Goal: Task Accomplishment & Management: Manage account settings

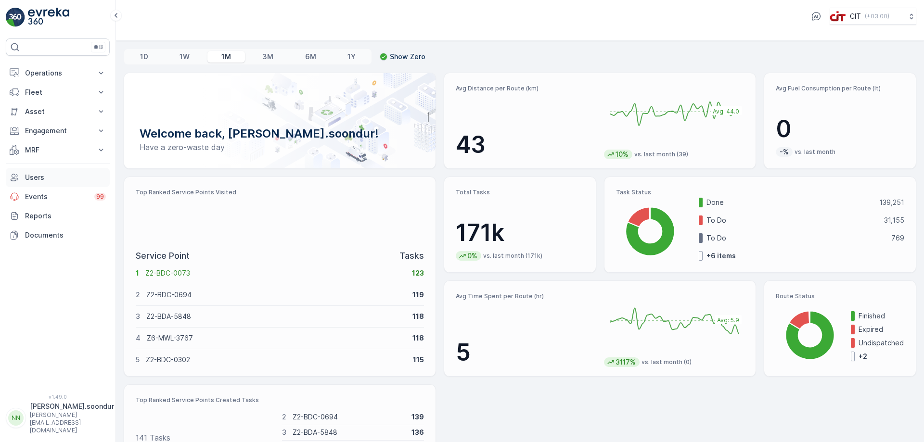
click at [47, 175] on p "Users" at bounding box center [65, 178] width 81 height 10
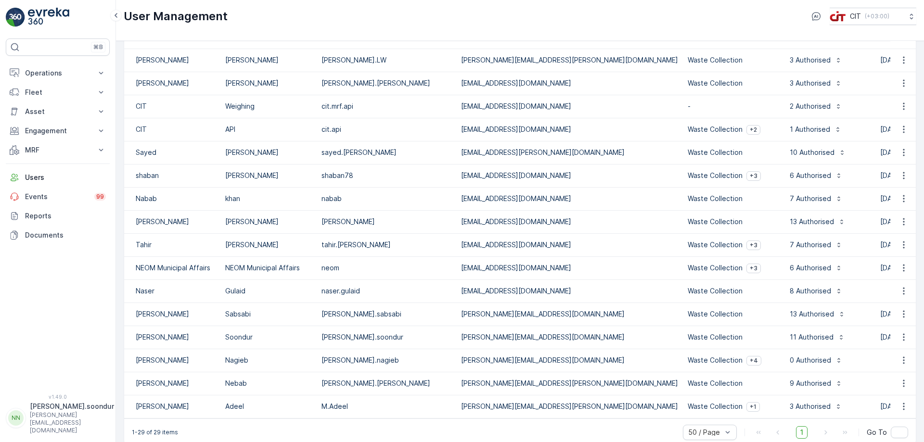
scroll to position [375, 0]
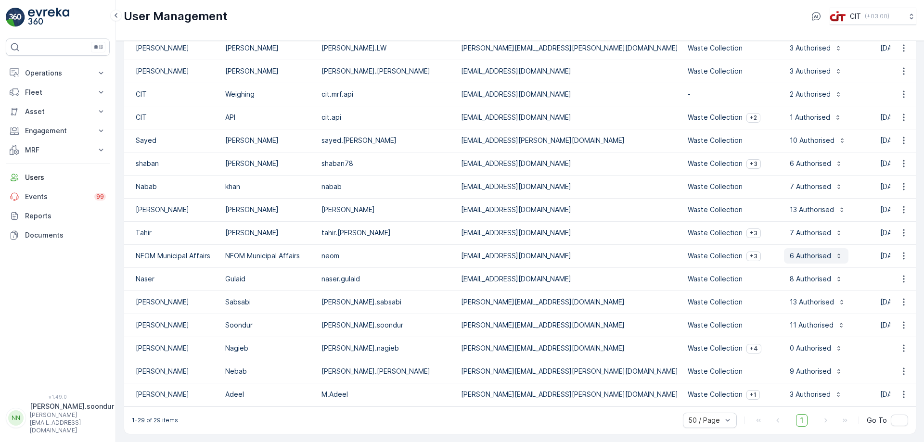
click at [835, 252] on icon "button" at bounding box center [839, 256] width 8 height 8
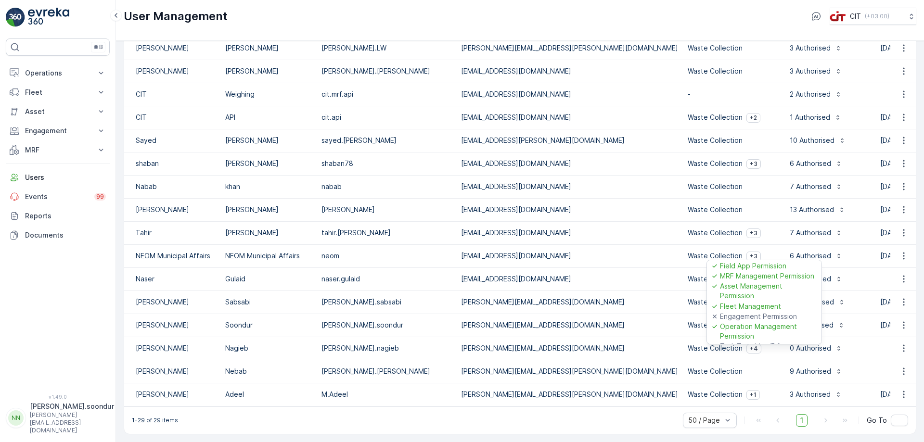
scroll to position [0, 0]
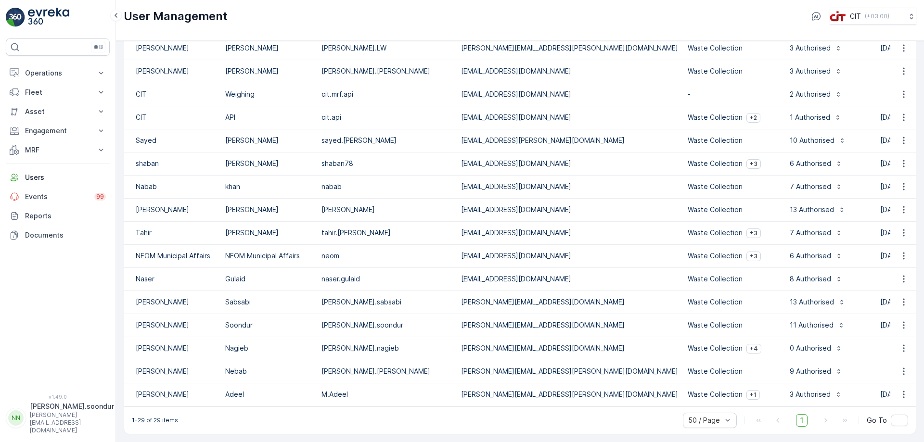
click at [688, 251] on p "Waste Collection" at bounding box center [715, 256] width 55 height 10
click at [900, 254] on icon "button" at bounding box center [904, 256] width 10 height 10
click at [905, 264] on span "Edit User" at bounding box center [903, 266] width 29 height 10
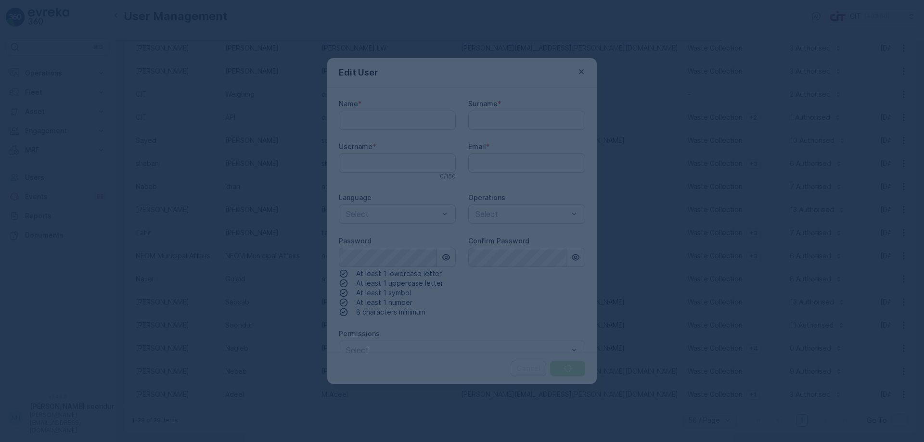
type input "NEOM Municipal Affairs"
type input "neom"
type input "[EMAIL_ADDRESS][DOMAIN_NAME]"
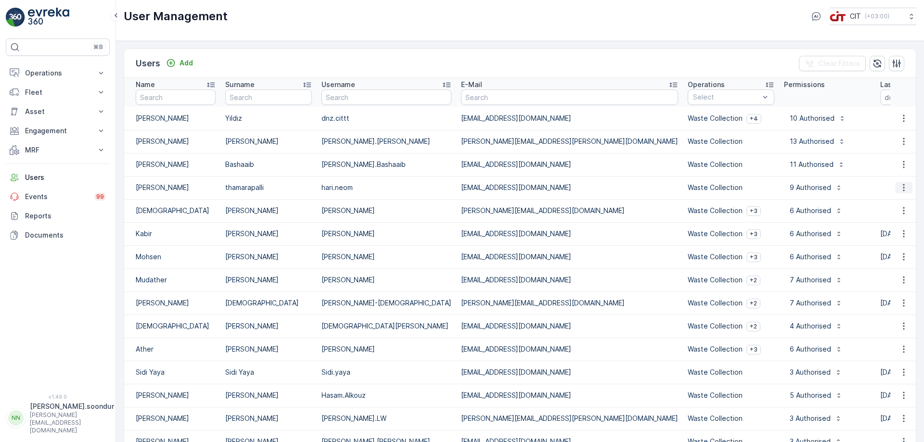
click at [905, 187] on icon "button" at bounding box center [904, 188] width 10 height 10
click at [921, 203] on div "Edit User" at bounding box center [903, 201] width 37 height 13
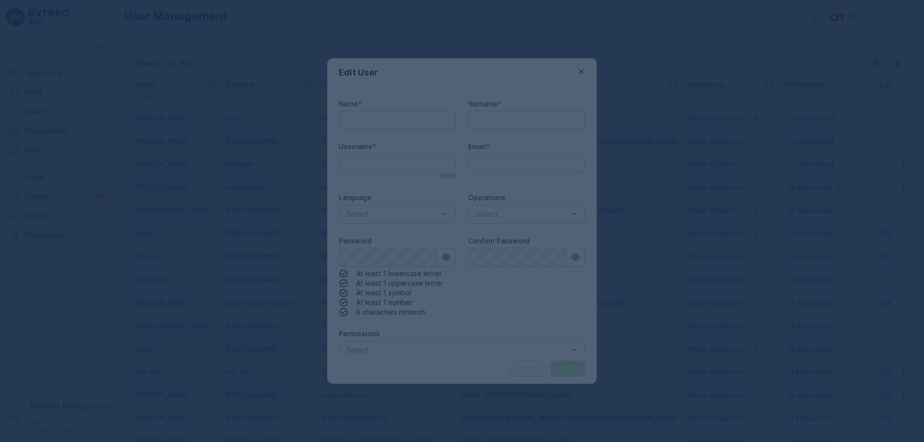
type input "[PERSON_NAME]"
type input "thamarapalli"
type input "hari.neom"
type input "[EMAIL_ADDRESS][DOMAIN_NAME]"
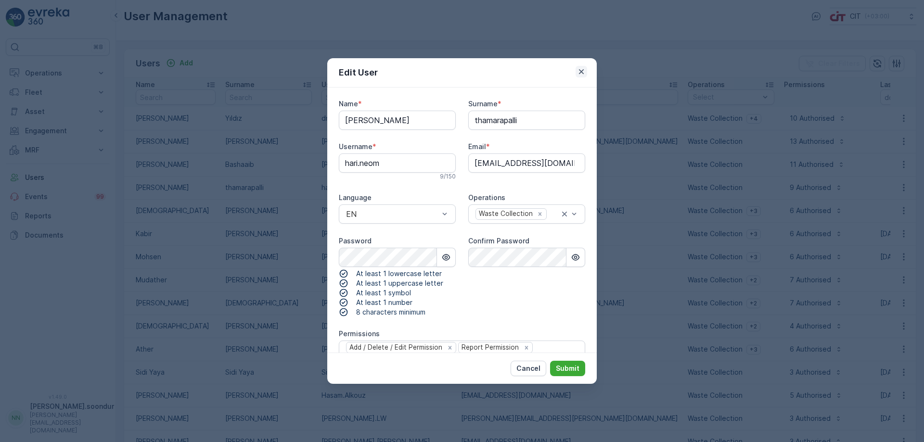
click at [582, 69] on icon "button" at bounding box center [581, 72] width 10 height 10
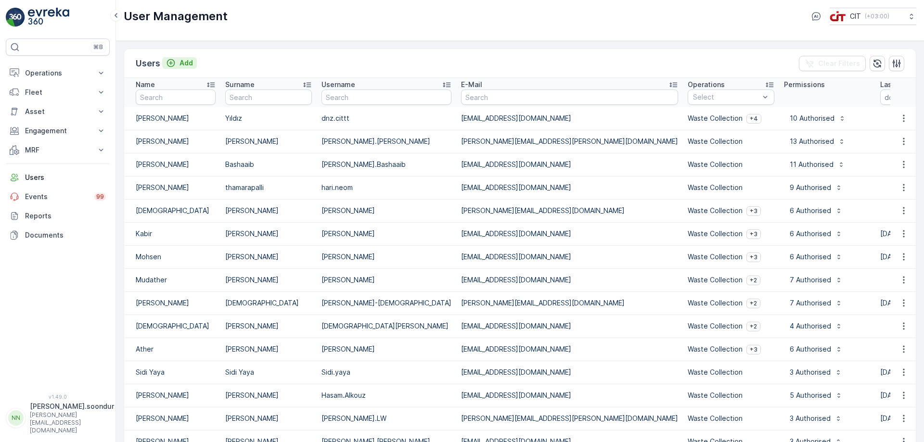
click at [190, 64] on p "Add" at bounding box center [185, 63] width 13 height 10
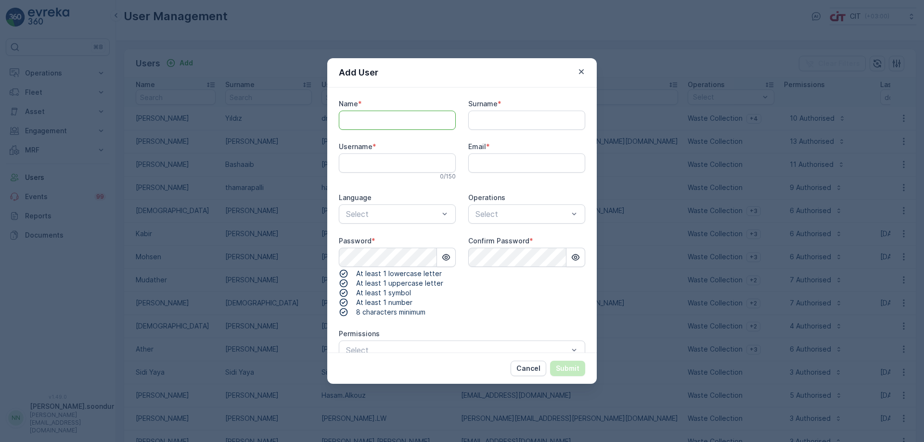
click at [356, 121] on input "Name" at bounding box center [397, 120] width 117 height 19
type input "[PERSON_NAME]"
type input "Alyami"
click at [402, 164] on input "Username" at bounding box center [397, 162] width 117 height 19
type input "[PERSON_NAME].Alyami"
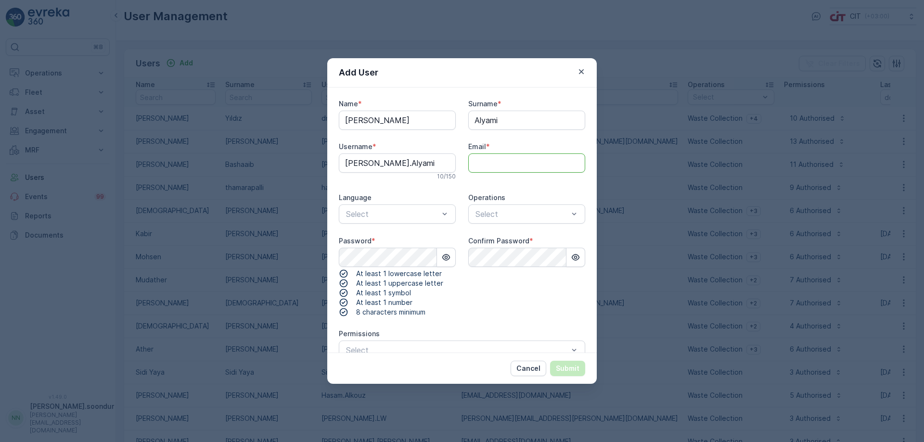
paste input "[EMAIL_ADDRESS][DOMAIN_NAME]"
type input "[EMAIL_ADDRESS][DOMAIN_NAME]"
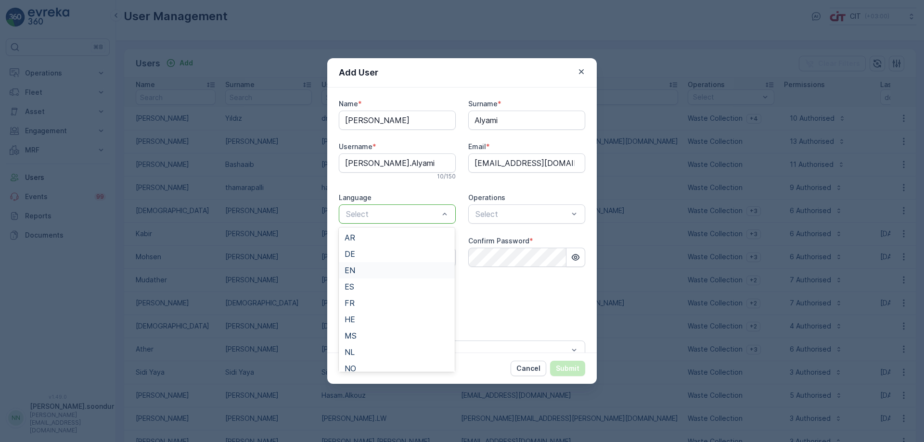
click at [352, 268] on span "EN" at bounding box center [349, 270] width 11 height 9
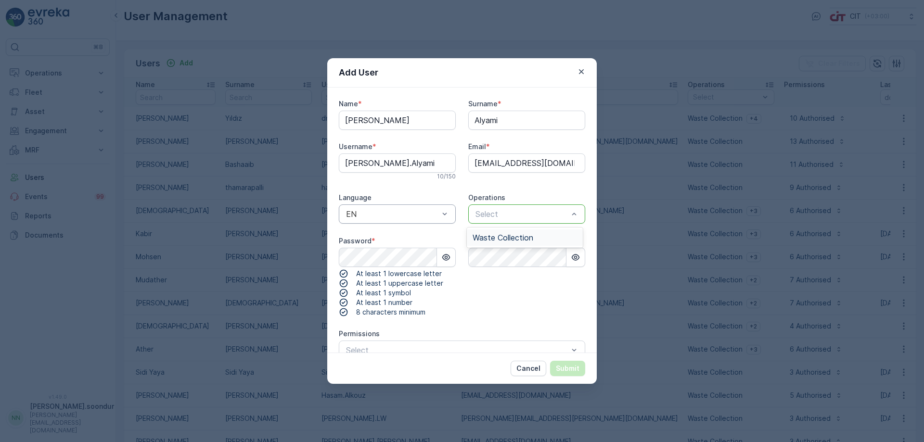
click at [521, 213] on div at bounding box center [521, 214] width 95 height 9
click at [511, 237] on span "Waste Collection" at bounding box center [502, 237] width 61 height 9
click at [446, 259] on icon "button" at bounding box center [446, 257] width 8 height 6
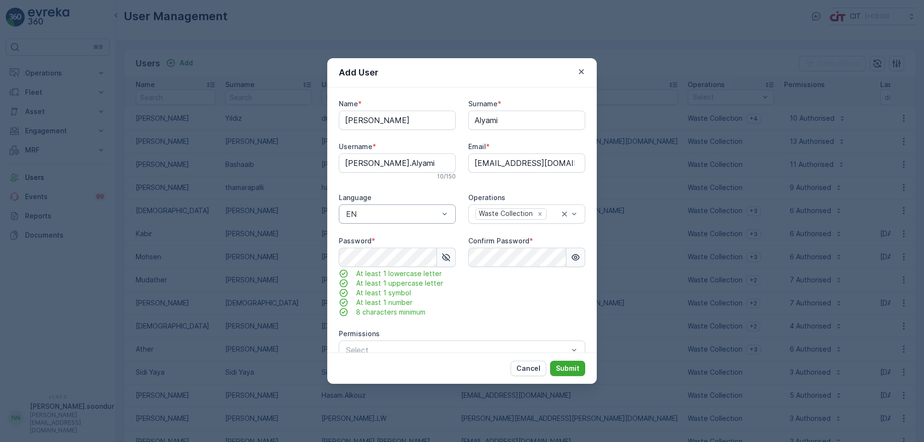
click at [572, 257] on icon "button" at bounding box center [576, 257] width 8 height 6
click at [529, 293] on div "Confirm Password *" at bounding box center [526, 276] width 117 height 81
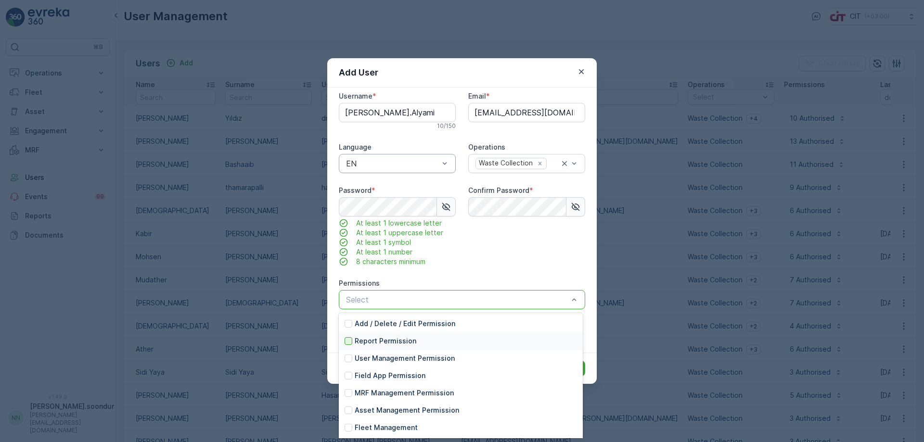
click at [348, 342] on div at bounding box center [348, 341] width 8 height 8
click at [349, 376] on div at bounding box center [348, 376] width 8 height 8
click at [349, 396] on div at bounding box center [348, 393] width 8 height 8
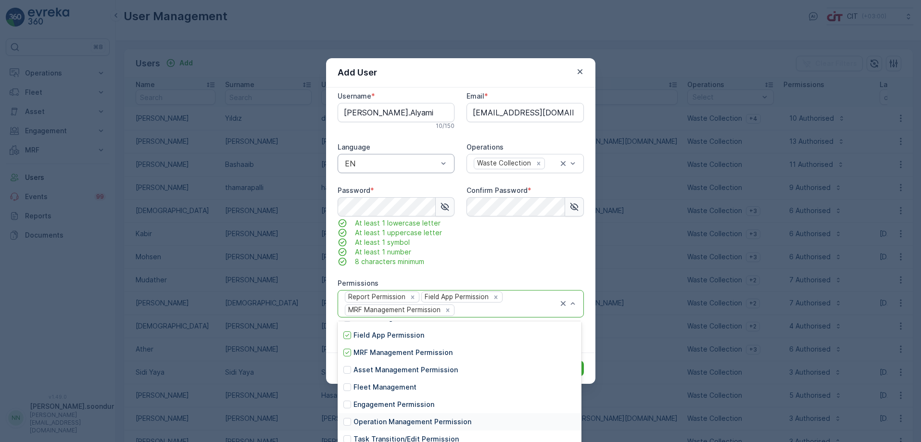
scroll to position [48, 0]
click at [349, 373] on div at bounding box center [348, 371] width 8 height 8
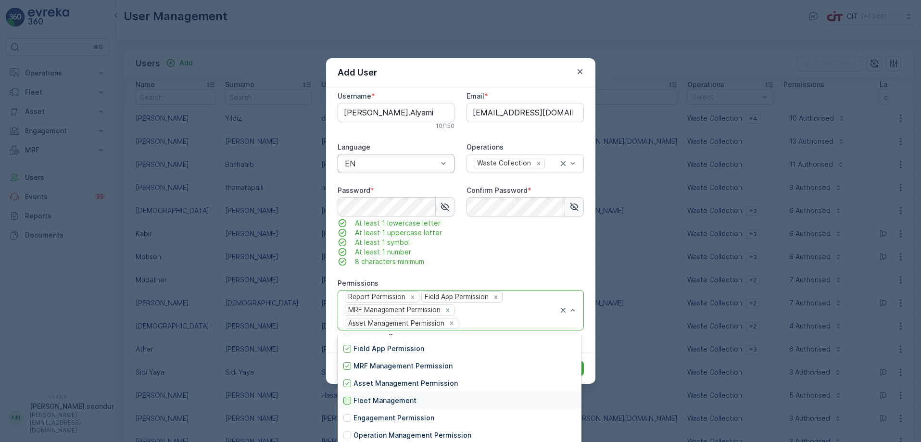
click at [348, 402] on div at bounding box center [348, 401] width 8 height 8
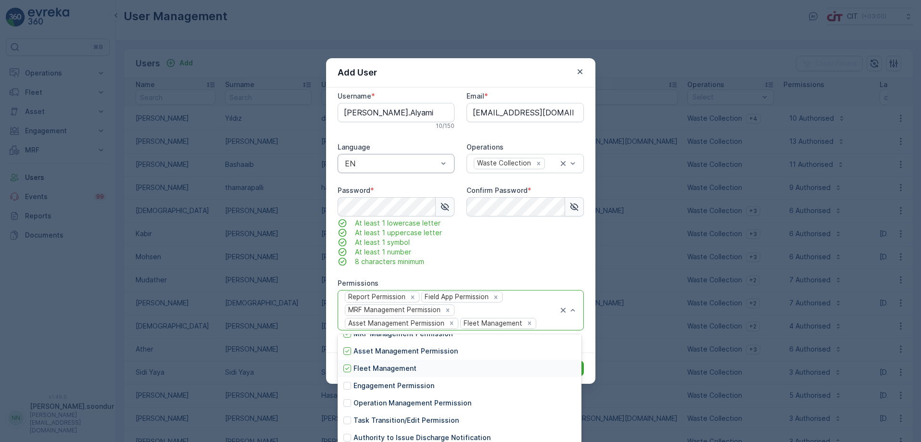
scroll to position [96, 0]
click at [349, 370] on div at bounding box center [348, 370] width 8 height 8
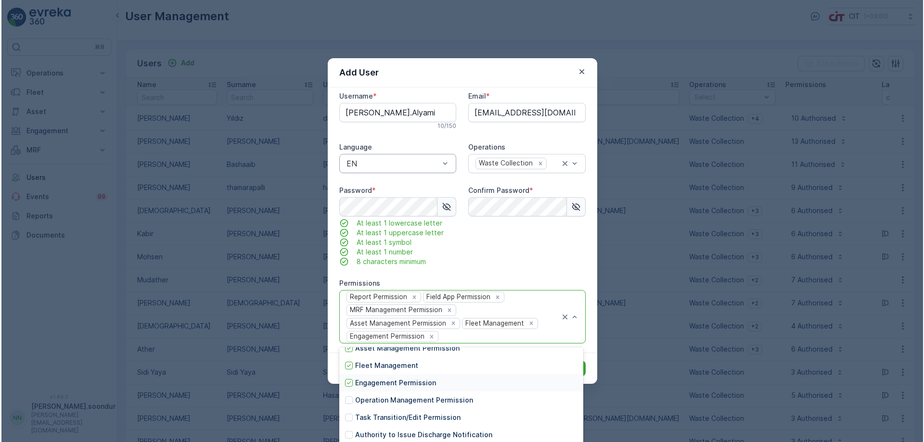
scroll to position [104, 0]
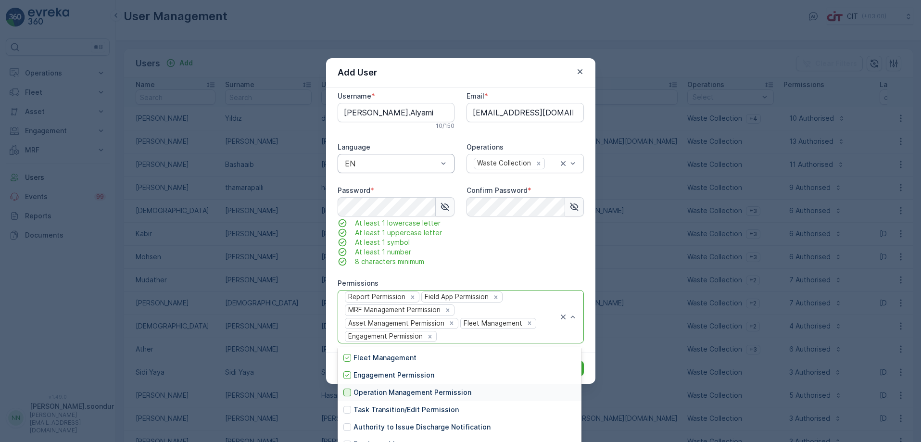
click at [350, 393] on div at bounding box center [348, 393] width 8 height 8
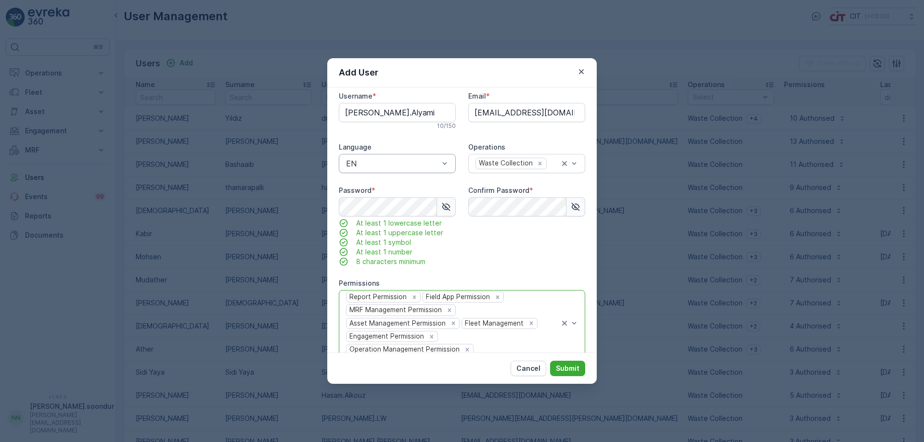
scroll to position [98, 0]
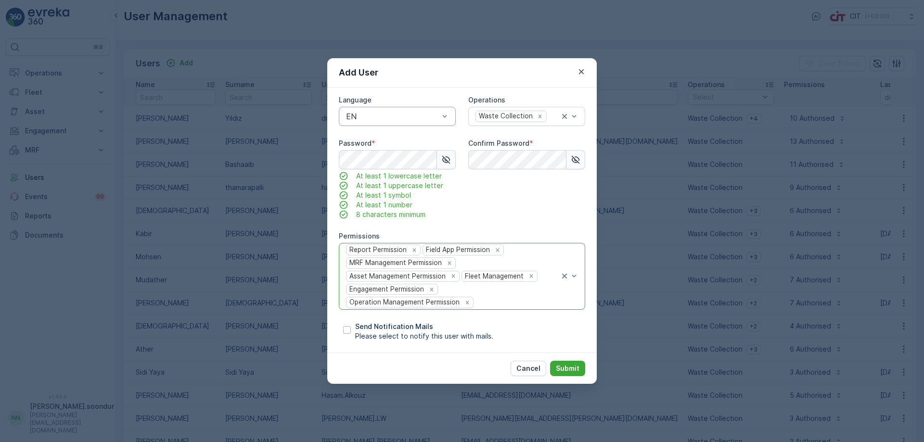
click at [539, 303] on div at bounding box center [516, 302] width 85 height 9
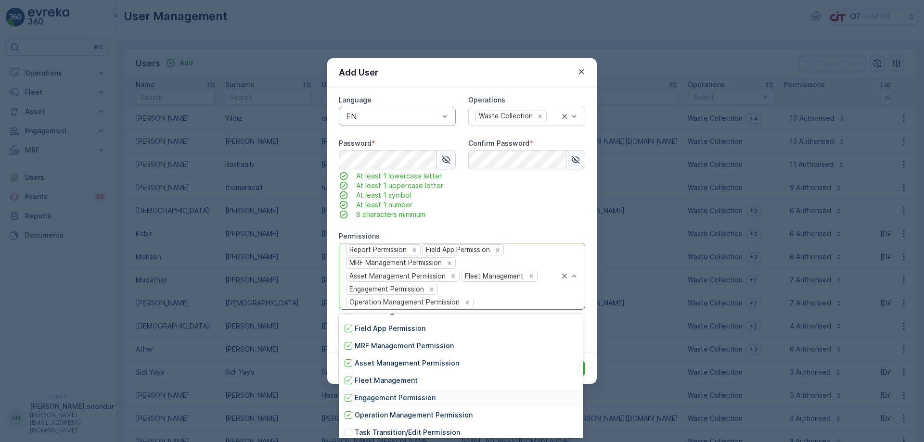
scroll to position [104, 0]
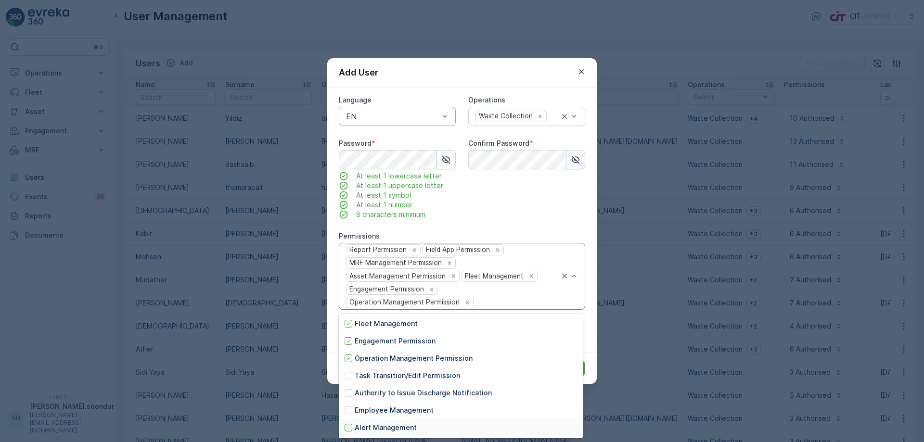
click at [349, 427] on div at bounding box center [348, 428] width 8 height 8
click at [572, 202] on div "Confirm Password *" at bounding box center [526, 179] width 117 height 81
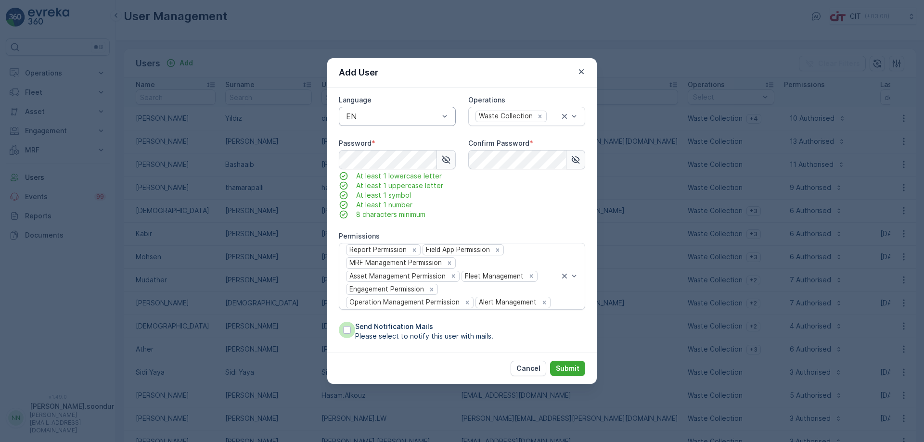
click at [347, 329] on div at bounding box center [347, 330] width 8 height 8
click at [339, 322] on input "Send Notification Mails Please select to notify this user with mails." at bounding box center [339, 322] width 0 height 0
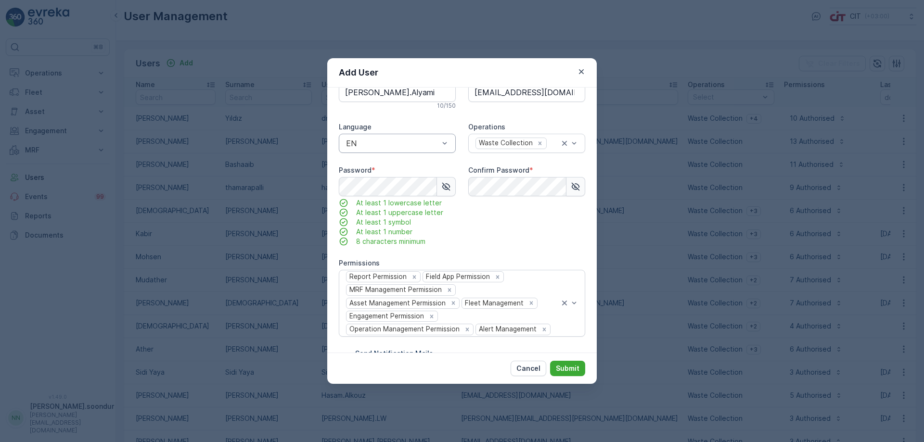
scroll to position [1, 0]
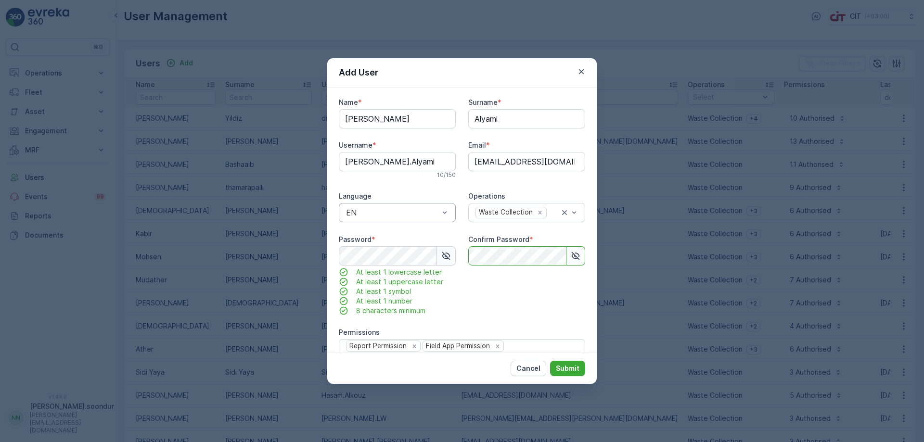
click at [432, 258] on div "Name * [PERSON_NAME] Surname * [PERSON_NAME] Username * [PERSON_NAME].Alyami 10…" at bounding box center [462, 268] width 246 height 340
click at [395, 164] on input "[PERSON_NAME].Alyami" at bounding box center [397, 161] width 117 height 19
drag, startPoint x: 401, startPoint y: 161, endPoint x: 299, endPoint y: 162, distance: 102.0
click at [299, 162] on div "Add User Name * [PERSON_NAME] Surname * [PERSON_NAME] Username * [PERSON_NAME].…" at bounding box center [462, 221] width 924 height 442
drag, startPoint x: 565, startPoint y: 163, endPoint x: 406, endPoint y: 167, distance: 159.3
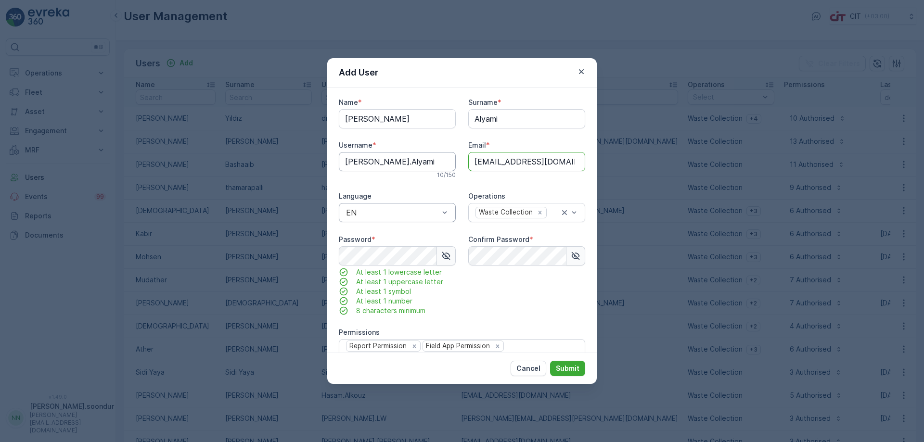
click at [406, 167] on div "Name * [PERSON_NAME] Surname * [PERSON_NAME] Username * [PERSON_NAME].Alyami 10…" at bounding box center [462, 268] width 246 height 340
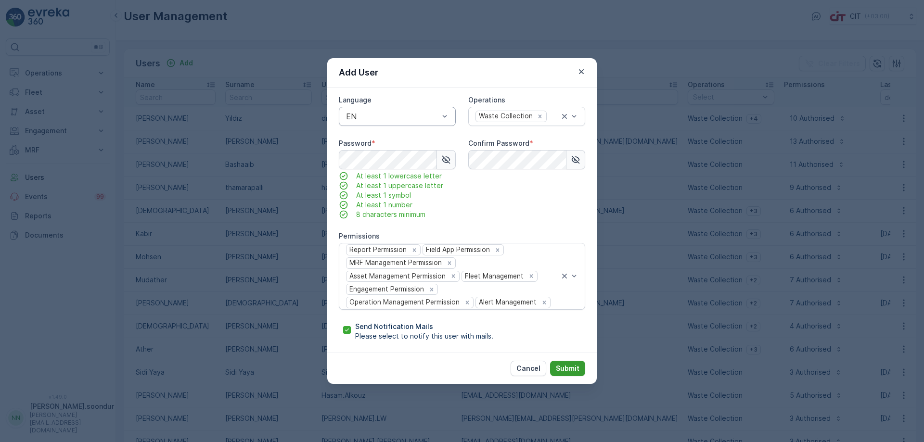
click at [564, 367] on p "Submit" at bounding box center [568, 369] width 24 height 10
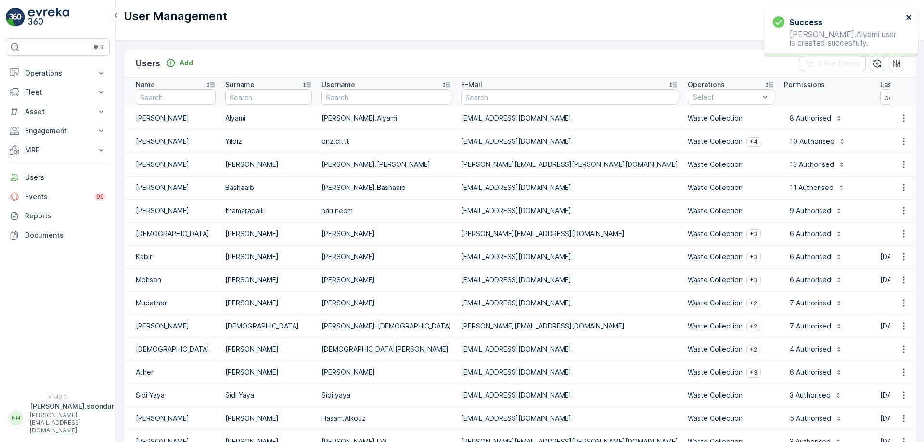
click at [907, 17] on icon "close" at bounding box center [908, 17] width 7 height 8
click at [188, 64] on p "Add" at bounding box center [185, 63] width 13 height 10
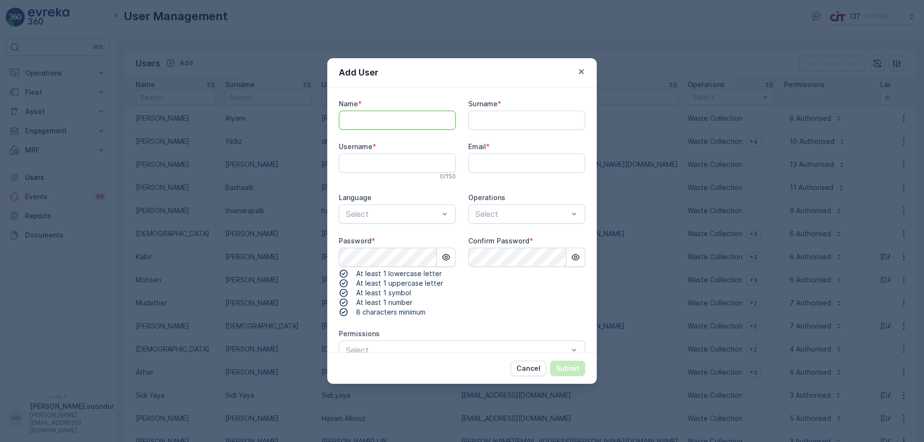
click at [386, 120] on input "Name" at bounding box center [397, 120] width 117 height 19
click at [523, 164] on input "Email" at bounding box center [526, 162] width 117 height 19
paste input "[PERSON_NAME][EMAIL_ADDRESS][PERSON_NAME][DOMAIN_NAME]"
type input "[PERSON_NAME][EMAIL_ADDRESS][PERSON_NAME][DOMAIN_NAME]"
click at [376, 120] on input "Name" at bounding box center [397, 120] width 117 height 19
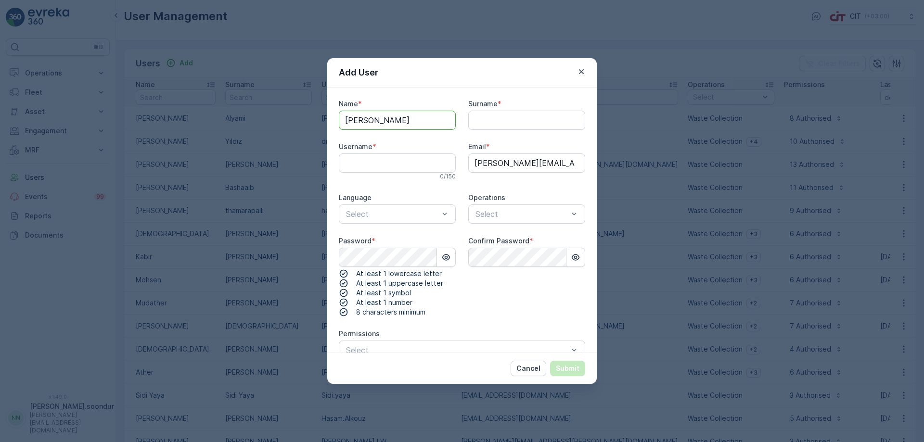
type input "[PERSON_NAME]"
type input "[PERSON_NAME].[PERSON_NAME]"
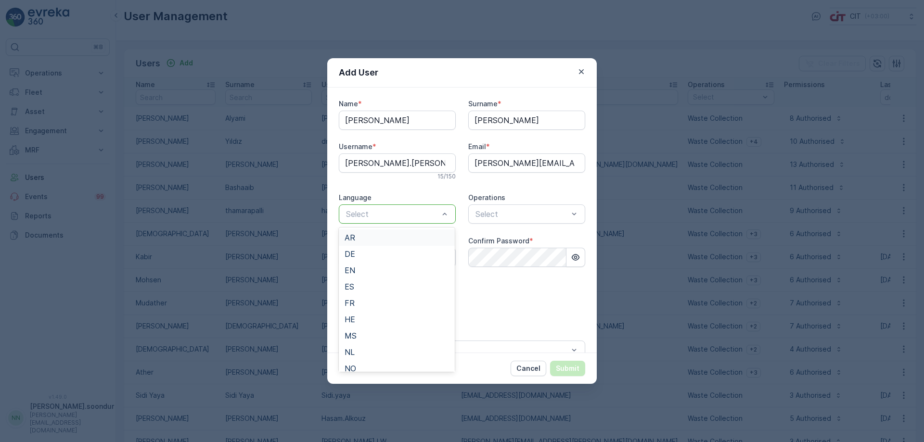
click at [421, 214] on div at bounding box center [392, 214] width 95 height 9
click at [354, 271] on span "EN" at bounding box center [349, 270] width 11 height 9
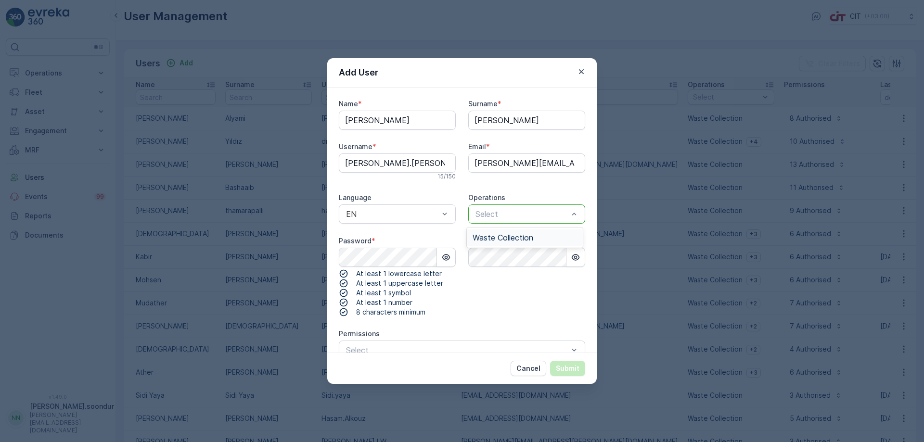
click at [511, 207] on div "Select" at bounding box center [526, 213] width 117 height 19
click at [504, 241] on span "Waste Collection" at bounding box center [502, 237] width 61 height 9
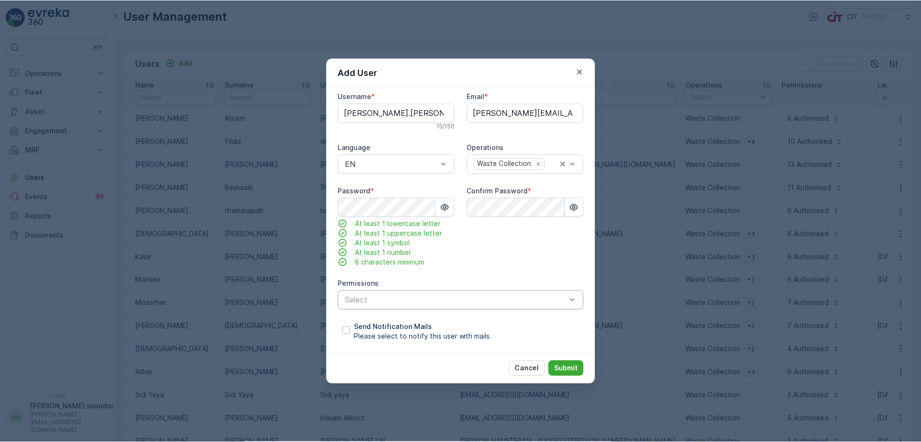
scroll to position [51, 0]
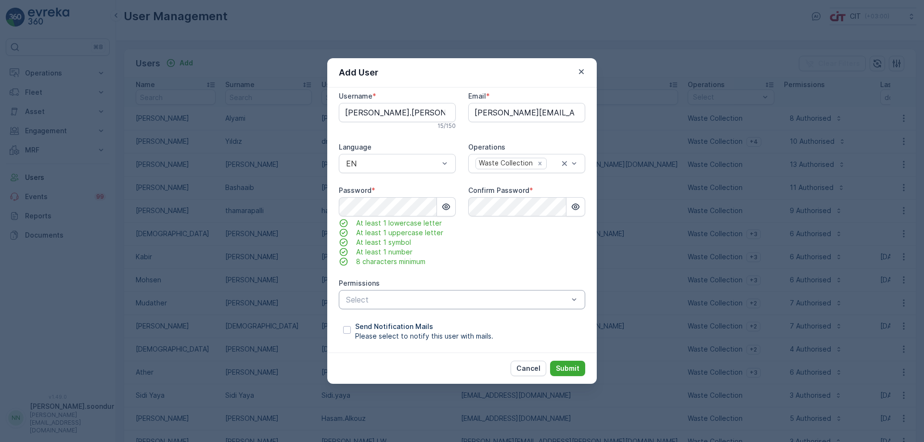
click at [500, 299] on div at bounding box center [457, 299] width 224 height 9
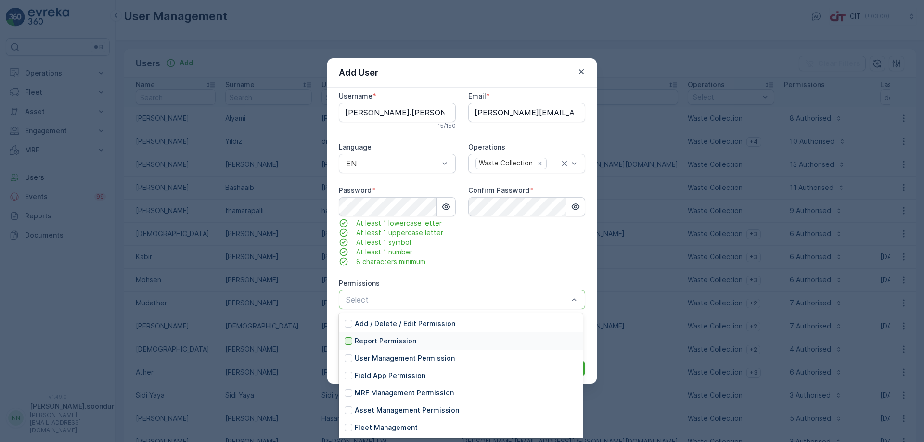
click at [350, 340] on div at bounding box center [348, 341] width 8 height 8
click at [349, 375] on div at bounding box center [348, 376] width 8 height 8
click at [349, 392] on div at bounding box center [348, 393] width 8 height 8
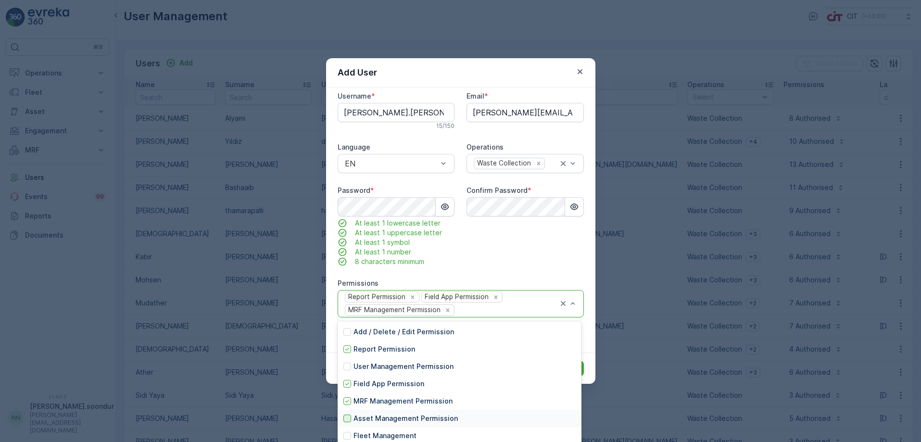
click at [349, 418] on div at bounding box center [348, 419] width 8 height 8
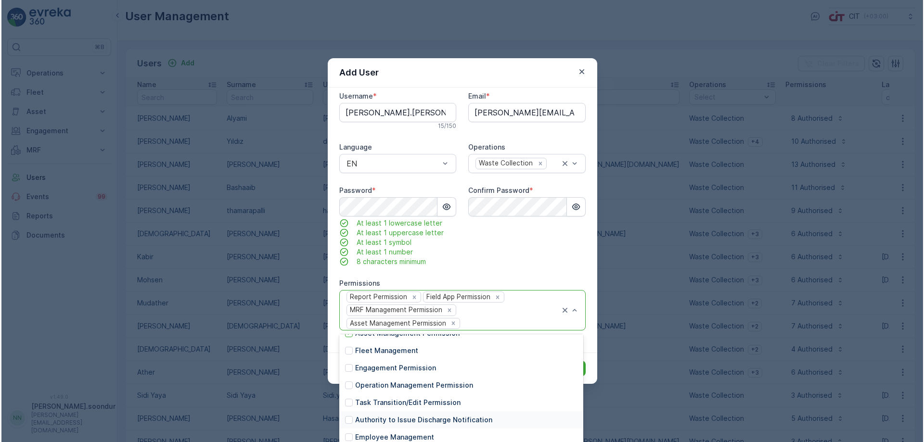
scroll to position [104, 0]
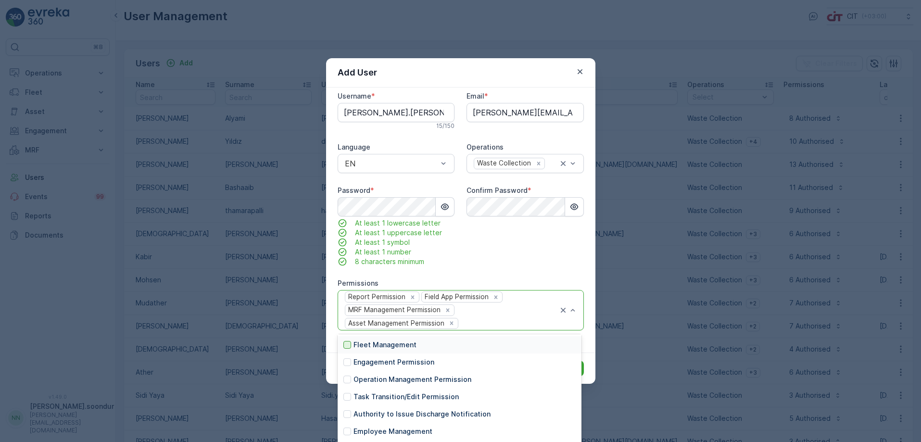
click at [349, 343] on div at bounding box center [348, 345] width 8 height 8
click at [347, 363] on div at bounding box center [348, 362] width 8 height 8
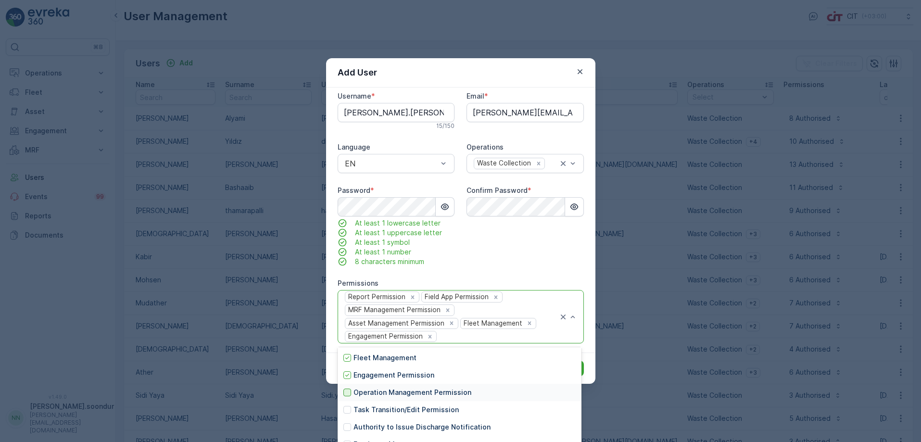
click at [347, 392] on div at bounding box center [348, 393] width 8 height 8
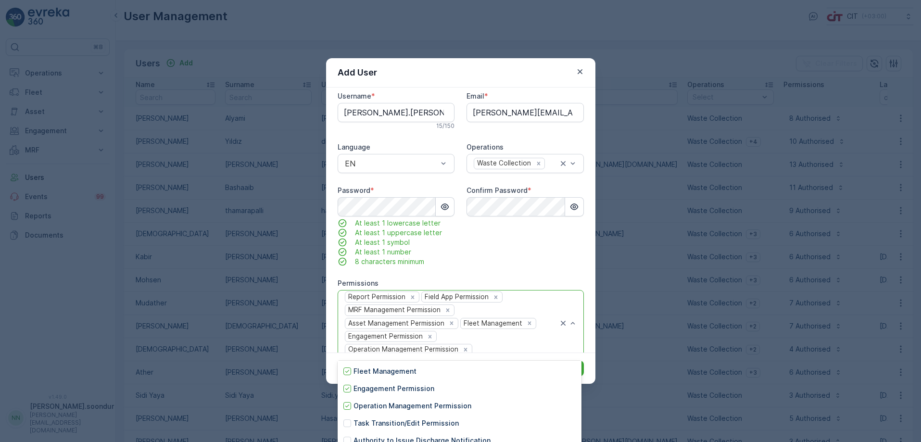
click at [919, 192] on div "Add User Name * [PERSON_NAME] * [PERSON_NAME] Username * [PERSON_NAME].[PERSON_…" at bounding box center [460, 221] width 921 height 442
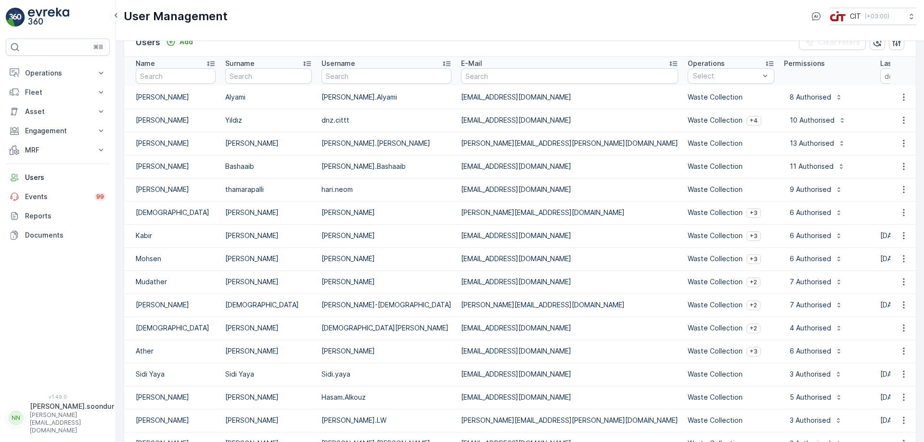
scroll to position [0, 0]
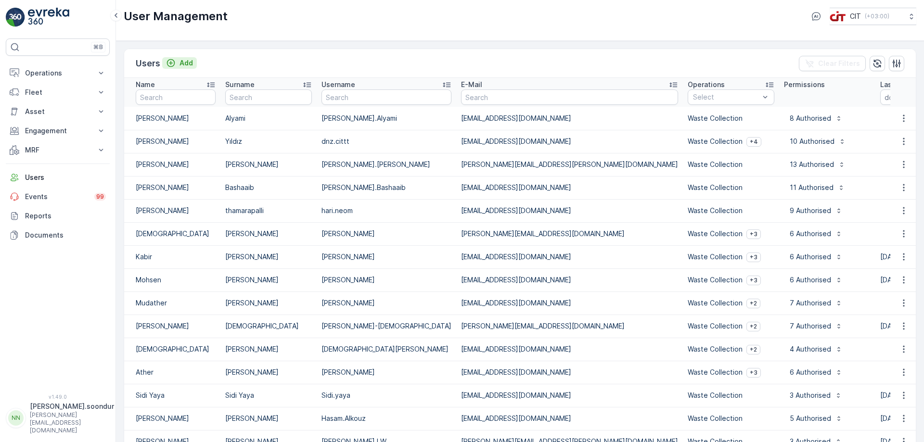
click at [191, 64] on p "Add" at bounding box center [185, 63] width 13 height 10
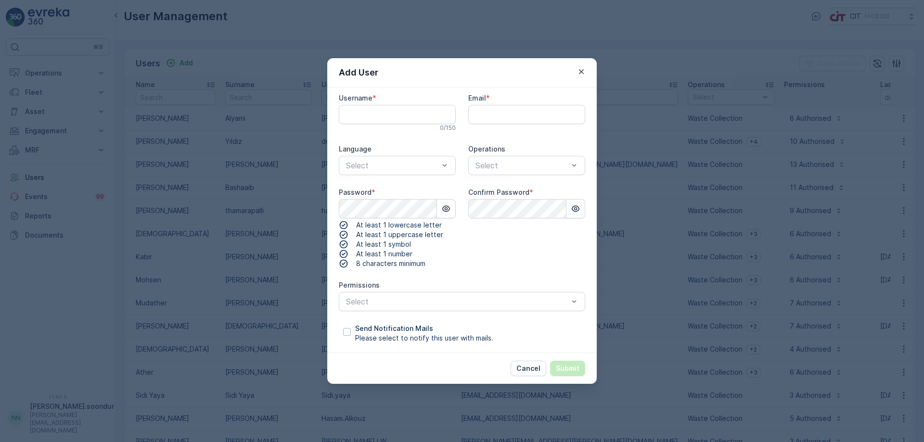
scroll to position [51, 0]
click at [764, 222] on div "Add User Name * Surname * Username * 0 / 150 Email * Language Select Operations…" at bounding box center [462, 221] width 924 height 442
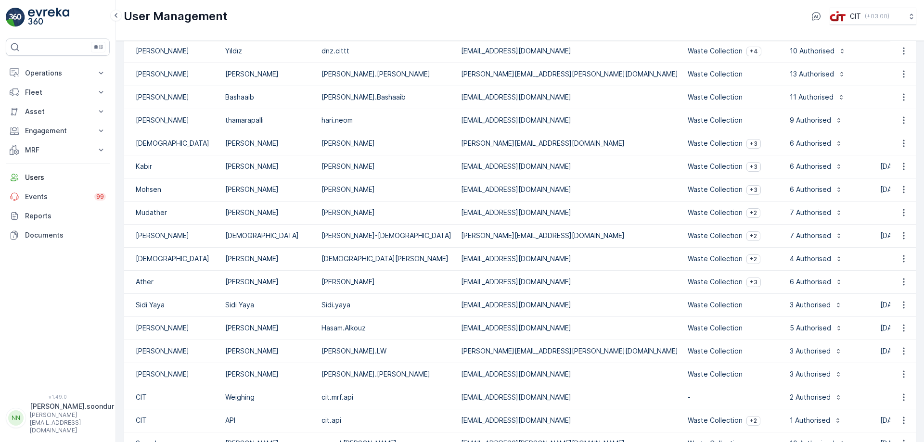
scroll to position [0, 0]
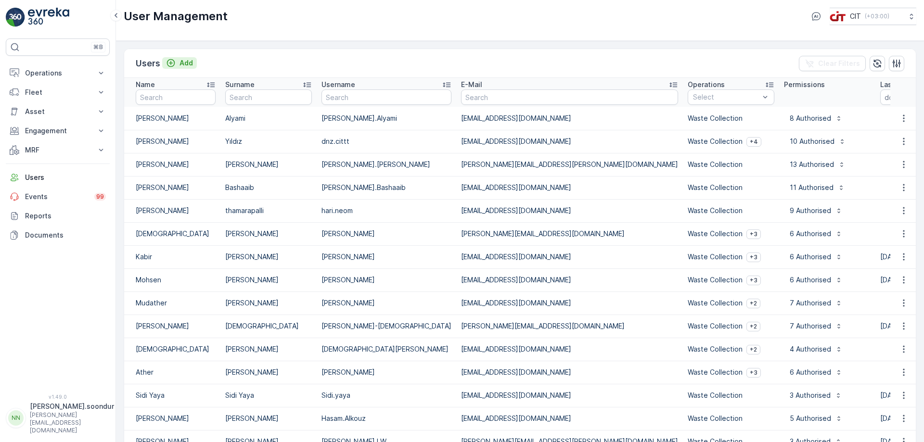
click at [184, 63] on p "Add" at bounding box center [185, 63] width 13 height 10
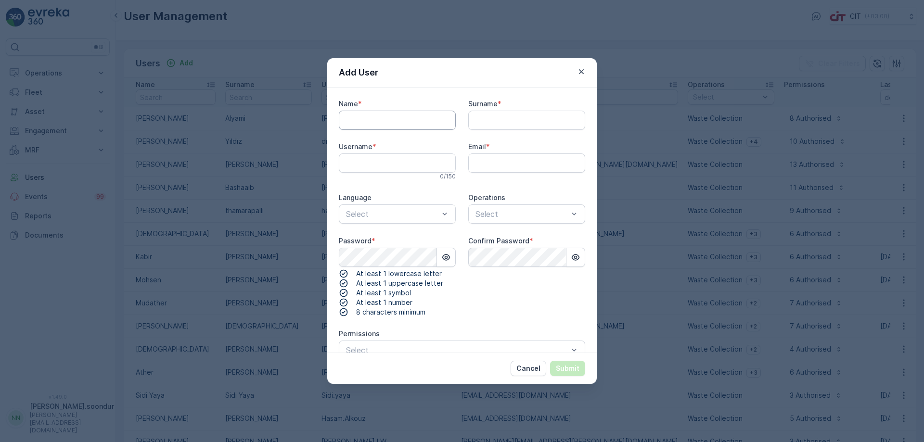
click at [388, 121] on input "Name" at bounding box center [397, 120] width 117 height 19
type input "[PERSON_NAME]"
type input "[PERSON_NAME].[PERSON_NAME]"
paste input "[PERSON_NAME][EMAIL_ADDRESS][PERSON_NAME][DOMAIN_NAME]"
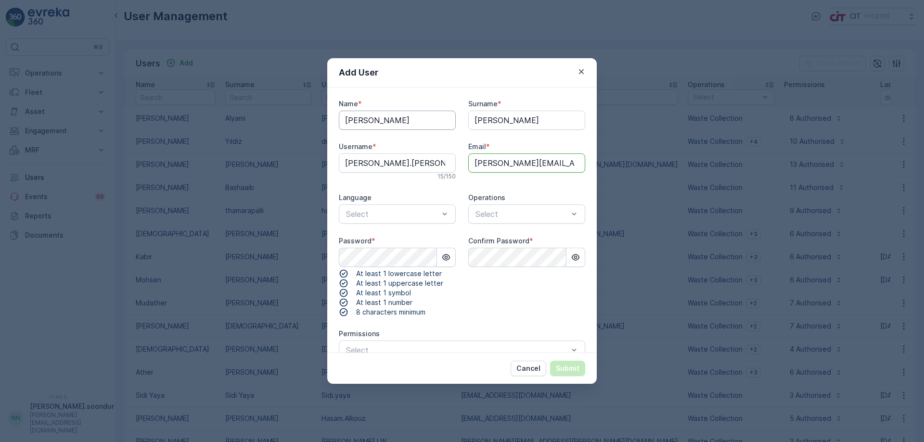
type input "[PERSON_NAME][EMAIL_ADDRESS][PERSON_NAME][DOMAIN_NAME]"
click at [364, 211] on div at bounding box center [392, 214] width 95 height 9
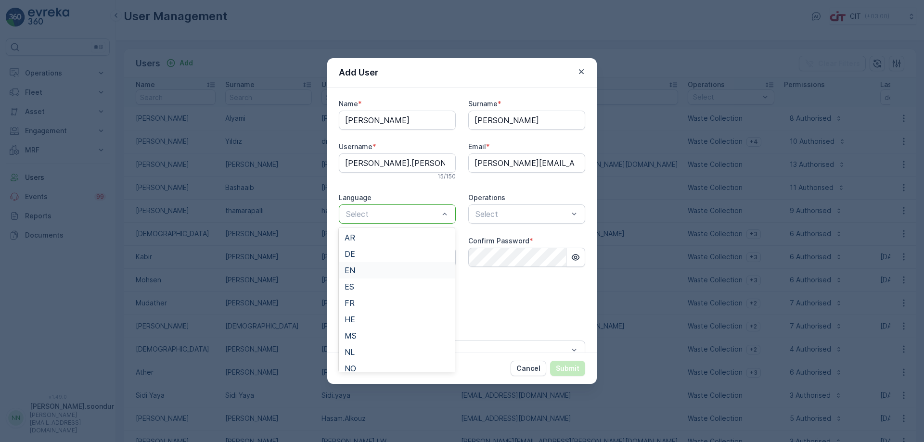
click at [352, 268] on span "EN" at bounding box center [349, 270] width 11 height 9
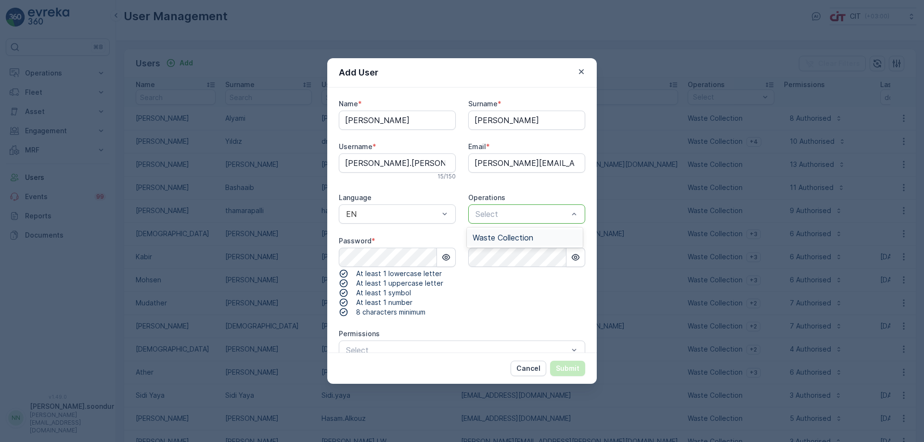
click at [494, 214] on div at bounding box center [521, 214] width 95 height 9
click at [493, 235] on span "Waste Collection" at bounding box center [502, 237] width 61 height 9
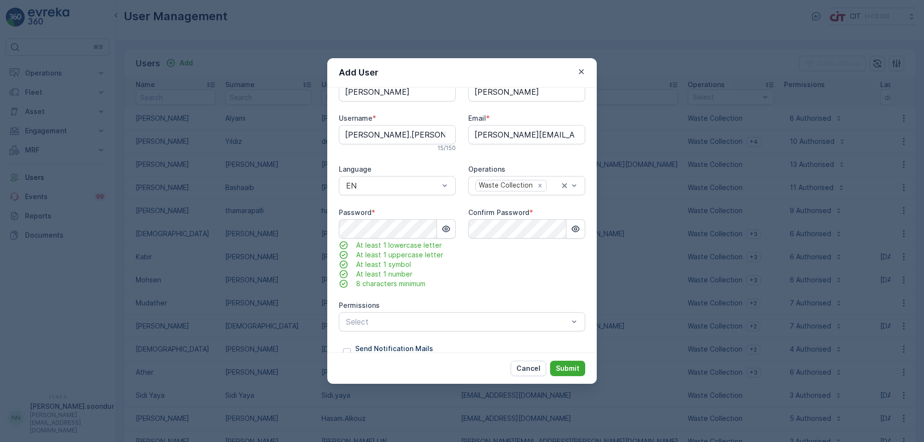
scroll to position [51, 0]
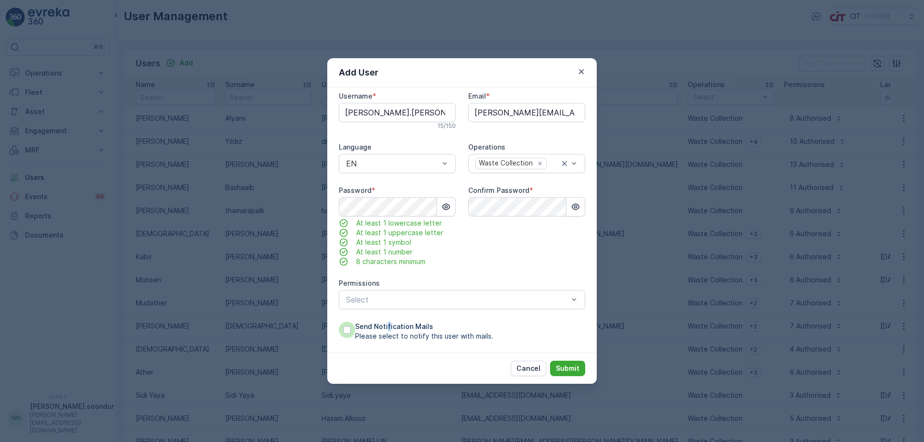
drag, startPoint x: 388, startPoint y: 331, endPoint x: 406, endPoint y: 327, distance: 18.7
click at [388, 331] on span "Send Notification Mails" at bounding box center [424, 327] width 138 height 10
drag, startPoint x: 345, startPoint y: 331, endPoint x: 395, endPoint y: 323, distance: 50.2
click at [346, 331] on div at bounding box center [347, 330] width 8 height 8
click at [339, 322] on input "Send Notification Mails Please select to notify this user with mails." at bounding box center [339, 322] width 0 height 0
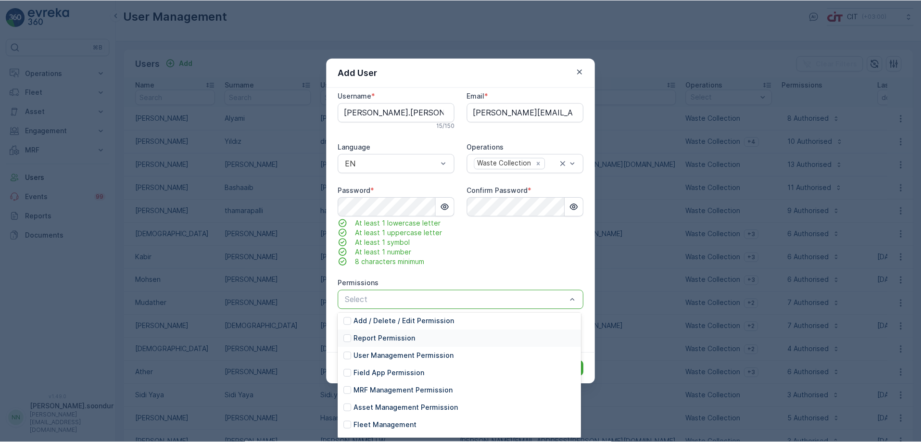
scroll to position [0, 0]
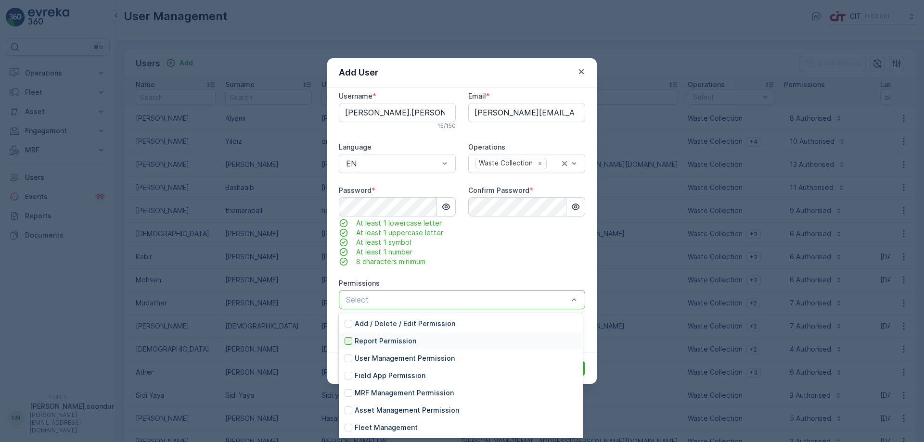
click at [349, 341] on div at bounding box center [348, 341] width 8 height 8
click at [349, 379] on div at bounding box center [348, 376] width 8 height 8
click at [348, 394] on div at bounding box center [348, 393] width 8 height 8
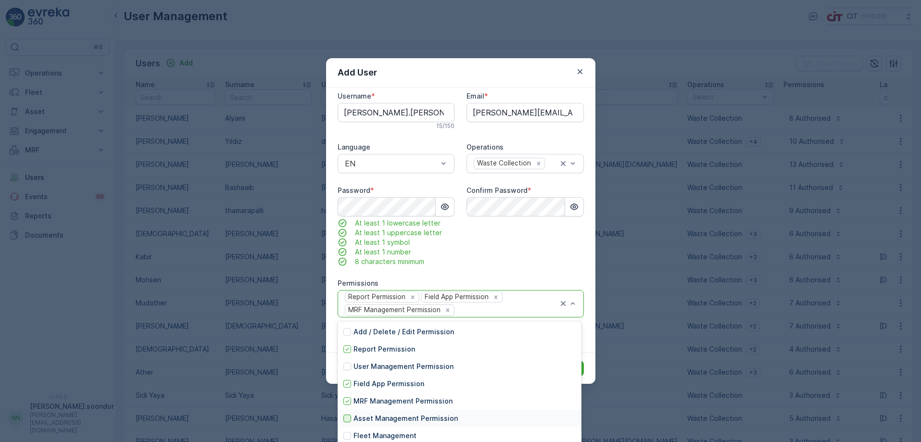
click at [347, 419] on div at bounding box center [348, 419] width 8 height 8
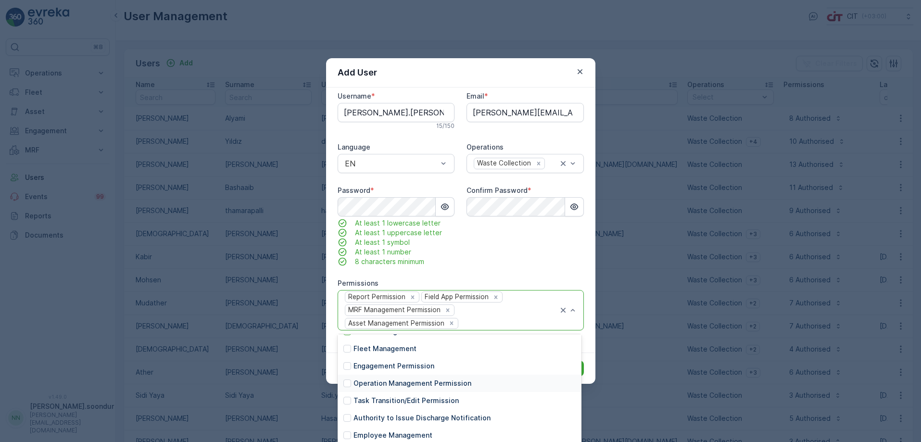
scroll to position [104, 0]
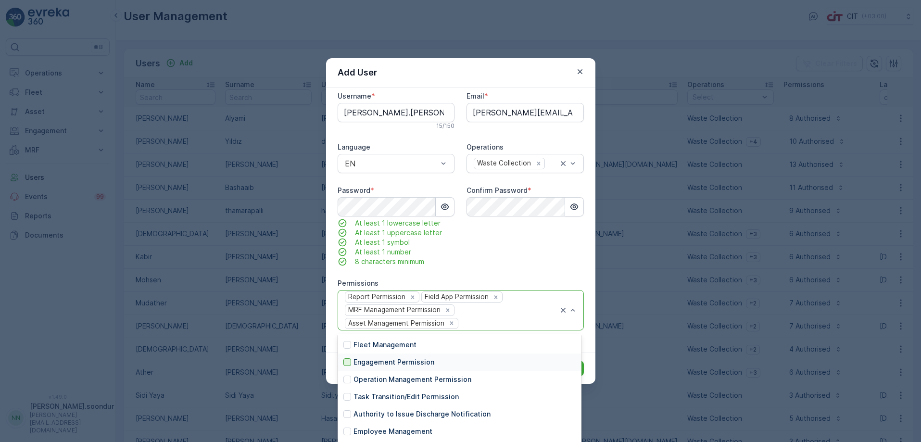
click at [347, 362] on div at bounding box center [348, 362] width 8 height 8
click at [346, 381] on div at bounding box center [348, 380] width 8 height 8
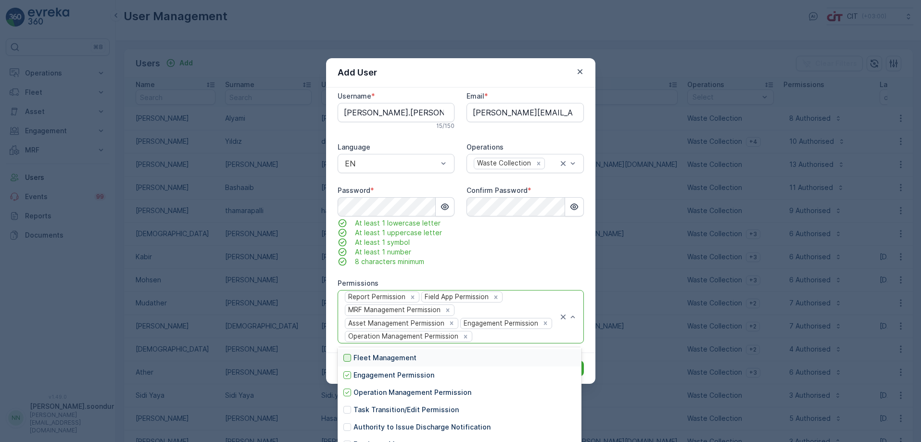
click at [348, 358] on div at bounding box center [348, 358] width 8 height 8
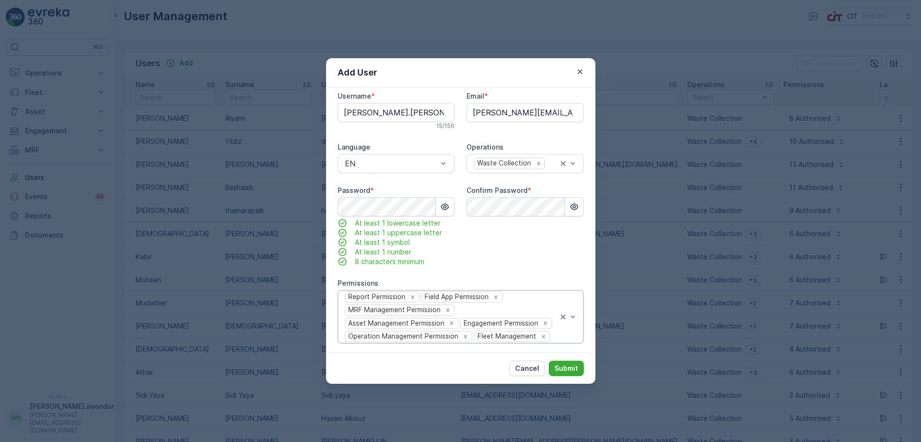
click at [536, 238] on div "Confirm Password *" at bounding box center [525, 226] width 117 height 81
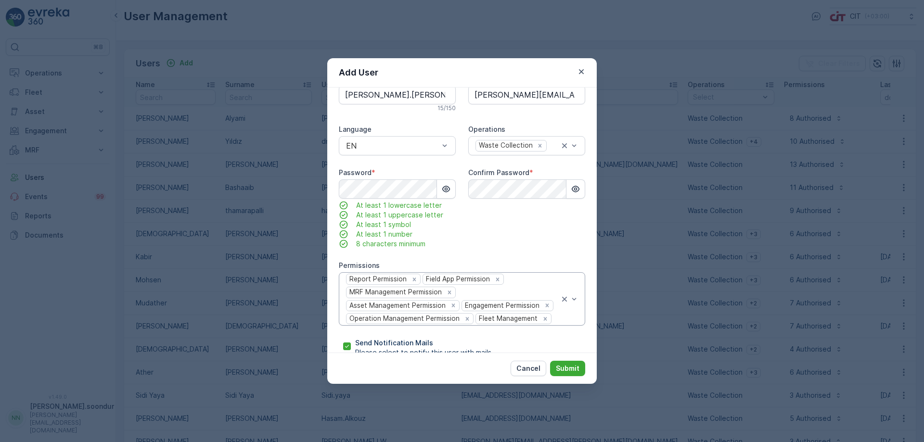
scroll to position [85, 0]
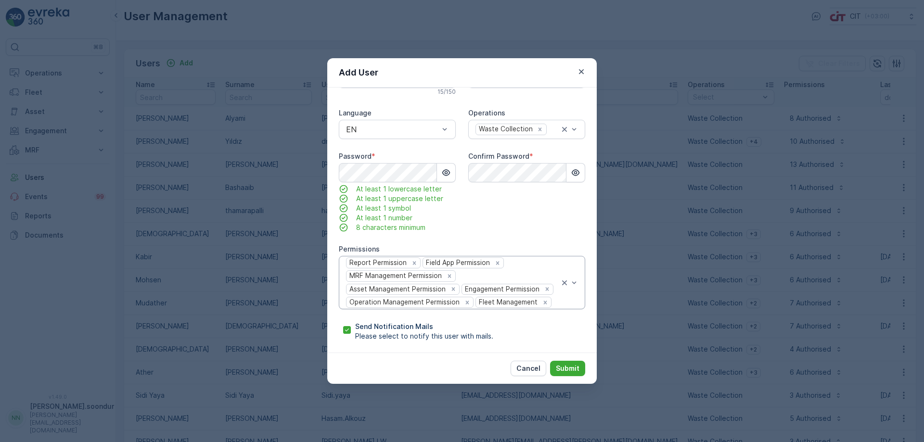
click at [578, 277] on div "Report Permission Field App Permission MRF Management Permission Asset Manageme…" at bounding box center [462, 282] width 246 height 53
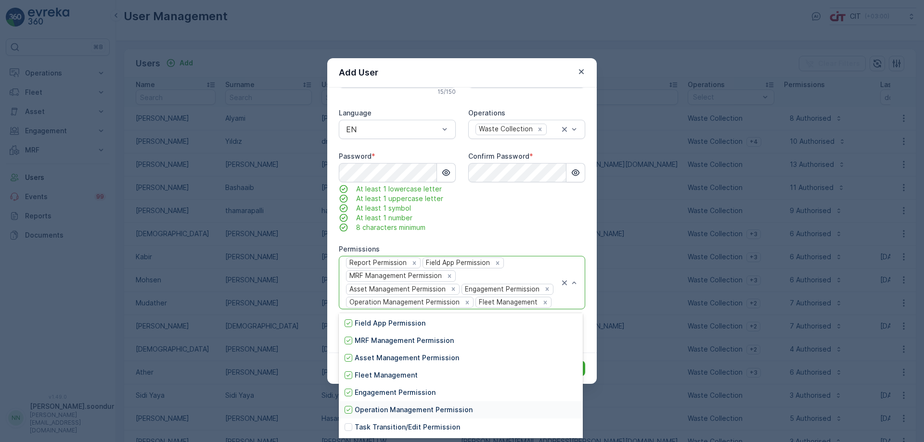
scroll to position [104, 0]
click at [350, 425] on div at bounding box center [348, 428] width 8 height 8
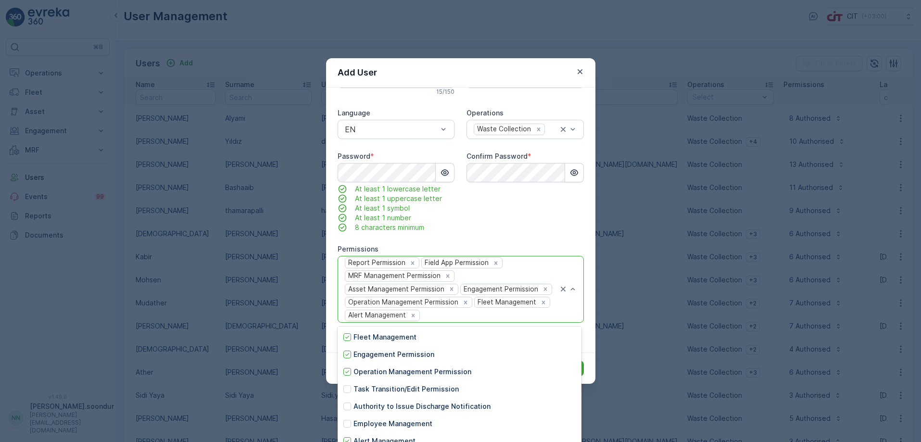
click at [533, 209] on div "Confirm Password *" at bounding box center [525, 192] width 117 height 81
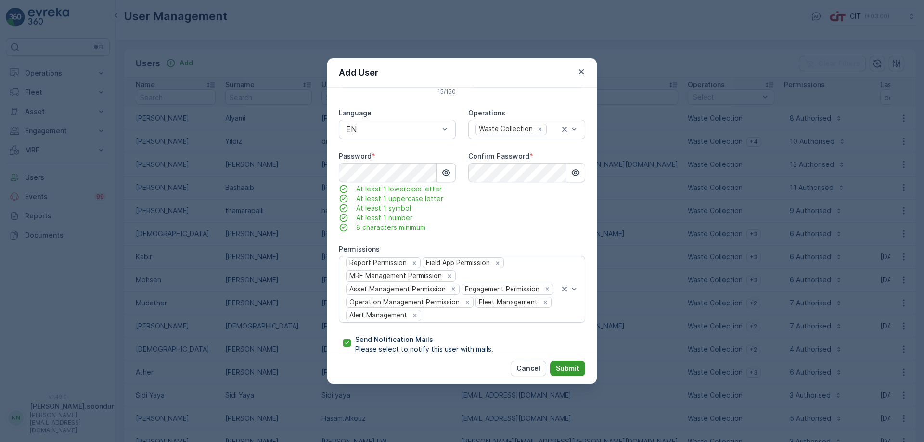
click at [567, 367] on p "Submit" at bounding box center [568, 369] width 24 height 10
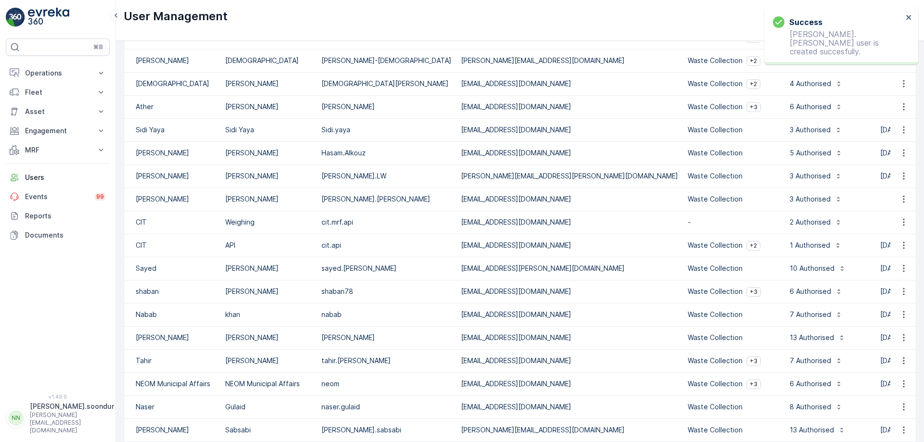
scroll to position [421, 0]
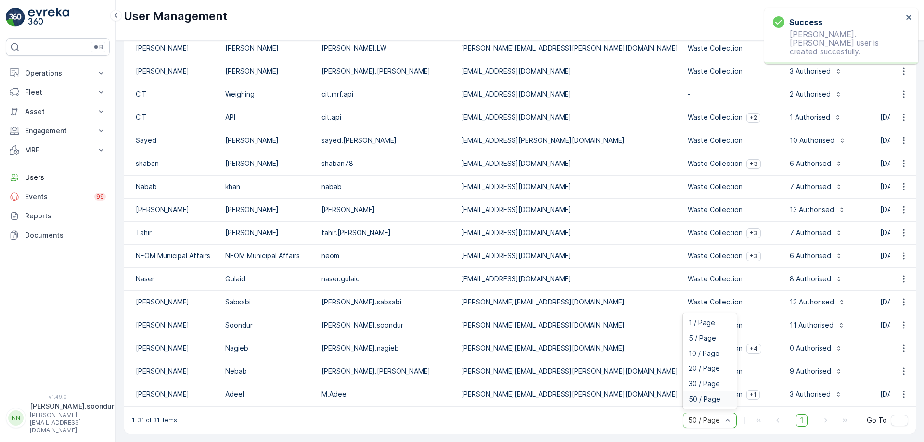
click at [712, 402] on span "50 / Page" at bounding box center [705, 399] width 32 height 8
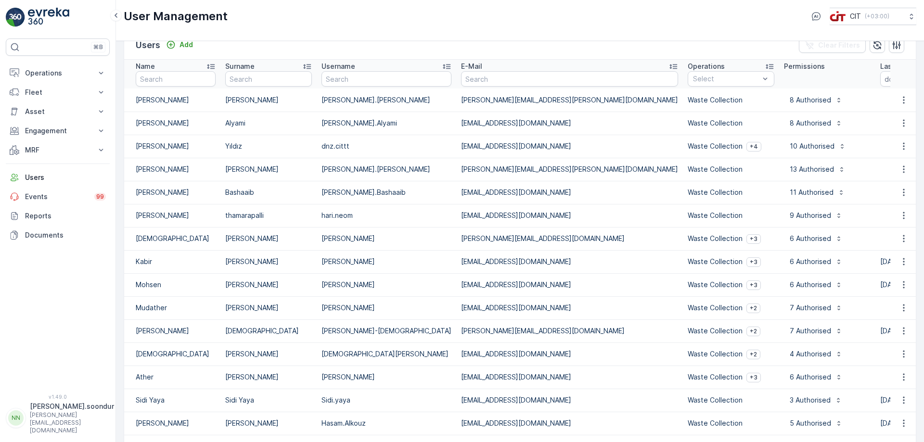
scroll to position [0, 0]
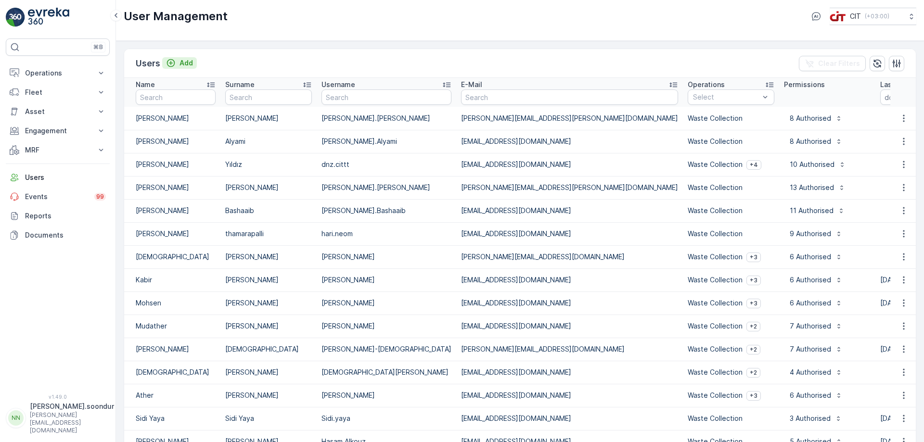
click at [179, 64] on div "Add" at bounding box center [179, 63] width 27 height 10
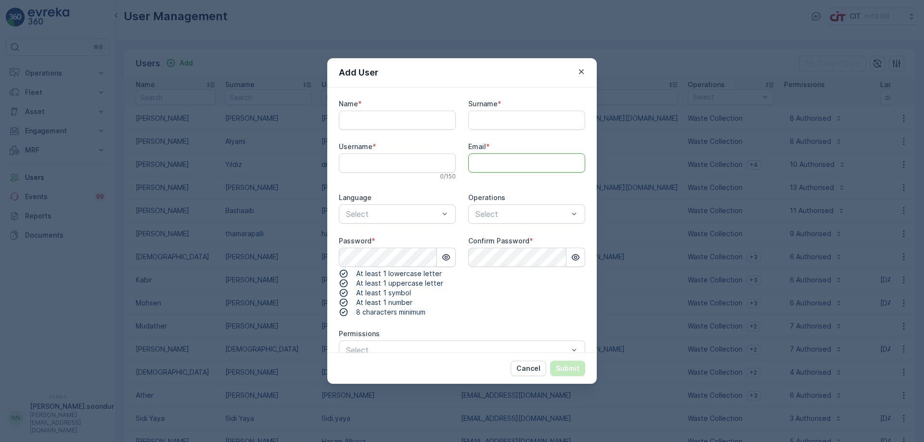
click at [484, 162] on input "Email" at bounding box center [526, 162] width 117 height 19
paste input "[EMAIL_ADDRESS][DOMAIN_NAME]"
type input "[EMAIL_ADDRESS][DOMAIN_NAME]"
click at [356, 117] on input "Name" at bounding box center [397, 120] width 117 height 19
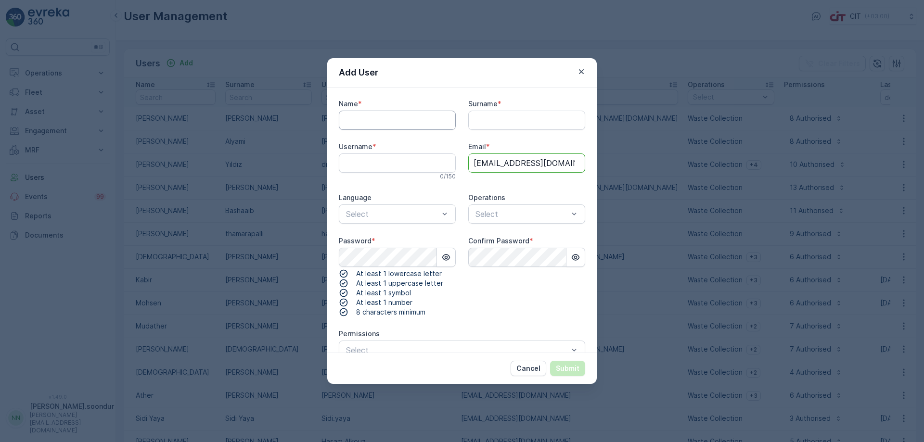
scroll to position [0, 0]
type input "Hussain"
type input "[PERSON_NAME]"
type input "Hussain.[PERSON_NAME]"
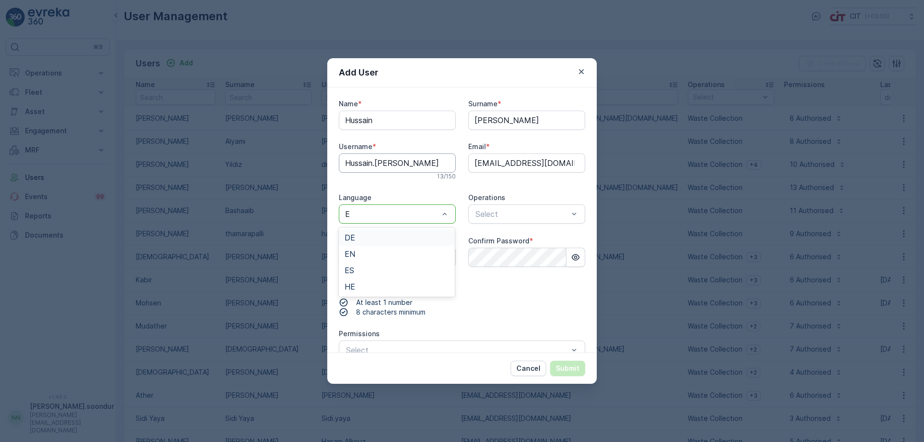
type input "EN"
drag, startPoint x: 547, startPoint y: 212, endPoint x: 521, endPoint y: 218, distance: 27.1
click at [547, 212] on div at bounding box center [521, 214] width 95 height 9
click at [487, 234] on span "Waste Collection" at bounding box center [502, 237] width 61 height 9
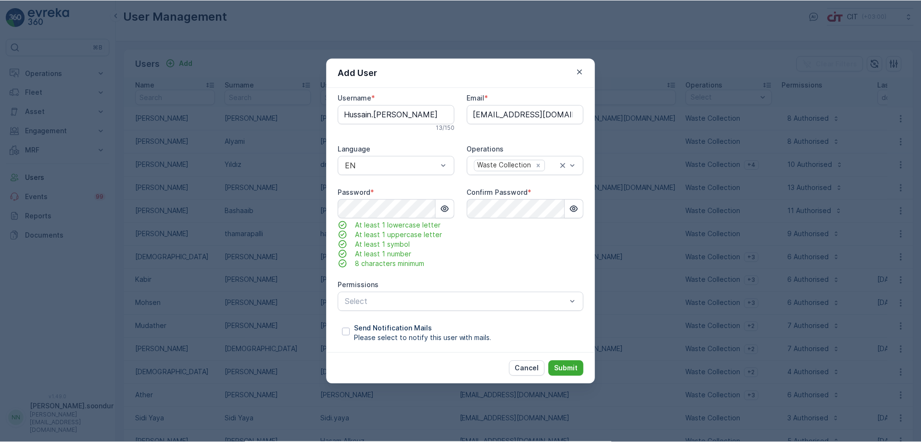
scroll to position [51, 0]
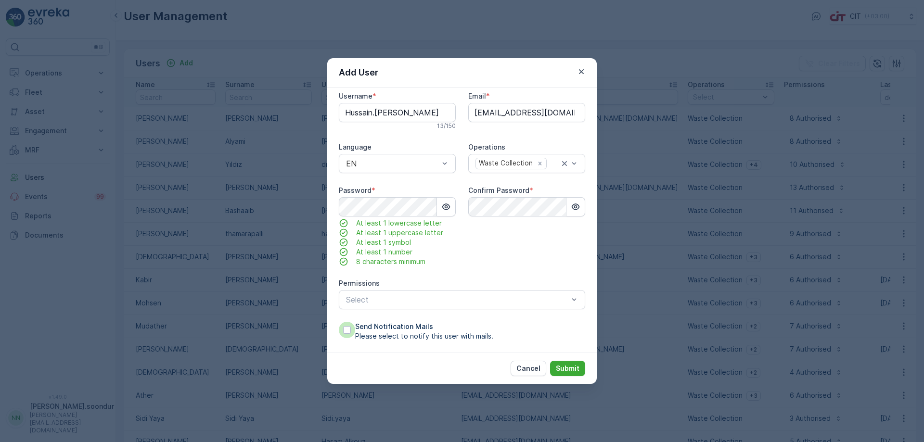
click at [349, 327] on div at bounding box center [347, 330] width 8 height 8
click at [339, 322] on input "Send Notification Mails Please select to notify this user with mails." at bounding box center [339, 322] width 0 height 0
click at [438, 296] on div at bounding box center [457, 299] width 224 height 9
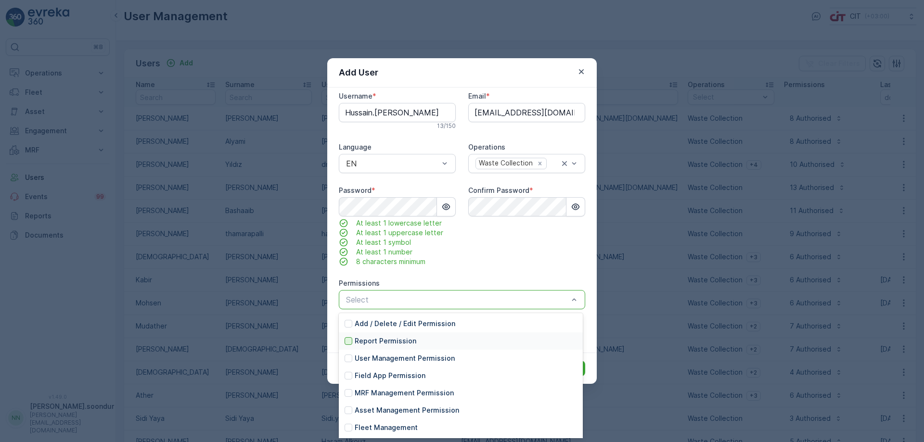
click at [350, 341] on div at bounding box center [348, 341] width 8 height 8
click at [349, 374] on div at bounding box center [348, 376] width 8 height 8
click at [348, 393] on div at bounding box center [348, 393] width 8 height 8
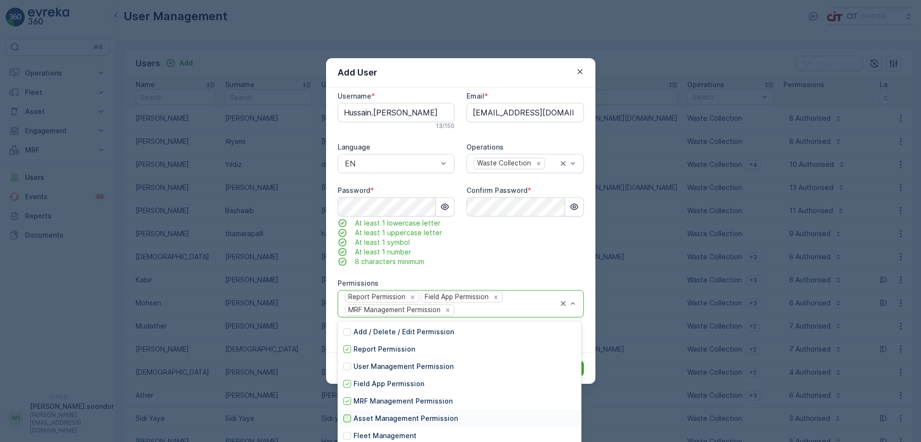
click at [345, 418] on div at bounding box center [348, 419] width 8 height 8
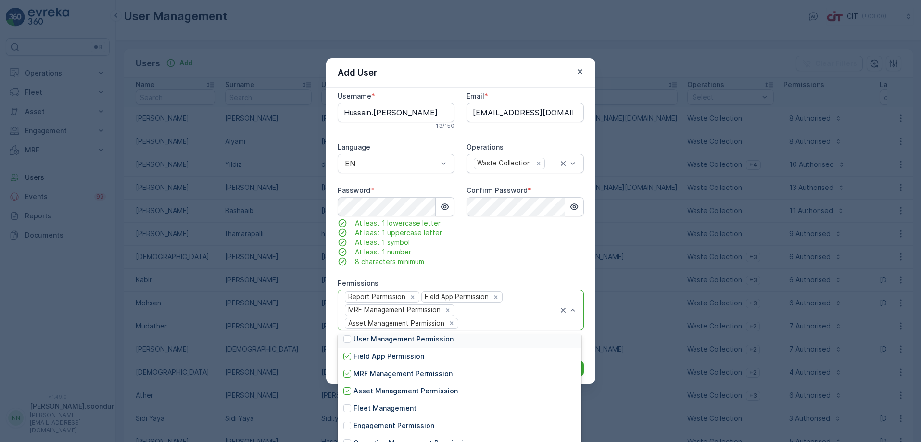
scroll to position [56, 0]
click at [348, 392] on div at bounding box center [348, 393] width 8 height 8
click at [347, 412] on div at bounding box center [348, 411] width 8 height 8
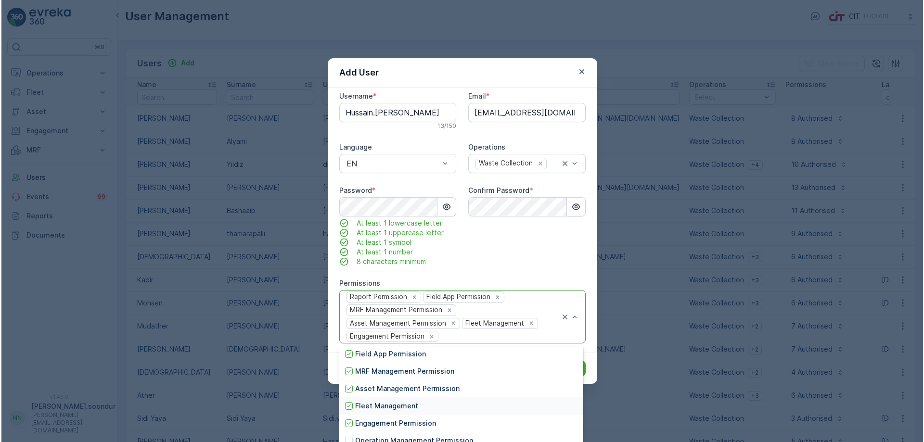
scroll to position [104, 0]
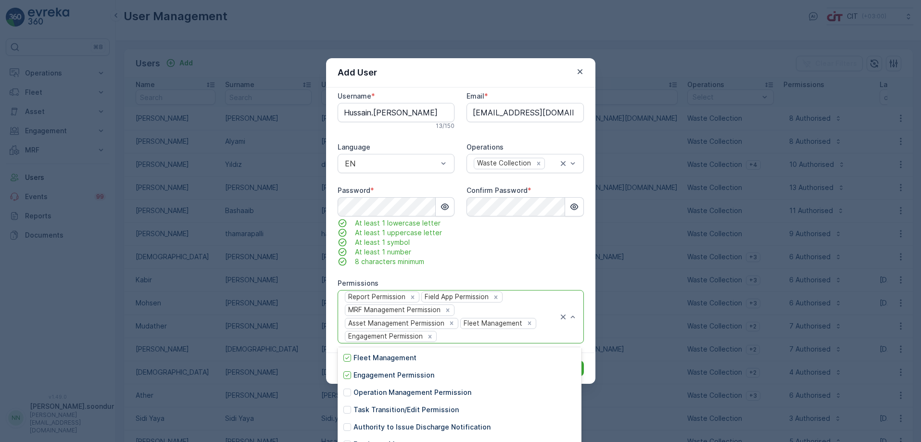
click at [569, 266] on div "Confirm Password *" at bounding box center [525, 226] width 117 height 81
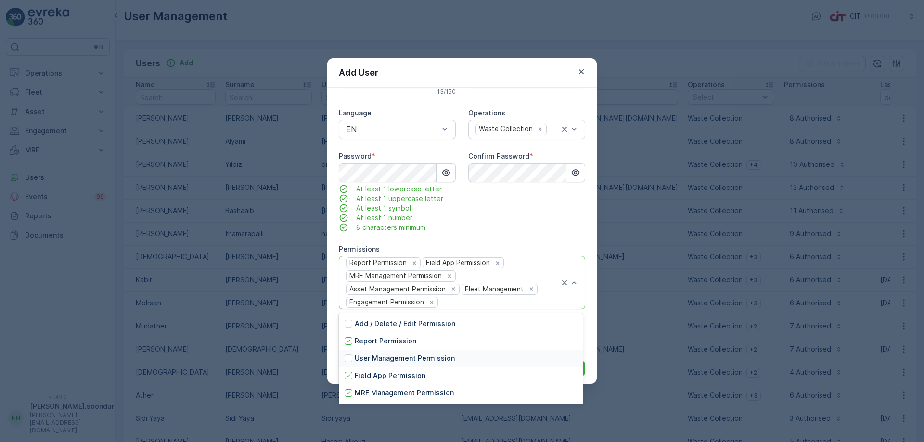
scroll to position [138, 0]
click at [349, 395] on div at bounding box center [348, 394] width 8 height 8
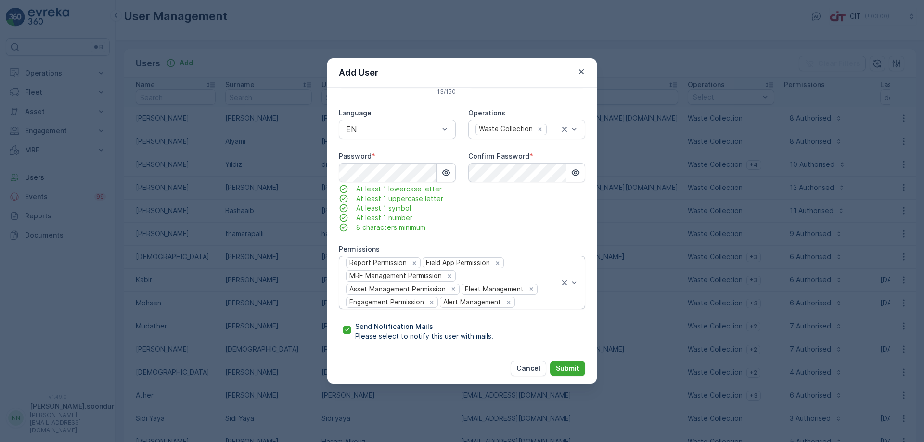
click at [543, 204] on div "Confirm Password *" at bounding box center [526, 192] width 117 height 81
click at [572, 367] on p "Submit" at bounding box center [568, 369] width 24 height 10
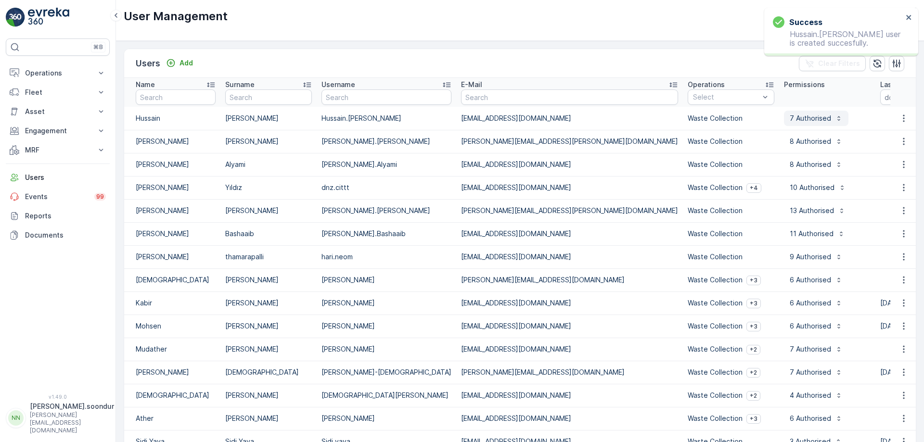
click at [835, 119] on icon "button" at bounding box center [839, 119] width 8 height 8
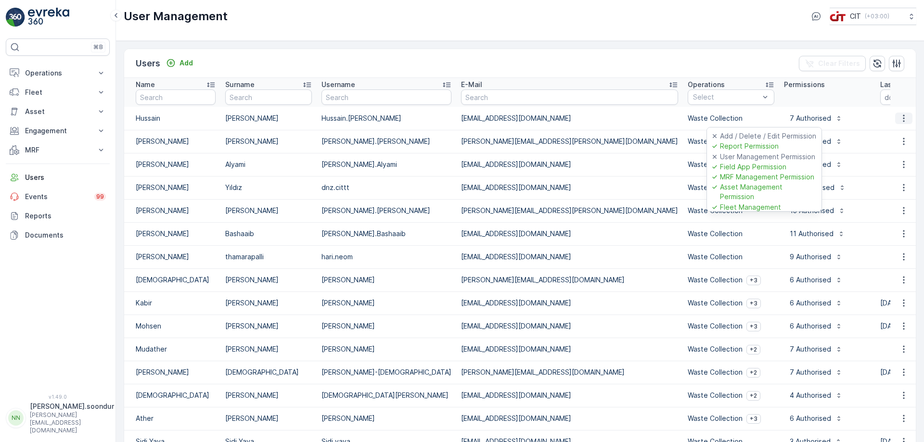
click at [903, 118] on icon "button" at bounding box center [903, 118] width 1 height 7
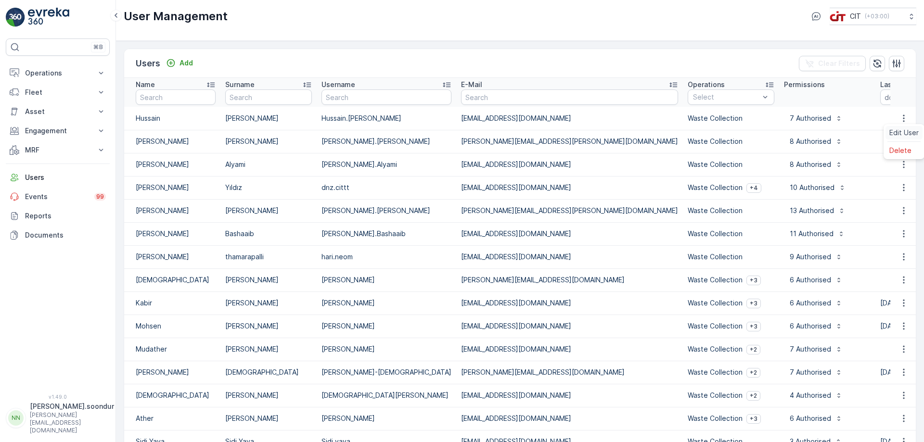
click at [904, 132] on span "Edit User" at bounding box center [903, 133] width 29 height 10
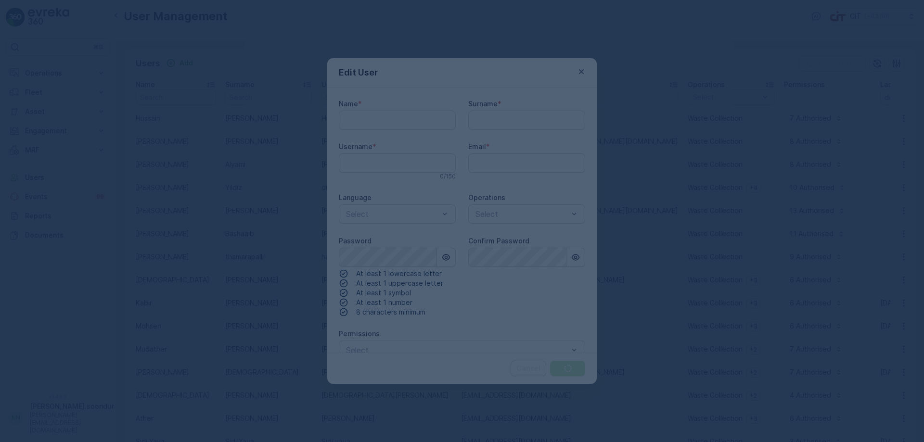
type input "Hussain"
type input "[PERSON_NAME]"
type input "Hussain.[PERSON_NAME]"
type input "[EMAIL_ADDRESS][DOMAIN_NAME]"
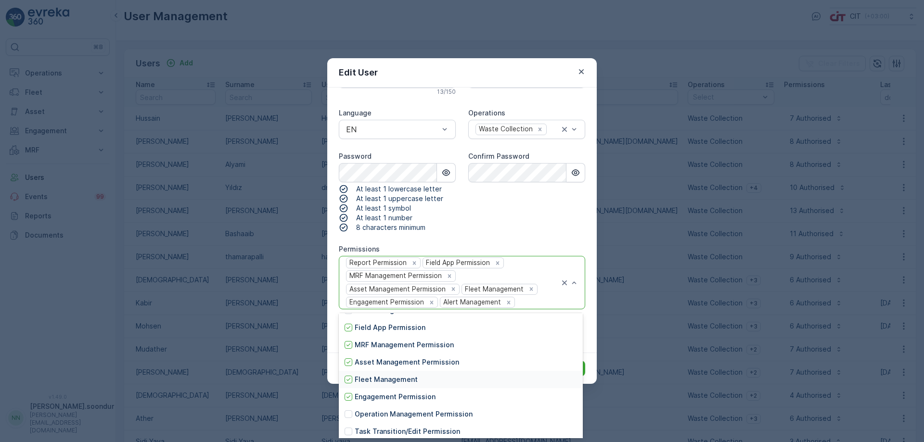
scroll to position [96, 0]
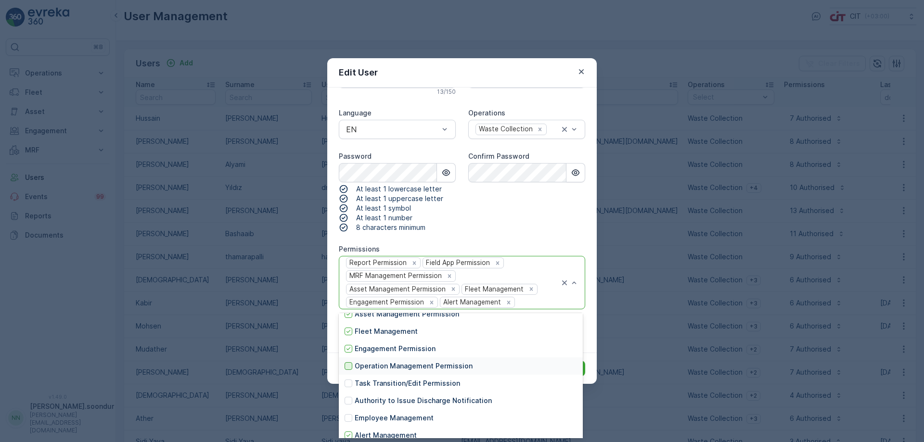
click at [346, 367] on div at bounding box center [348, 366] width 8 height 8
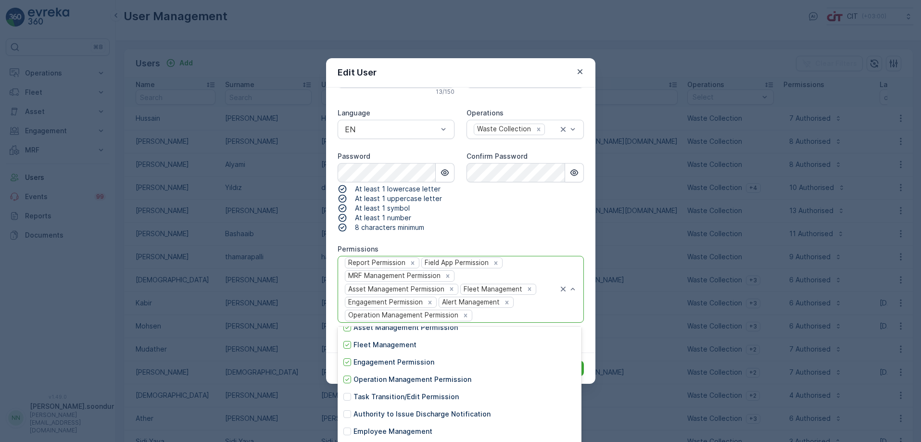
click at [492, 230] on div "Confirm Password" at bounding box center [525, 192] width 117 height 81
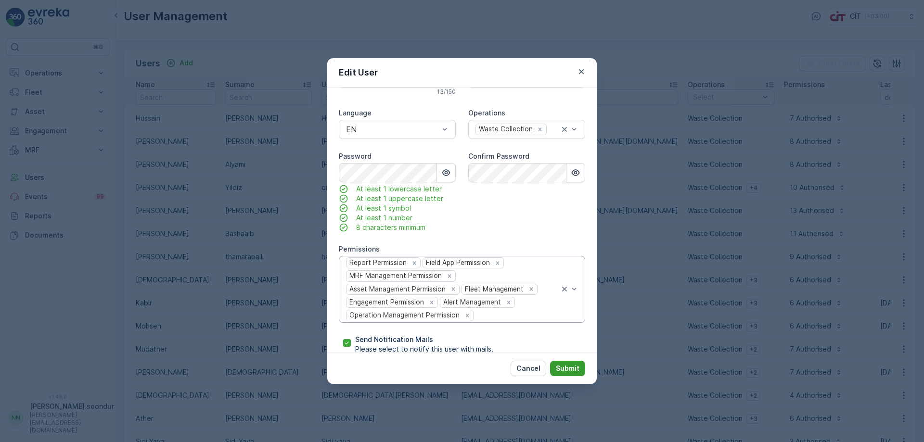
click at [568, 366] on p "Submit" at bounding box center [568, 369] width 24 height 10
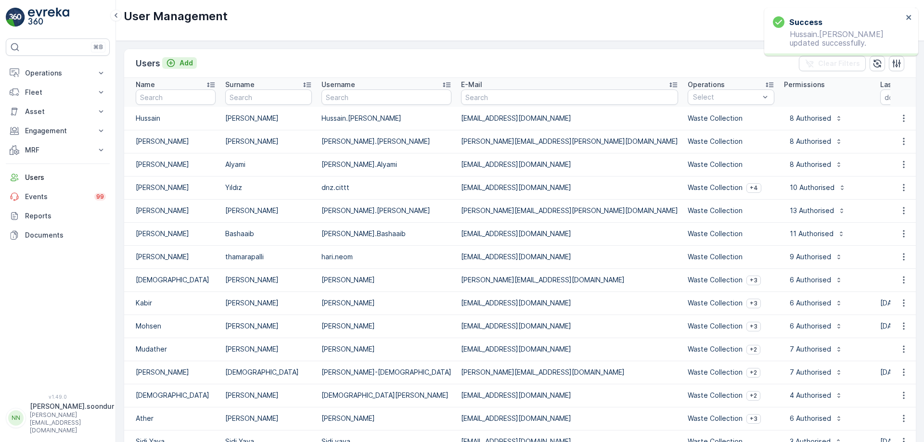
click at [186, 60] on p "Add" at bounding box center [185, 63] width 13 height 10
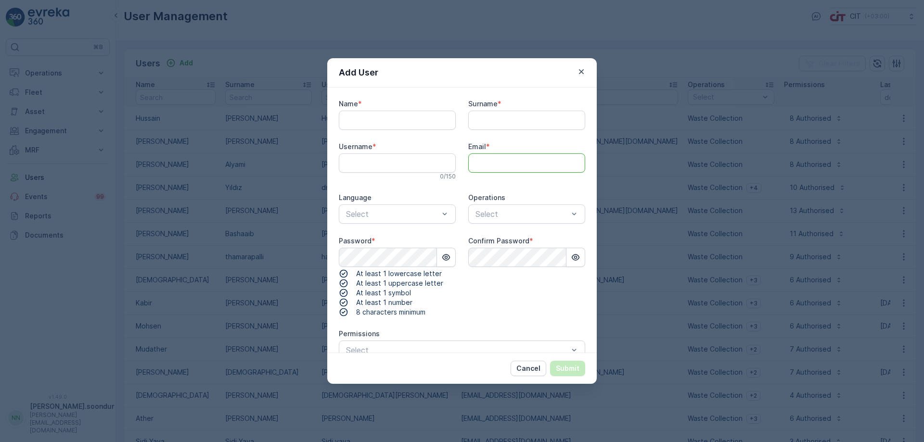
click at [491, 165] on input "Email" at bounding box center [526, 162] width 117 height 19
paste input "Dear [PERSON_NAME], Your Evreka account has been setup as follows: Evreka 360 U…"
drag, startPoint x: 533, startPoint y: 164, endPoint x: 638, endPoint y: 164, distance: 104.9
click at [638, 164] on div "Add User Name * Surname * Username * 0 / 150 Email * Dear [PERSON_NAME], Your E…" at bounding box center [462, 221] width 924 height 442
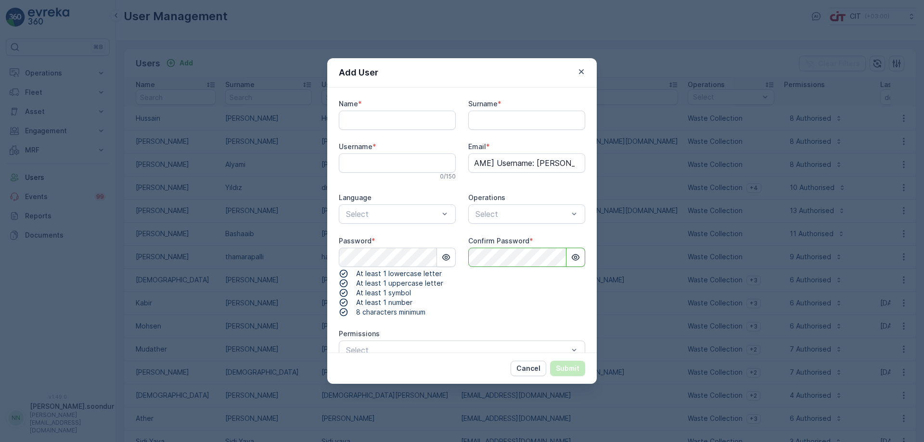
scroll to position [0, 0]
click at [355, 268] on div "Password * At least 1 lowercase letter At least 1 uppercase letter At least 1 s…" at bounding box center [397, 276] width 117 height 81
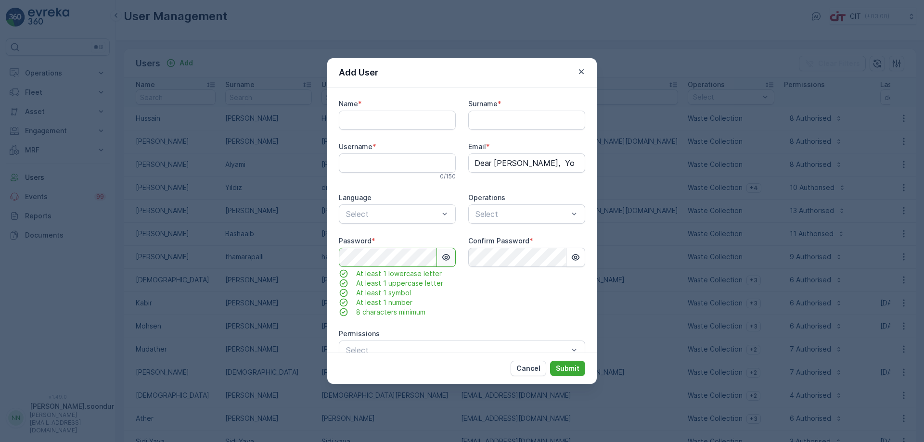
click at [449, 258] on icon "button" at bounding box center [446, 258] width 10 height 10
click at [577, 260] on icon "button" at bounding box center [576, 258] width 10 height 10
drag, startPoint x: 555, startPoint y: 161, endPoint x: 260, endPoint y: 166, distance: 294.5
click at [261, 166] on div "Add User Name * Surname * Username * 0 / 150 Email * Dear [PERSON_NAME], Your E…" at bounding box center [462, 221] width 924 height 442
type input ":"
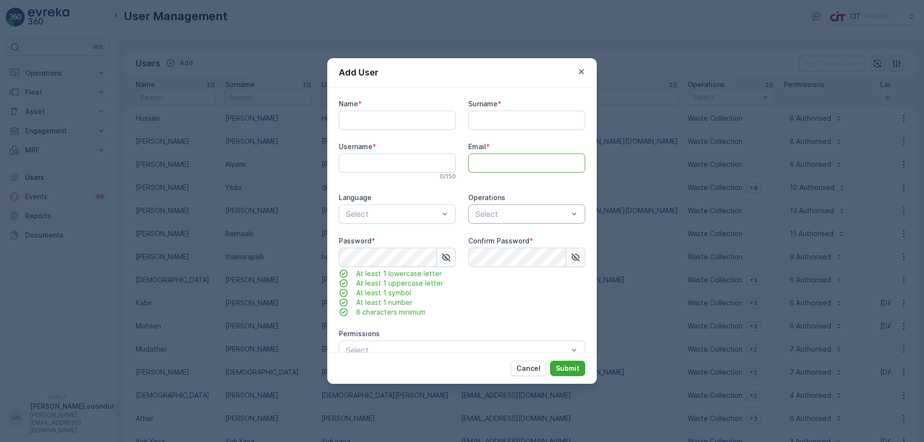
paste input "[EMAIL_ADDRESS][DOMAIN_NAME]"
type input "[EMAIL_ADDRESS][DOMAIN_NAME]"
click at [394, 119] on input "Name" at bounding box center [397, 120] width 117 height 19
type input "[PERSON_NAME]"
type input "Alhumami"
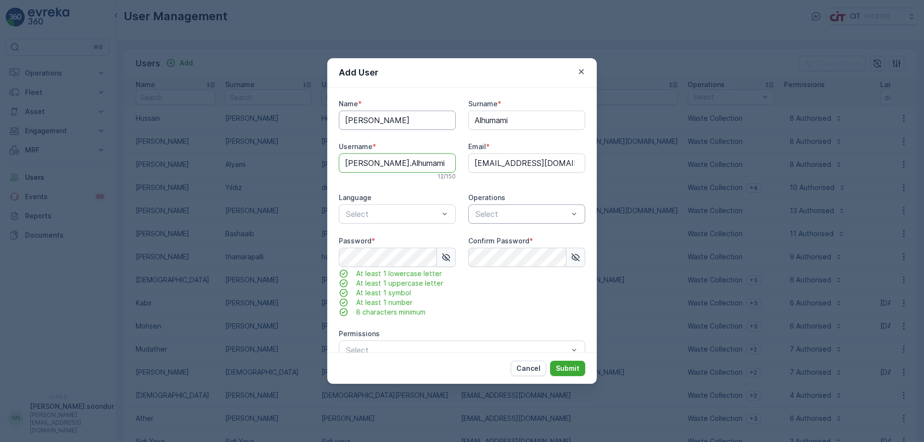
type input "[PERSON_NAME].Alhumami"
type input "EN"
click at [536, 214] on div at bounding box center [521, 214] width 95 height 9
click at [516, 235] on span "Waste Collection" at bounding box center [502, 237] width 61 height 9
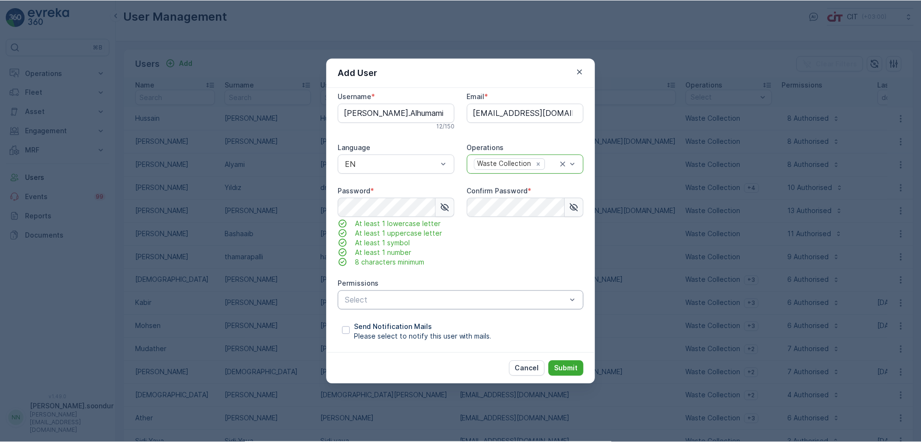
scroll to position [51, 0]
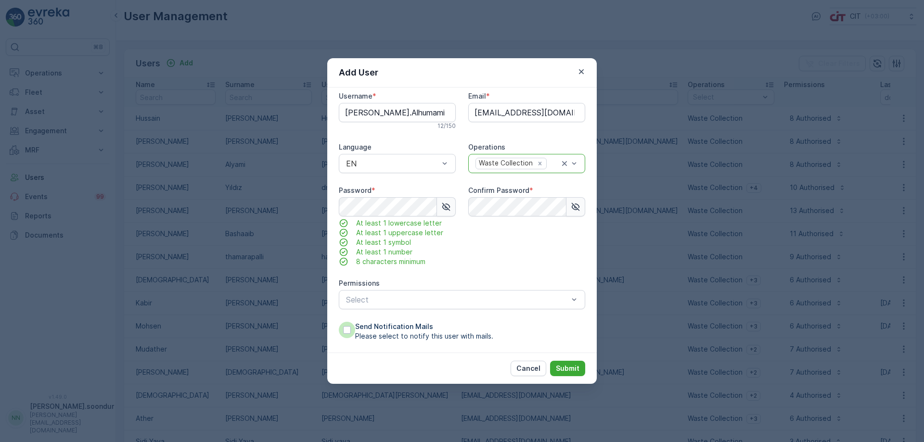
click at [348, 330] on div at bounding box center [347, 330] width 8 height 8
click at [339, 322] on input "Send Notification Mails Please select to notify this user with mails." at bounding box center [339, 322] width 0 height 0
click at [450, 299] on div at bounding box center [457, 299] width 224 height 9
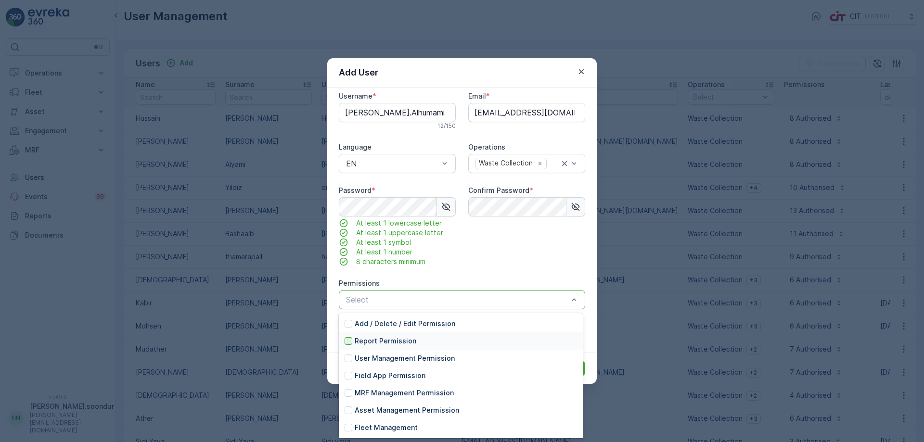
click at [350, 342] on div at bounding box center [348, 341] width 8 height 8
click at [350, 376] on div at bounding box center [348, 376] width 8 height 8
click at [349, 392] on div at bounding box center [348, 393] width 8 height 8
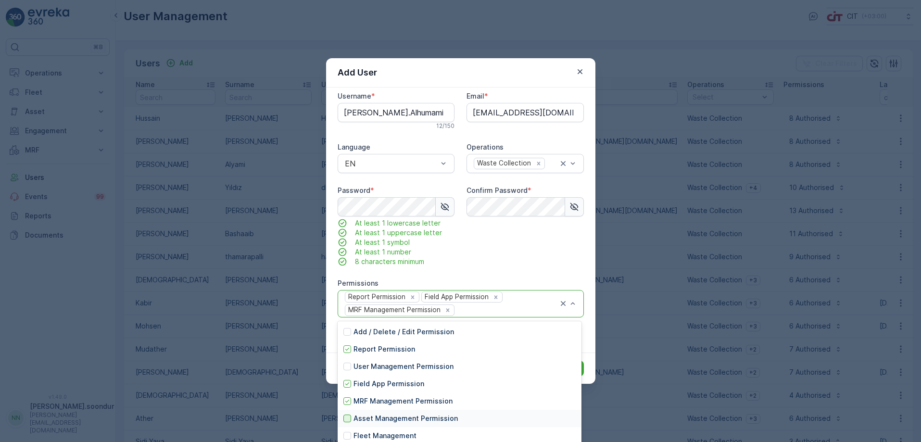
click at [347, 416] on div at bounding box center [348, 419] width 8 height 8
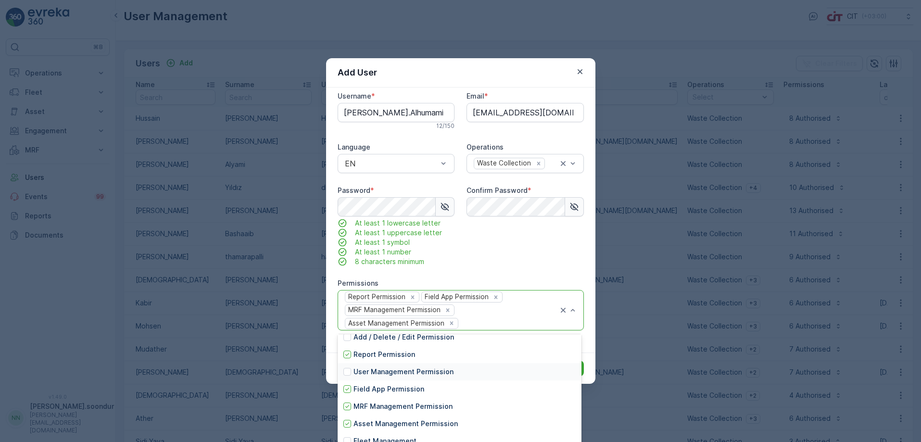
scroll to position [56, 0]
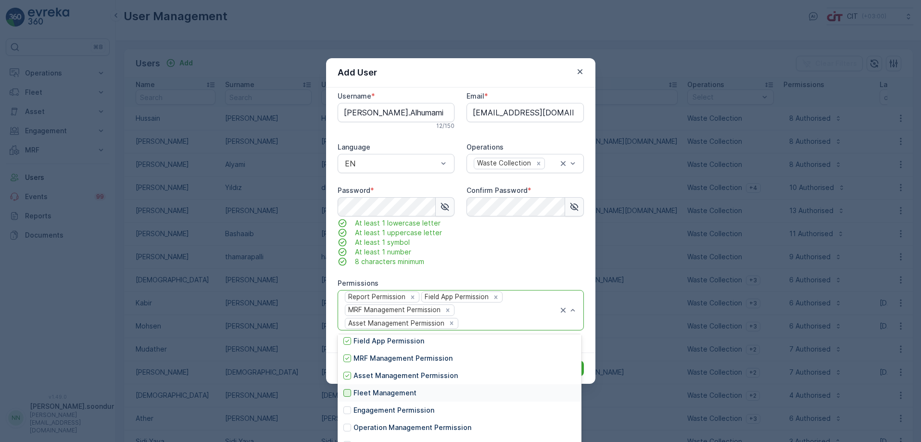
click at [348, 392] on div at bounding box center [348, 393] width 8 height 8
click at [346, 410] on div at bounding box center [348, 411] width 8 height 8
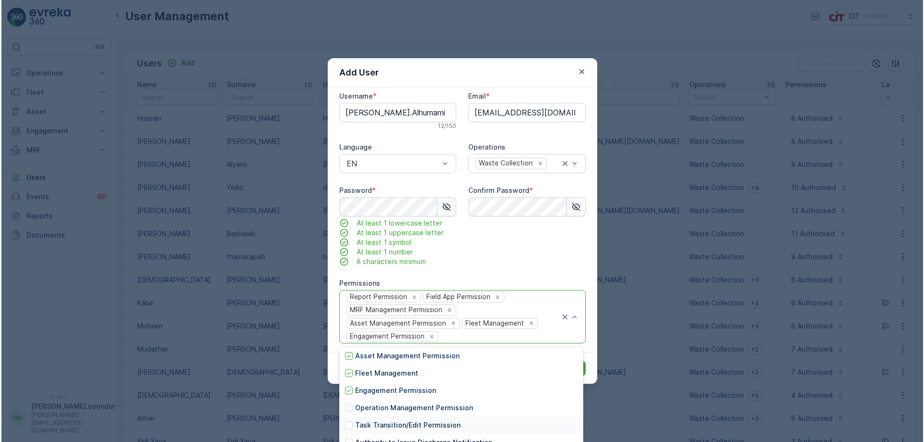
scroll to position [104, 0]
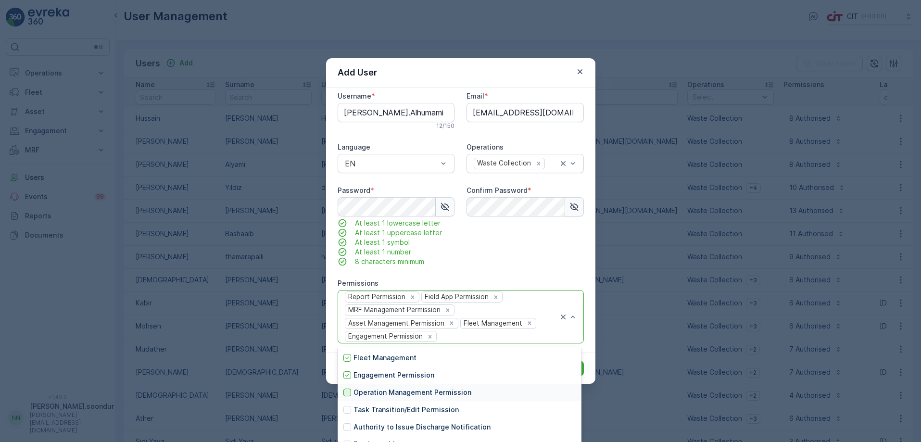
click at [349, 391] on div at bounding box center [348, 393] width 8 height 8
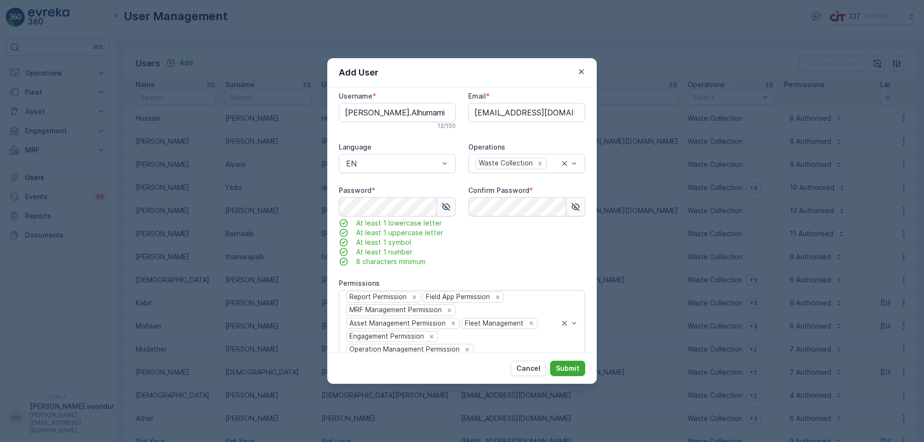
click at [564, 272] on div "Name * [PERSON_NAME] Surname * Alhumami Username * [PERSON_NAME].Alhumami 12 / …" at bounding box center [462, 219] width 246 height 340
click at [575, 311] on div at bounding box center [569, 323] width 19 height 65
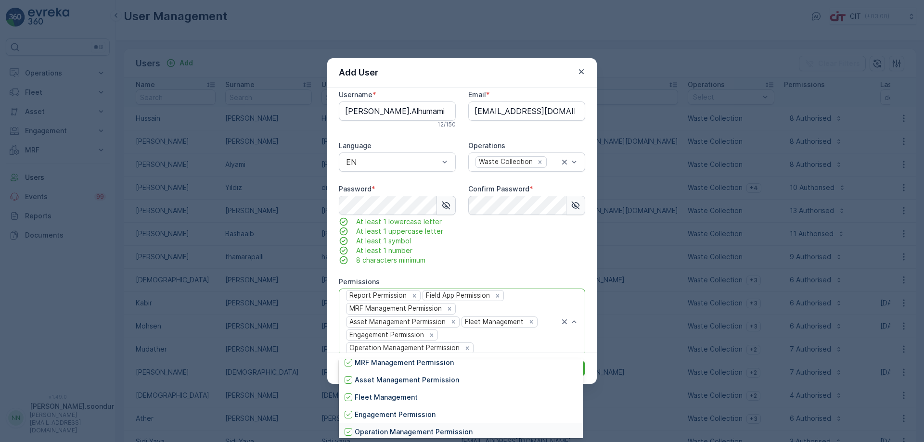
scroll to position [150, 0]
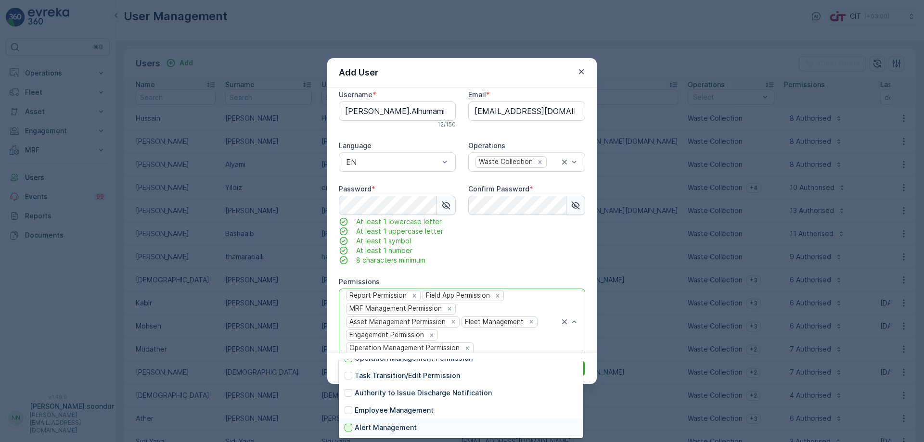
click at [345, 425] on div at bounding box center [348, 428] width 8 height 8
click at [545, 258] on div "Confirm Password *" at bounding box center [526, 224] width 117 height 81
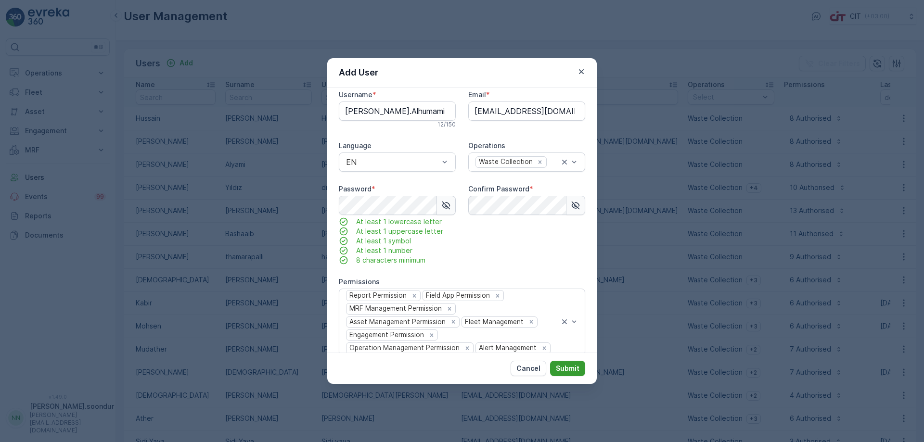
click at [570, 367] on p "Submit" at bounding box center [568, 369] width 24 height 10
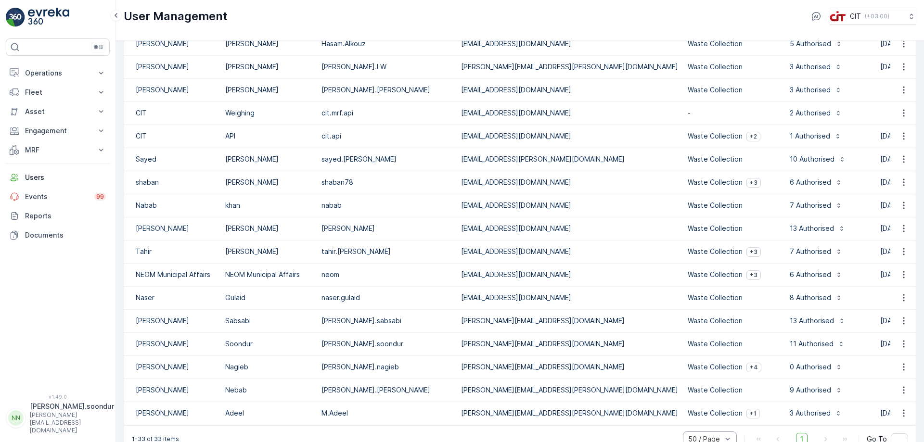
scroll to position [468, 0]
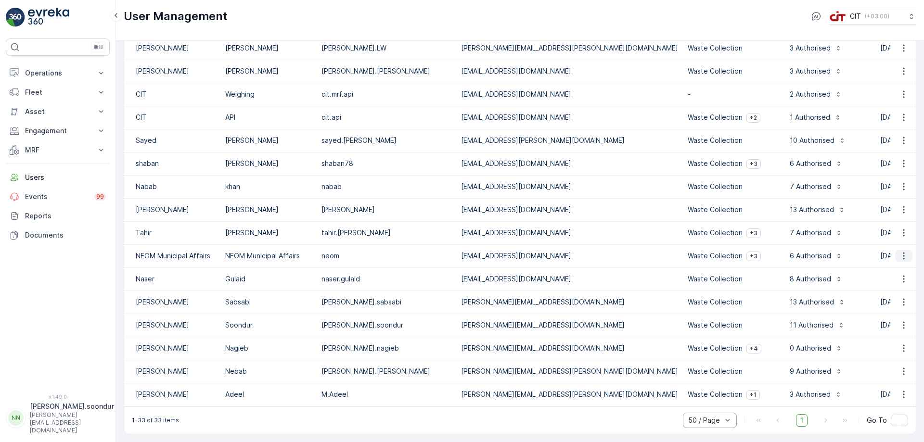
click at [900, 251] on icon "button" at bounding box center [904, 256] width 10 height 10
click at [904, 266] on span "Edit User" at bounding box center [903, 266] width 29 height 10
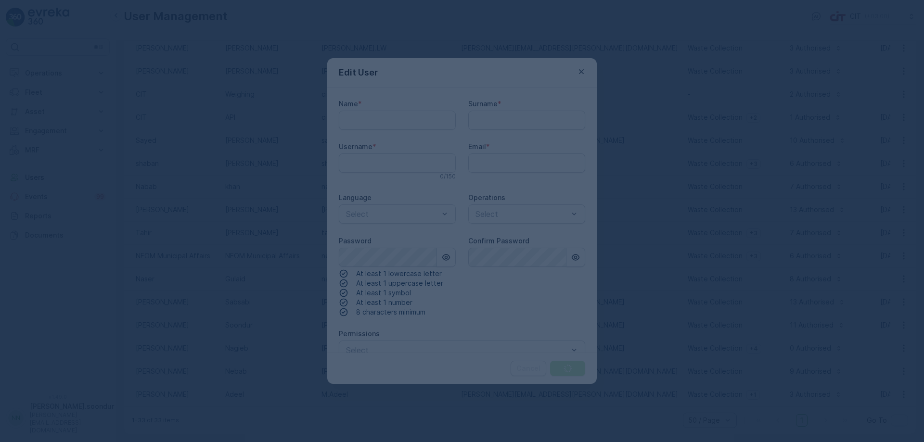
type input "NEOM Municipal Affairs"
type input "neom"
type input "[EMAIL_ADDRESS][DOMAIN_NAME]"
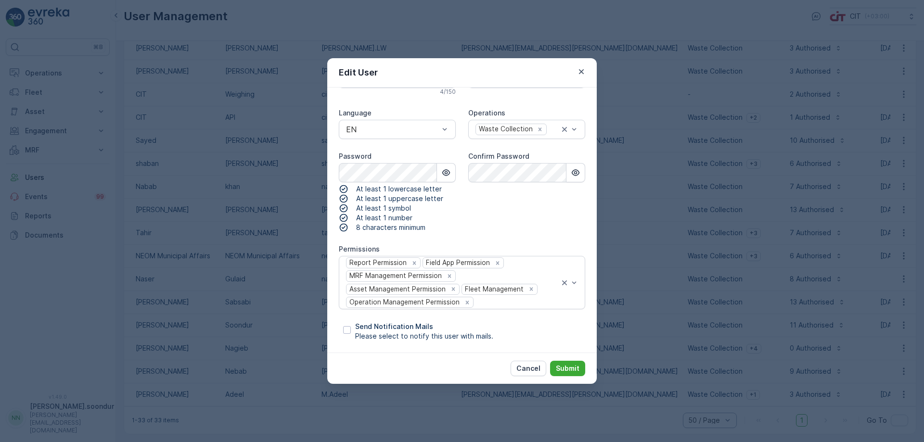
scroll to position [0, 0]
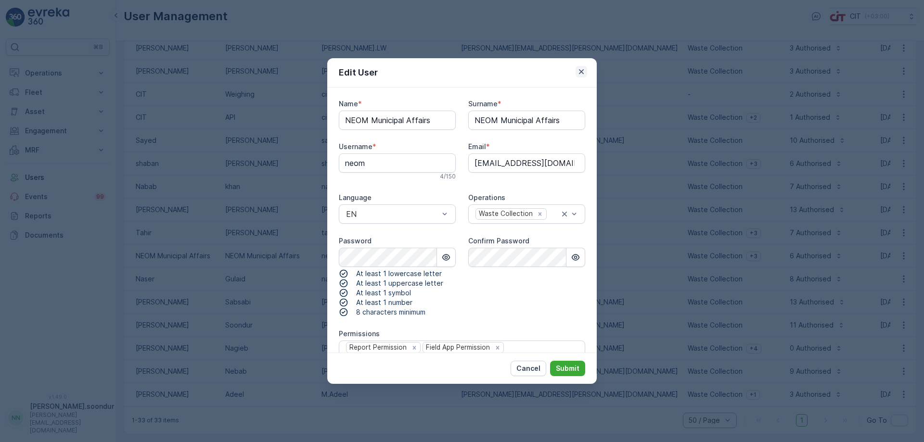
click at [580, 68] on icon "button" at bounding box center [581, 72] width 10 height 10
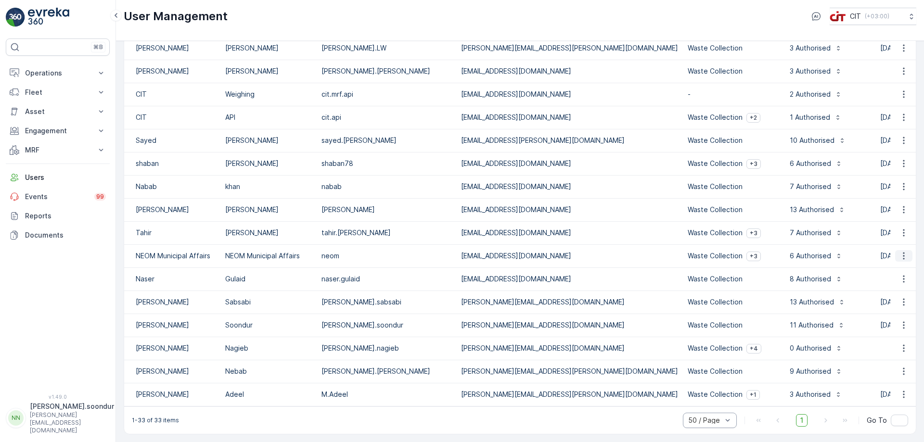
click at [899, 251] on icon "button" at bounding box center [904, 256] width 10 height 10
click at [456, 250] on td "[EMAIL_ADDRESS][DOMAIN_NAME]" at bounding box center [569, 255] width 227 height 23
click at [461, 252] on td "[EMAIL_ADDRESS][DOMAIN_NAME]" at bounding box center [569, 255] width 227 height 23
click at [900, 251] on icon "button" at bounding box center [904, 256] width 10 height 10
click at [904, 263] on span "Edit User" at bounding box center [903, 266] width 29 height 10
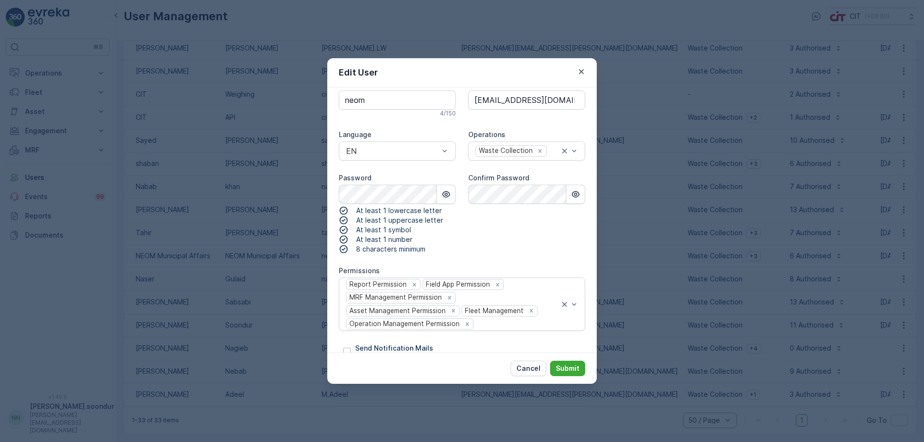
scroll to position [85, 0]
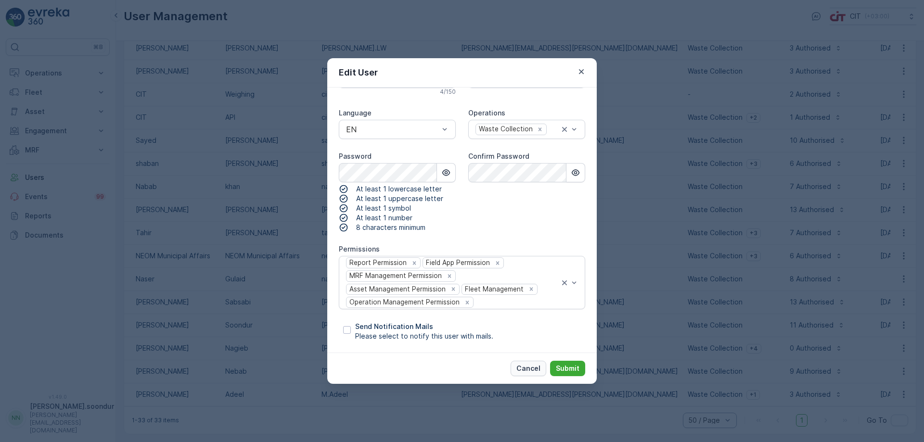
click at [521, 368] on p "Cancel" at bounding box center [528, 369] width 24 height 10
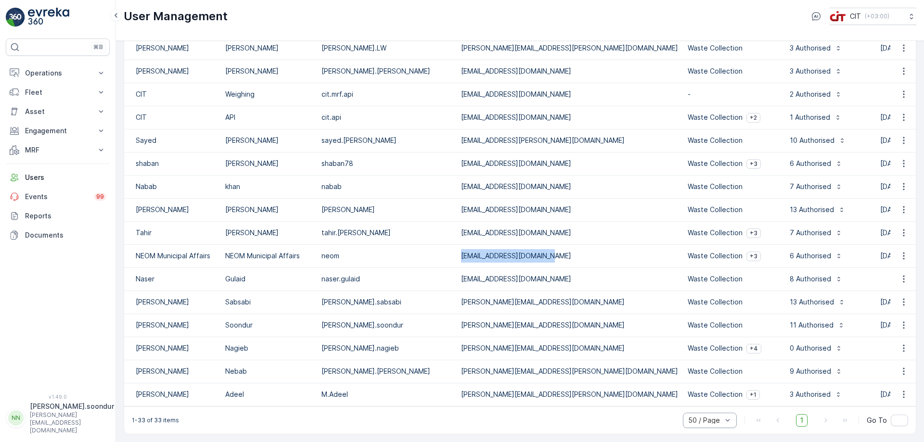
drag, startPoint x: 509, startPoint y: 250, endPoint x: 415, endPoint y: 249, distance: 93.8
click at [456, 249] on td "[EMAIL_ADDRESS][DOMAIN_NAME]" at bounding box center [569, 255] width 227 height 23
copy td "[EMAIL_ADDRESS][DOMAIN_NAME]"
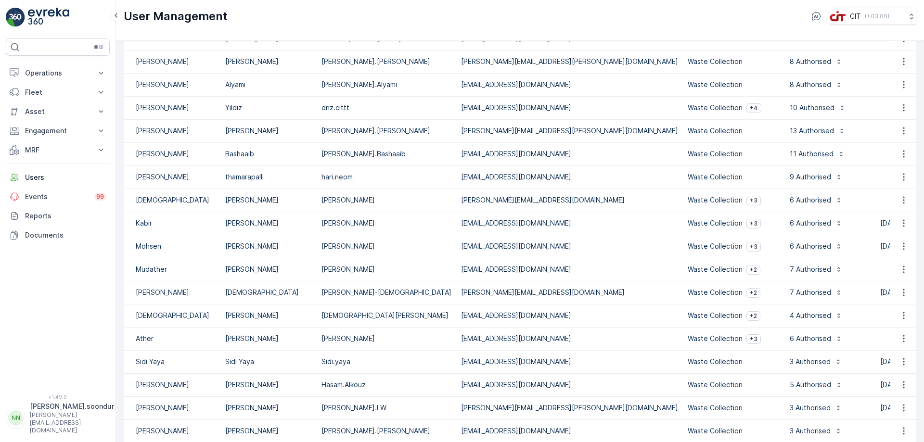
scroll to position [0, 0]
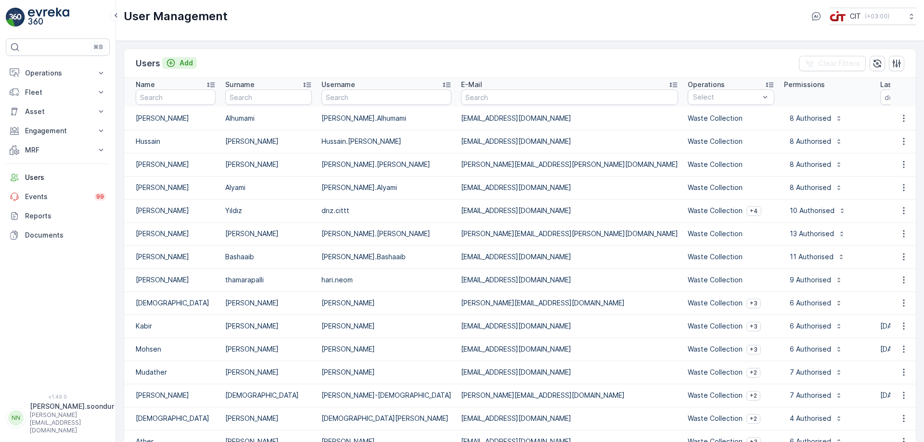
click at [181, 64] on p "Add" at bounding box center [185, 63] width 13 height 10
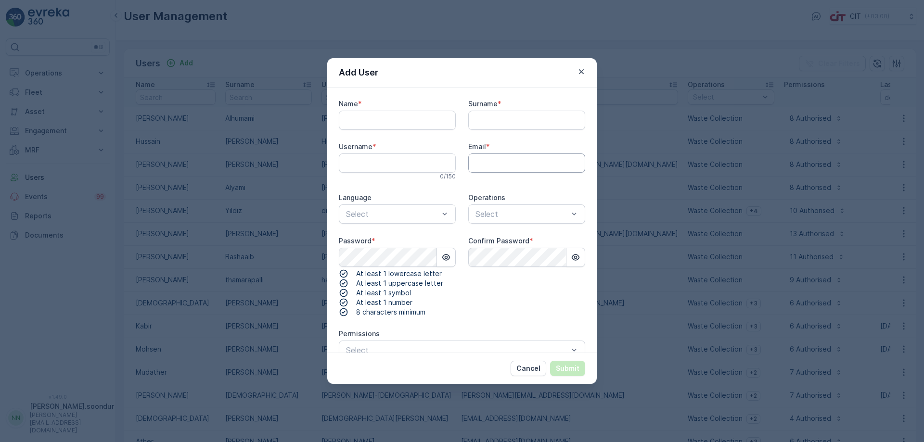
click at [495, 163] on input "Email" at bounding box center [526, 162] width 117 height 19
paste input "[EMAIL_ADDRESS][DOMAIN_NAME]"
type input "[EMAIL_ADDRESS][DOMAIN_NAME]"
click at [375, 122] on input "Name" at bounding box center [397, 120] width 117 height 19
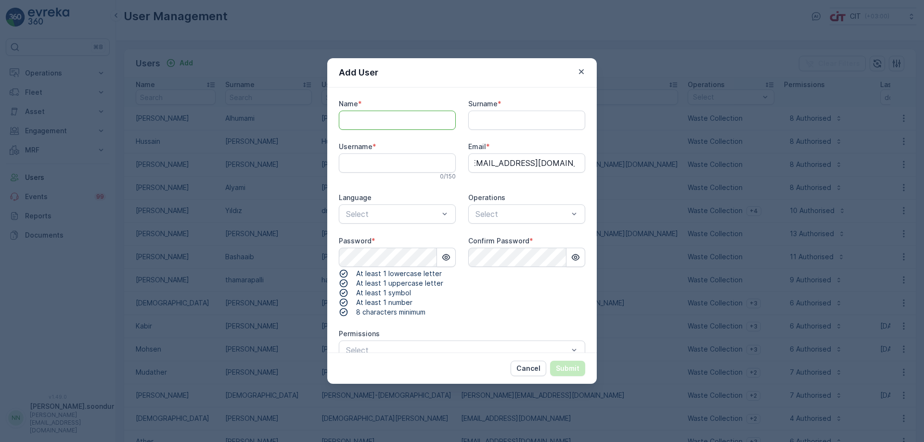
scroll to position [0, 0]
type input "f"
type input "Fawaz"
click at [504, 101] on div "Surname *" at bounding box center [526, 104] width 117 height 10
click at [496, 117] on input "Al" at bounding box center [526, 120] width 117 height 19
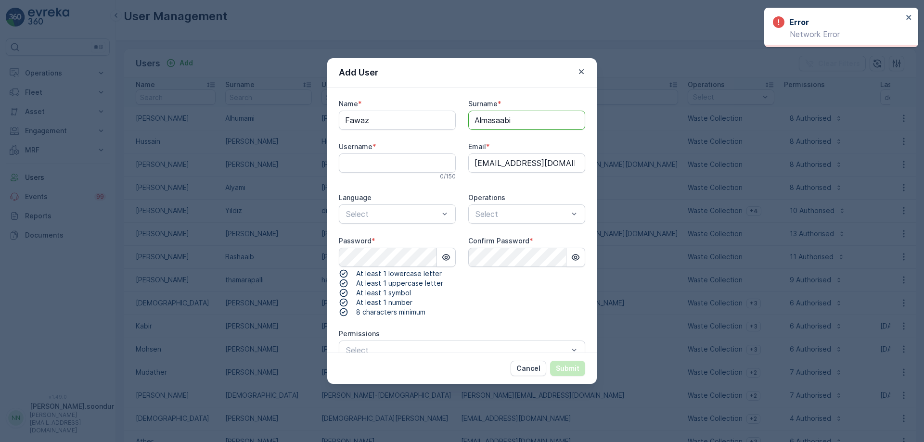
type input "Almasaabi"
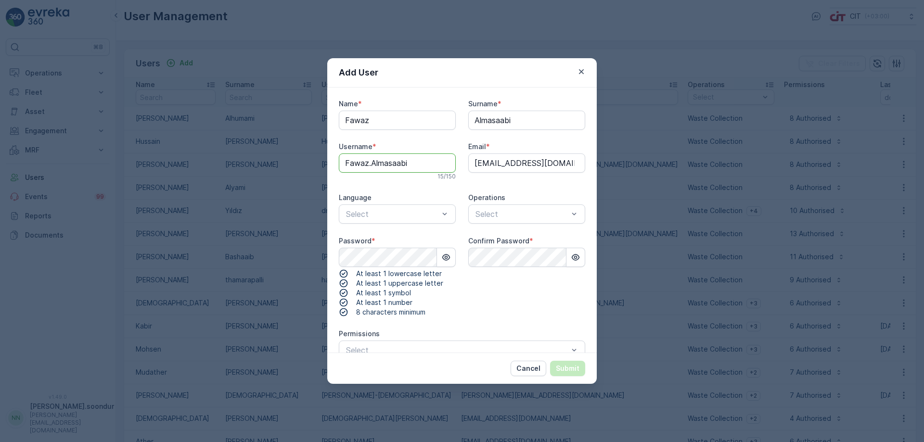
type input "Fawaz.Almasaabi"
type input "EN"
click at [523, 215] on div at bounding box center [521, 214] width 95 height 9
click at [508, 236] on span "Waste Collection" at bounding box center [502, 237] width 61 height 9
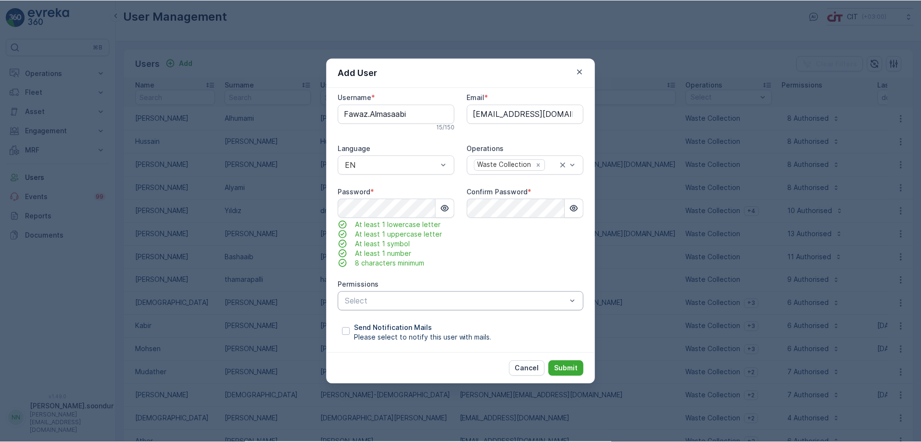
scroll to position [51, 0]
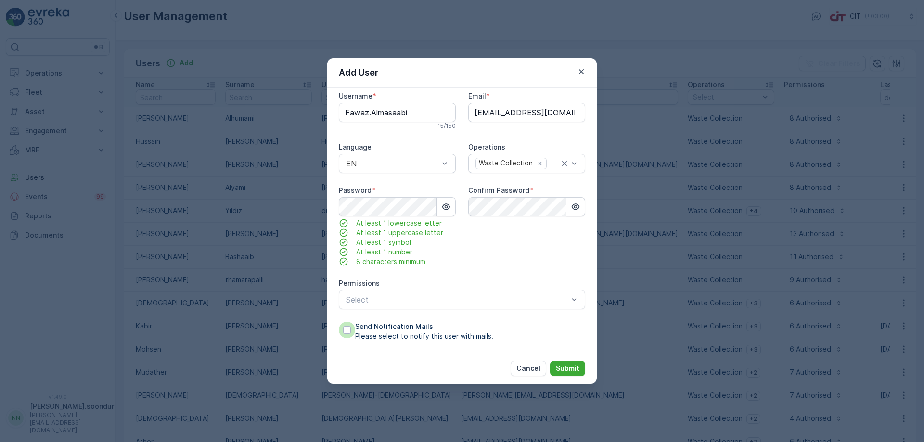
click at [347, 330] on div at bounding box center [347, 330] width 8 height 8
click at [339, 322] on input "Send Notification Mails Please select to notify this user with mails." at bounding box center [339, 322] width 0 height 0
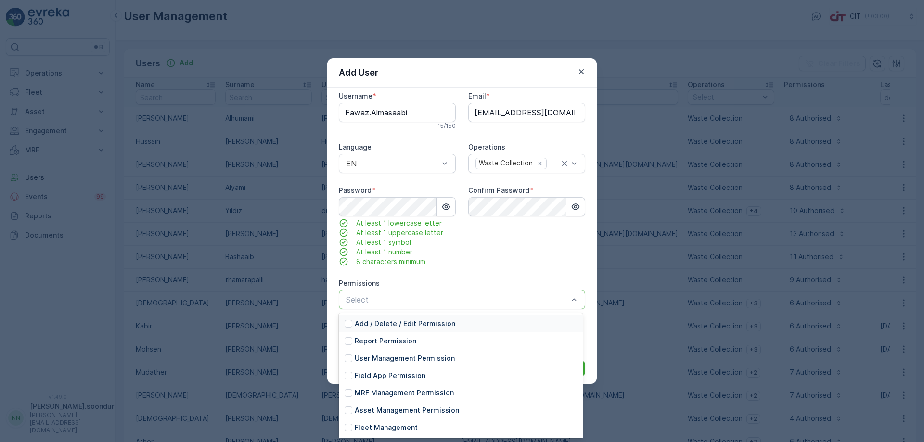
click at [472, 300] on div at bounding box center [457, 299] width 224 height 9
click at [350, 341] on div at bounding box center [348, 341] width 8 height 8
click at [349, 374] on div at bounding box center [348, 376] width 8 height 8
click at [350, 390] on div at bounding box center [348, 393] width 8 height 8
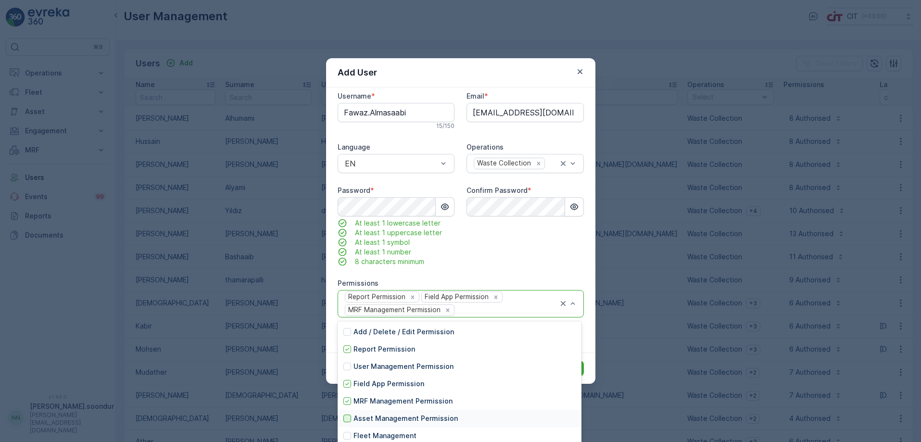
click at [348, 415] on div at bounding box center [348, 419] width 8 height 8
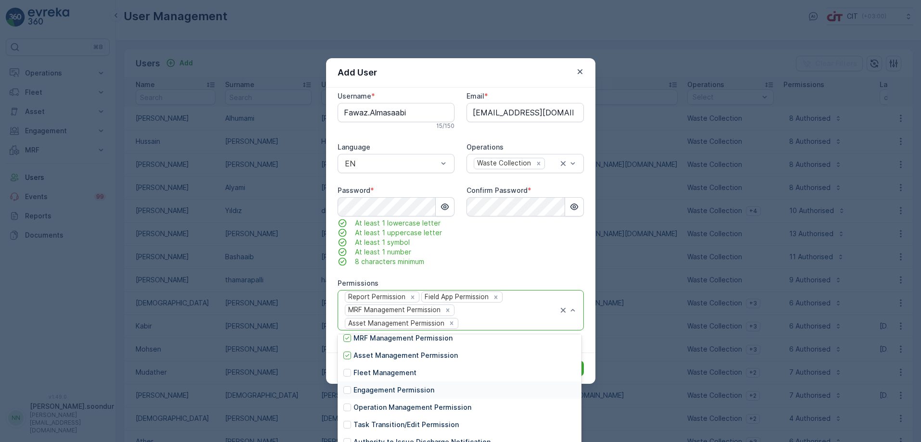
scroll to position [56, 0]
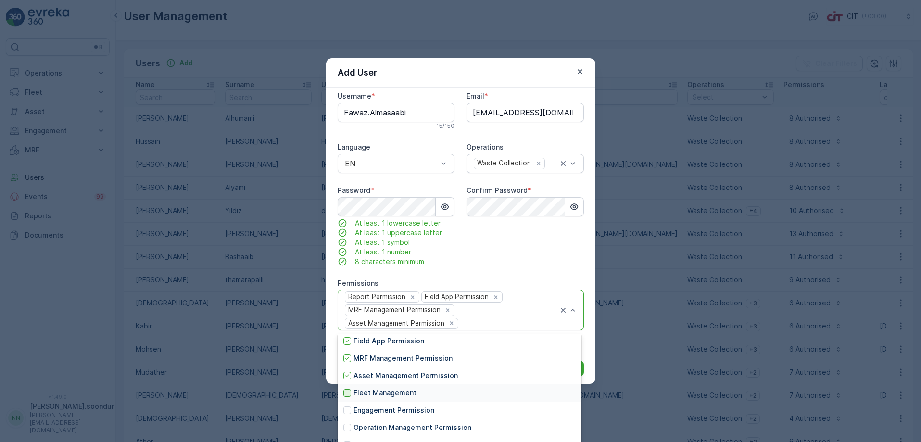
click at [347, 395] on div at bounding box center [348, 393] width 8 height 8
click at [347, 408] on div at bounding box center [348, 411] width 8 height 8
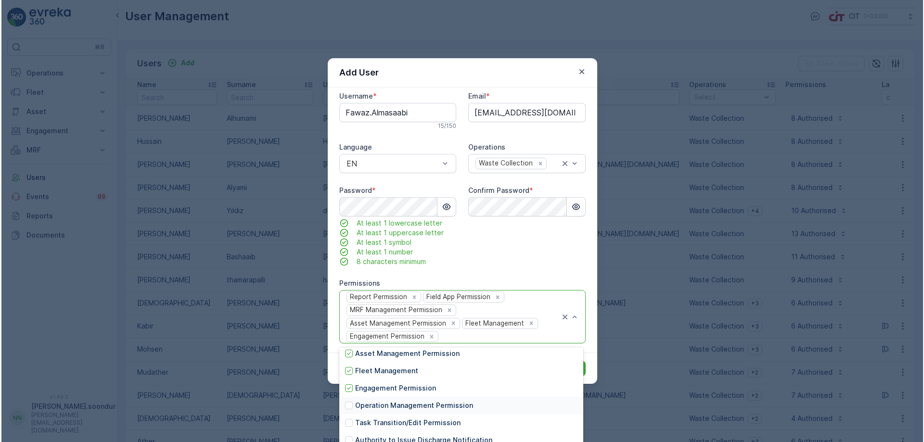
scroll to position [104, 0]
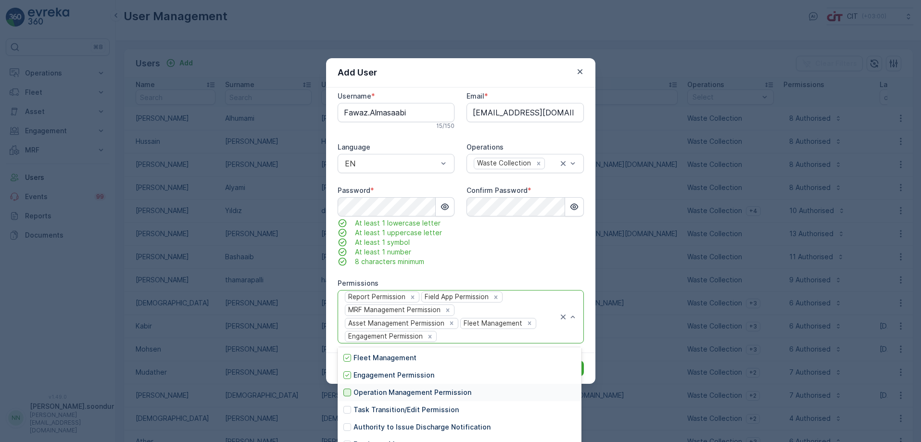
click at [350, 394] on div at bounding box center [348, 393] width 8 height 8
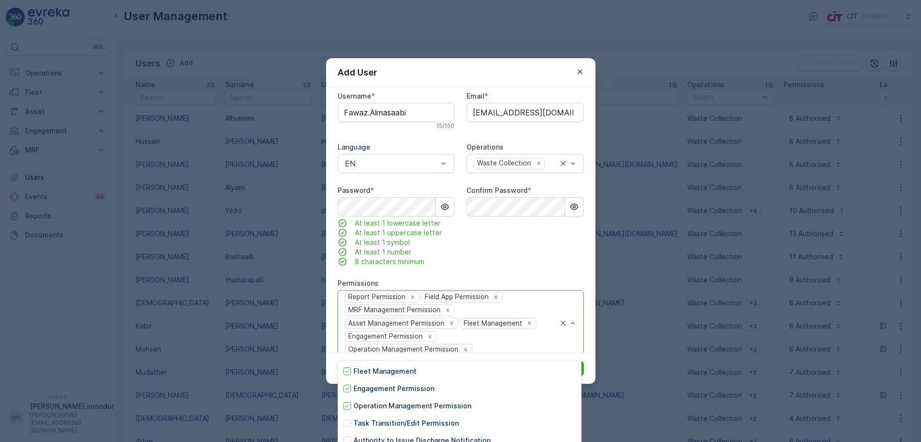
click at [560, 253] on div "Confirm Password *" at bounding box center [525, 226] width 117 height 81
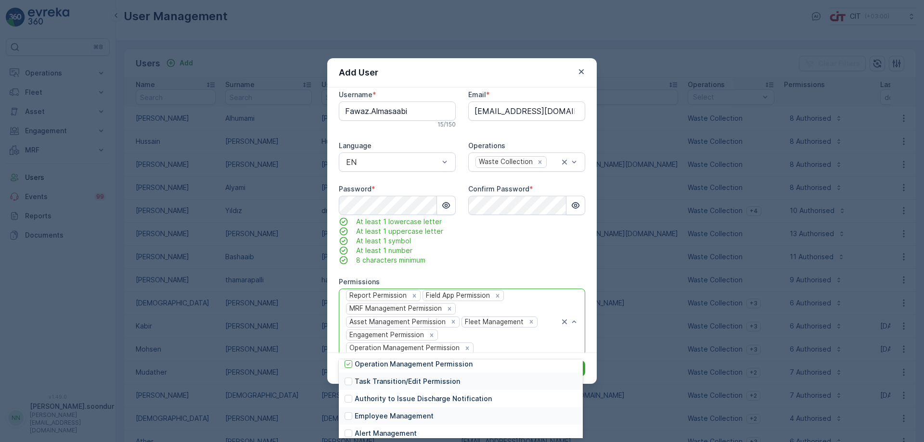
scroll to position [150, 0]
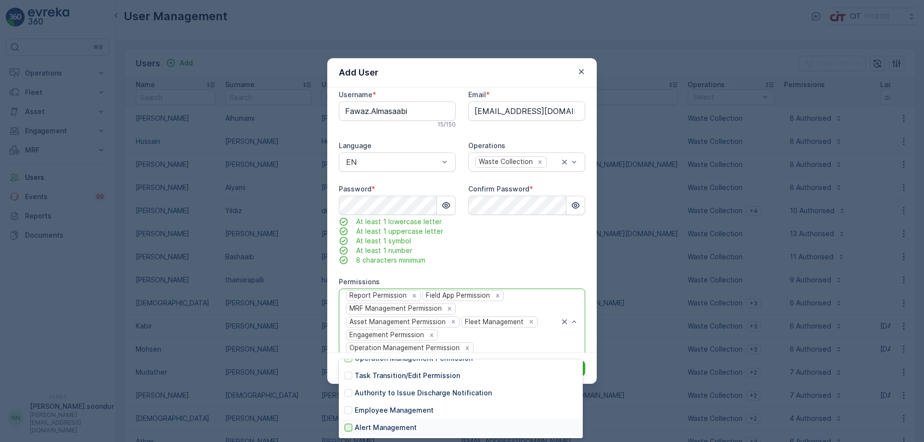
click at [347, 429] on div at bounding box center [348, 428] width 8 height 8
click at [484, 250] on div "Confirm Password *" at bounding box center [526, 224] width 117 height 81
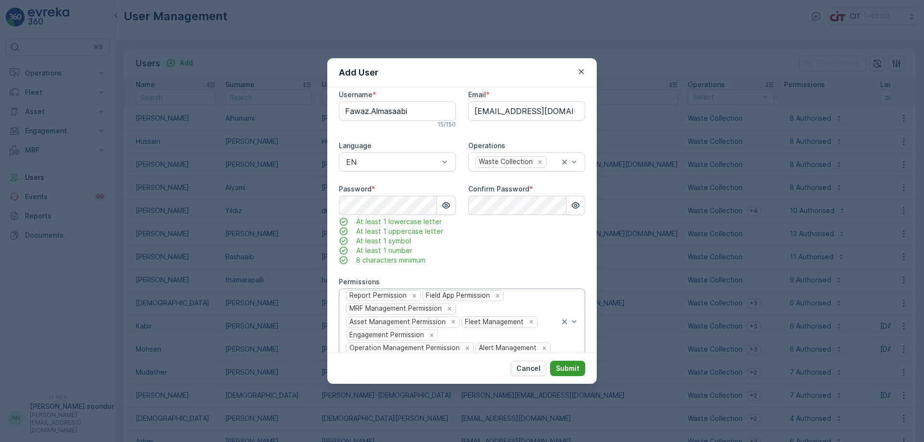
click at [567, 367] on p "Submit" at bounding box center [568, 369] width 24 height 10
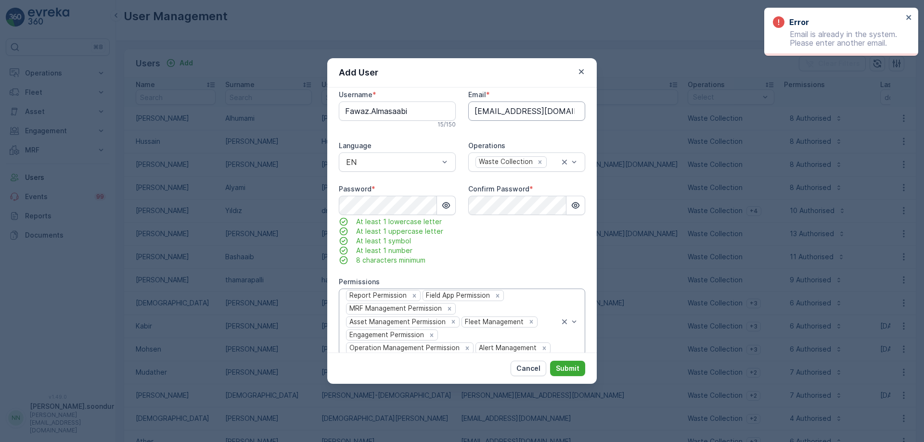
click at [534, 114] on input "[EMAIL_ADDRESS][DOMAIN_NAME]" at bounding box center [526, 111] width 117 height 19
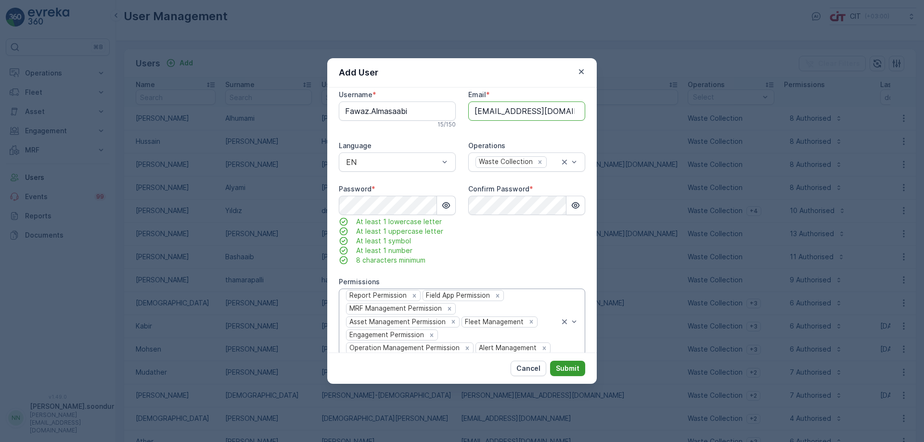
type input "[EMAIL_ADDRESS][DOMAIN_NAME]"
click at [567, 369] on p "Submit" at bounding box center [568, 369] width 24 height 10
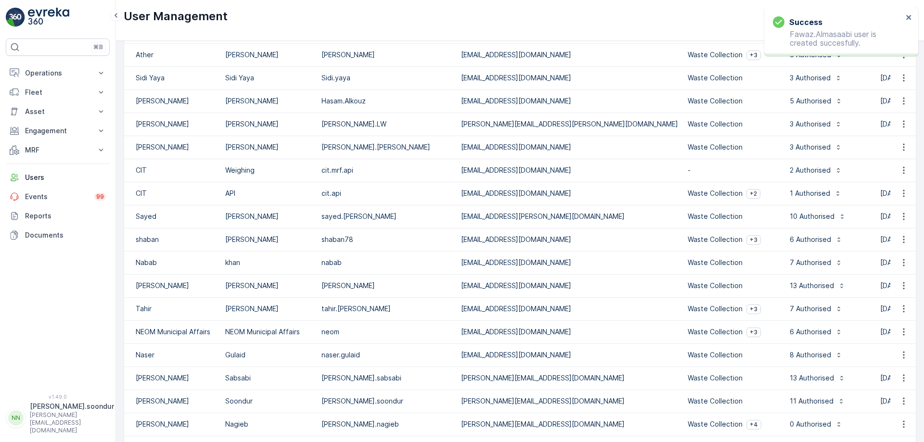
scroll to position [433, 0]
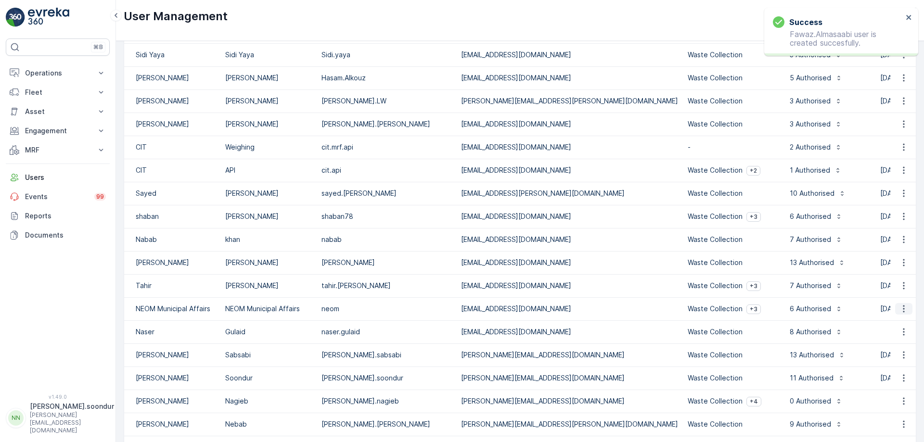
click at [901, 307] on icon "button" at bounding box center [904, 309] width 10 height 10
click at [898, 339] on span "Delete" at bounding box center [900, 341] width 22 height 10
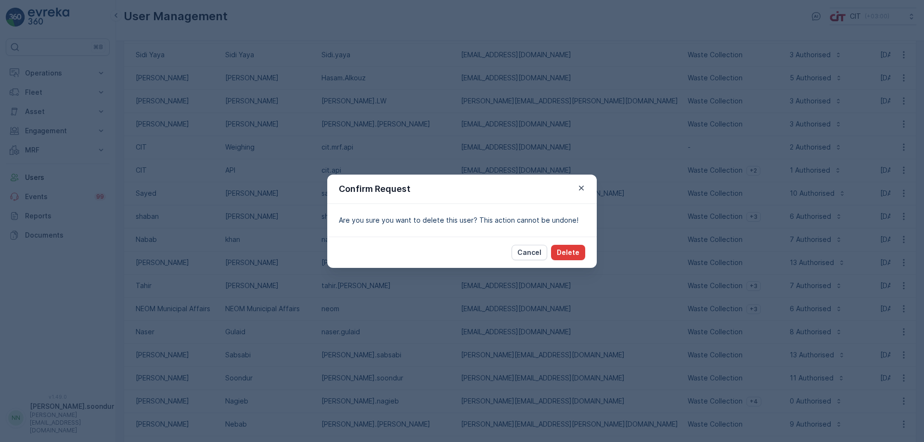
click at [569, 253] on p "Delete" at bounding box center [568, 253] width 23 height 10
click at [574, 253] on p "Delete" at bounding box center [568, 253] width 23 height 10
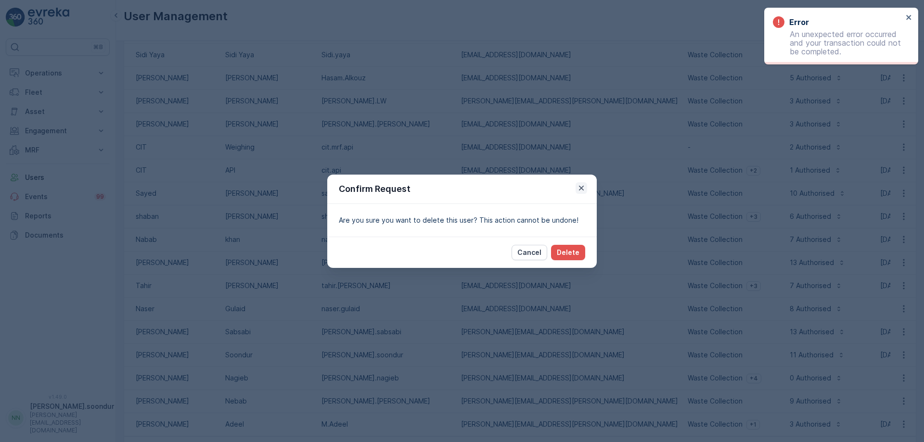
click at [582, 186] on icon "button" at bounding box center [581, 188] width 10 height 10
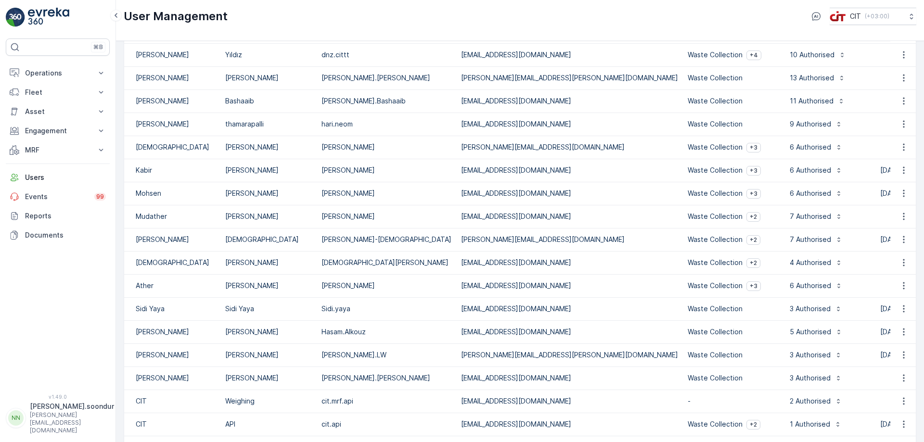
scroll to position [0, 0]
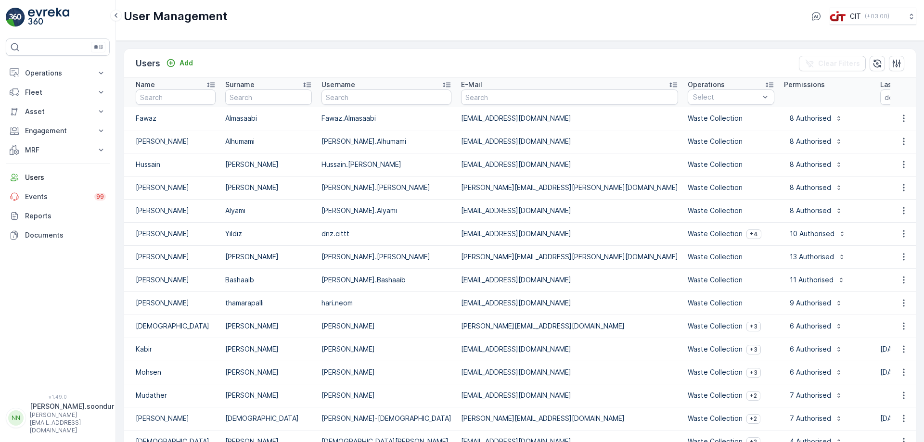
drag, startPoint x: 752, startPoint y: 51, endPoint x: 832, endPoint y: 41, distance: 80.5
click at [832, 41] on div "Users Add Clear Filters Name Surname Username E-Mail Operations Select Permissi…" at bounding box center [520, 241] width 808 height 401
click at [875, 64] on icon "button" at bounding box center [877, 63] width 8 height 8
click at [178, 100] on input "text" at bounding box center [176, 96] width 80 height 15
type input "NEOM"
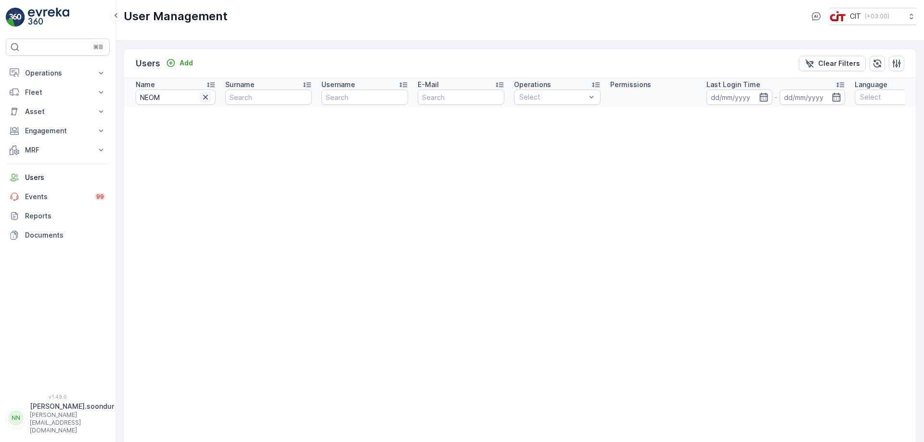
click at [206, 93] on icon "button" at bounding box center [206, 97] width 10 height 10
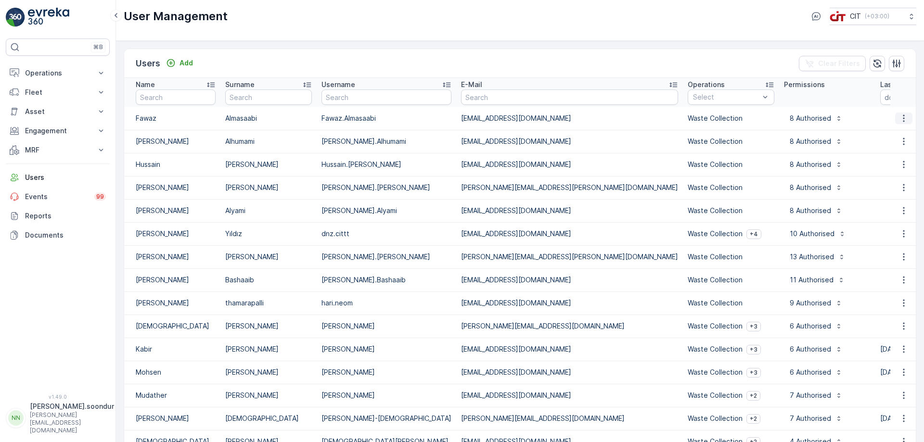
click at [902, 116] on icon "button" at bounding box center [904, 119] width 10 height 10
click at [895, 134] on span "Edit User" at bounding box center [903, 133] width 29 height 10
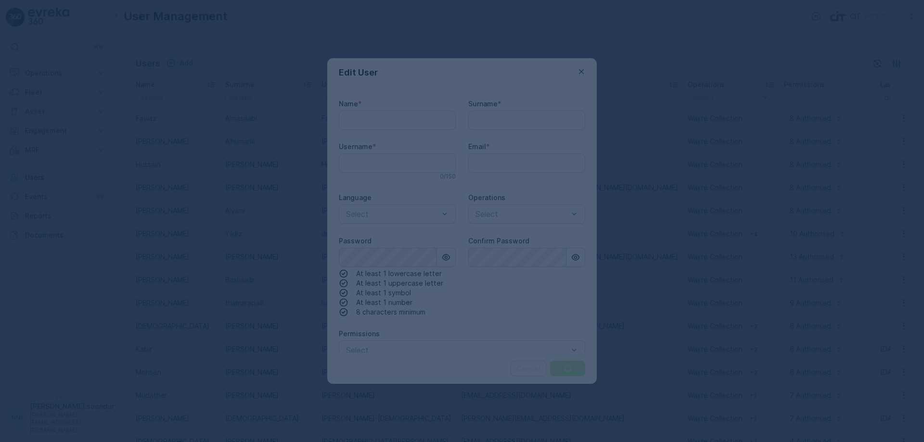
type input "Fawaz"
type input "Almasaabi"
type input "Fawaz.Almasaabi"
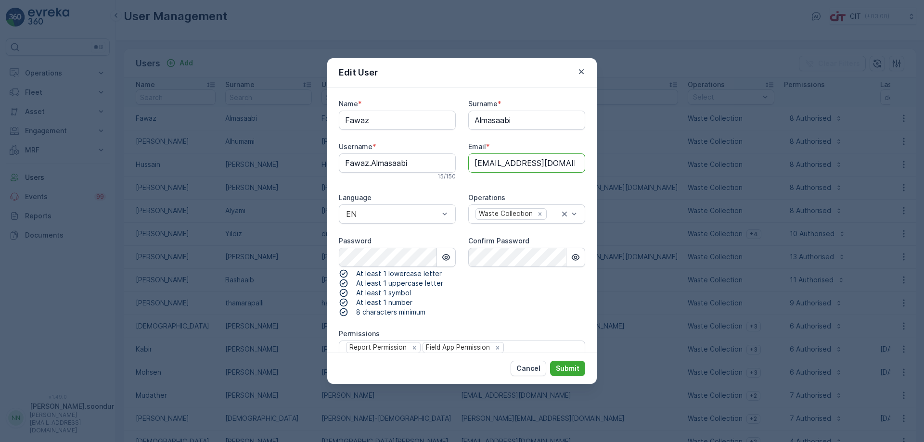
click at [536, 164] on input "[EMAIL_ADDRESS][DOMAIN_NAME]" at bounding box center [526, 162] width 117 height 19
type input "[EMAIL_ADDRESS][DOMAIN_NAME]"
click at [576, 367] on p "Submit" at bounding box center [568, 369] width 24 height 10
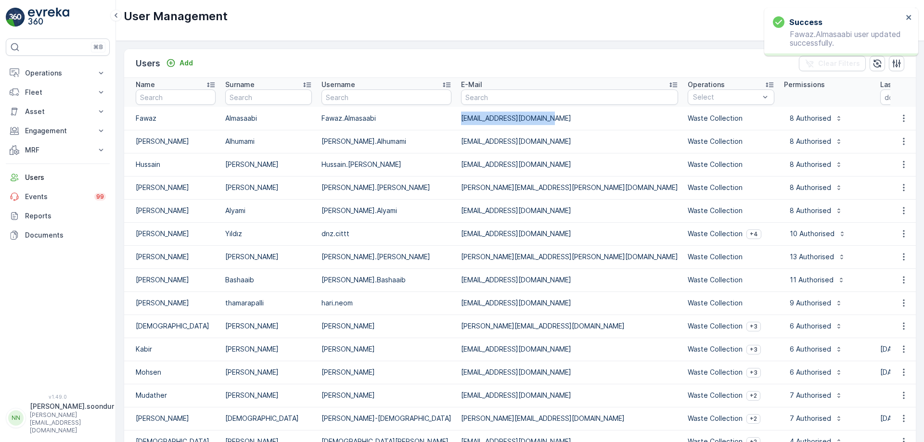
drag, startPoint x: 515, startPoint y: 121, endPoint x: 414, endPoint y: 120, distance: 100.6
click at [456, 120] on td "[EMAIL_ADDRESS][DOMAIN_NAME]" at bounding box center [569, 118] width 227 height 23
copy td "[EMAIL_ADDRESS][DOMAIN_NAME]"
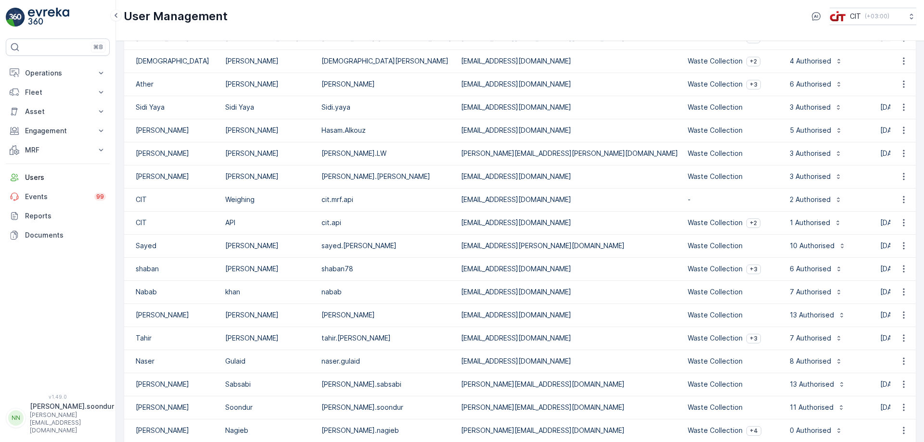
scroll to position [468, 0]
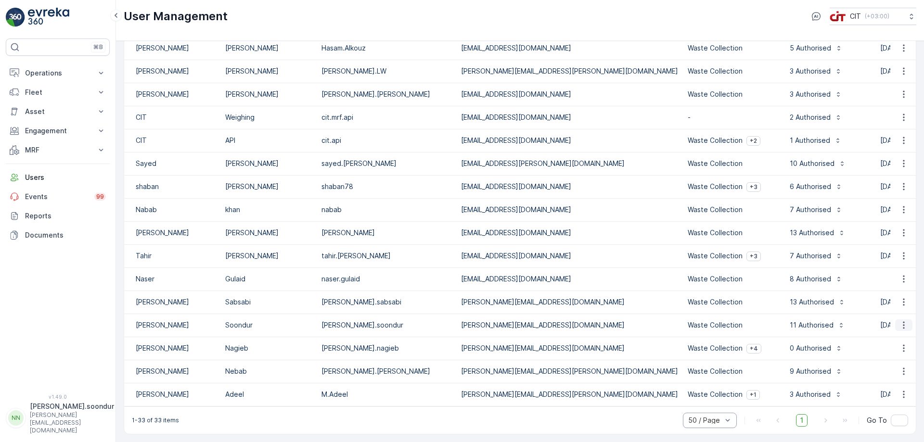
click at [902, 320] on icon "button" at bounding box center [904, 325] width 10 height 10
click at [900, 334] on span "Edit User" at bounding box center [903, 335] width 29 height 10
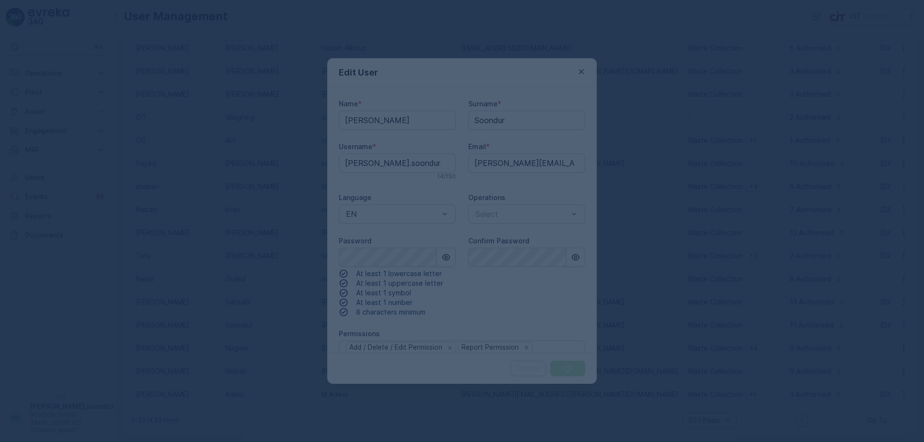
type input "[PERSON_NAME]"
type input "Soondur"
type input "[PERSON_NAME].soondur"
type input "[PERSON_NAME][EMAIL_ADDRESS][DOMAIN_NAME]"
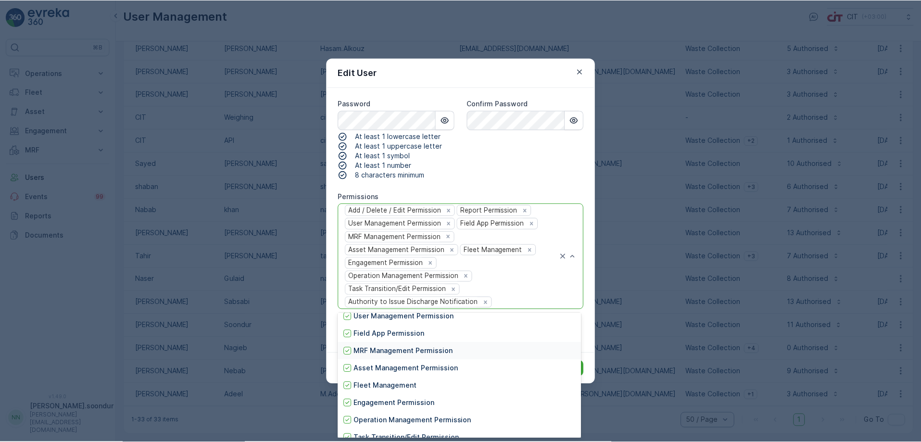
scroll to position [104, 0]
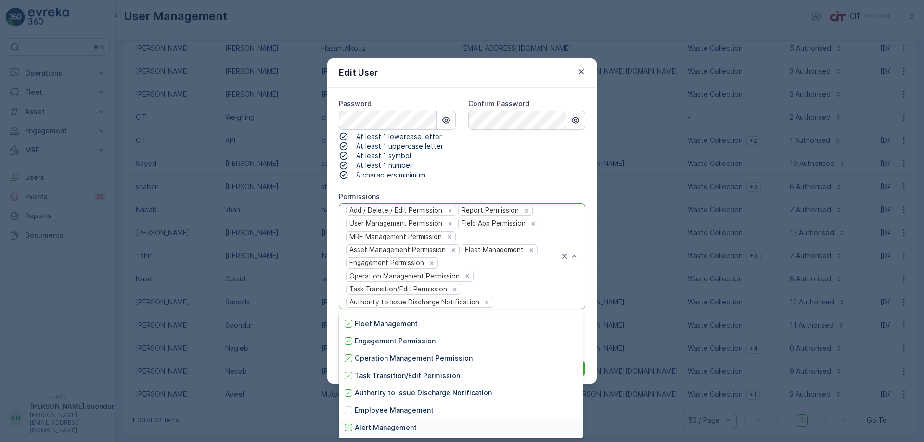
click at [348, 428] on div at bounding box center [348, 428] width 8 height 8
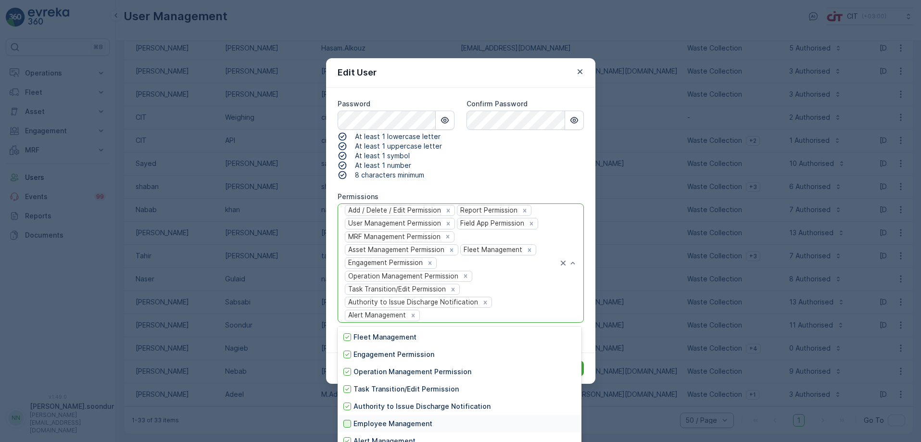
click at [350, 422] on div at bounding box center [348, 424] width 8 height 8
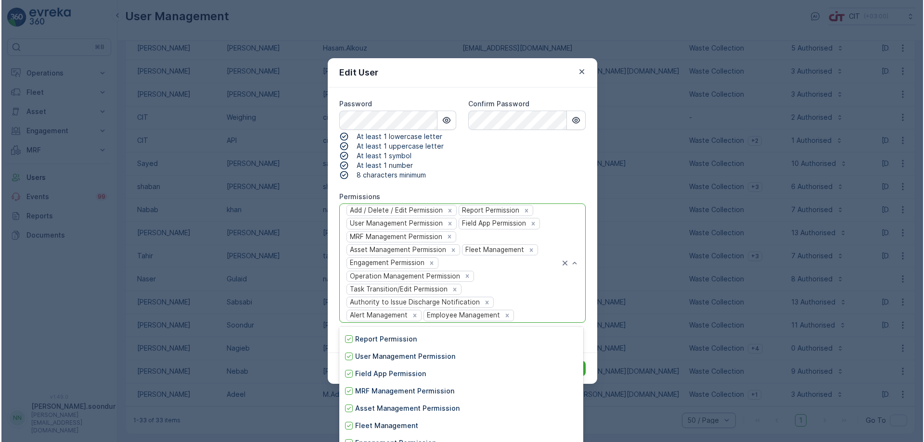
scroll to position [0, 0]
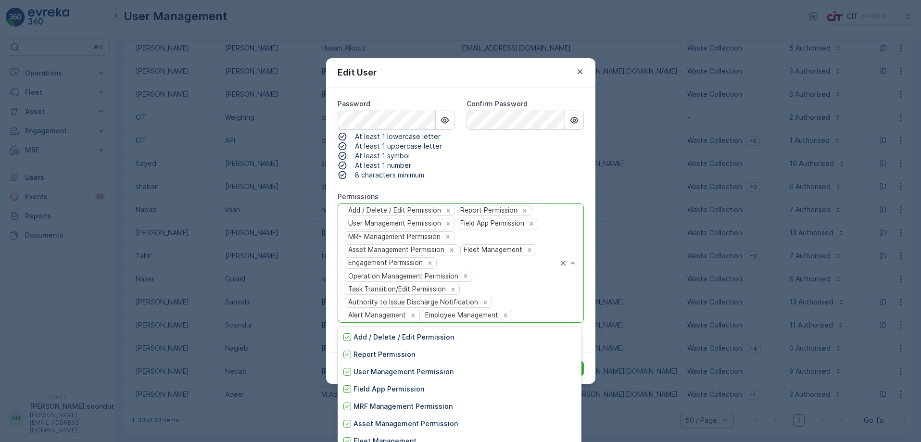
click at [546, 151] on div "Confirm Password" at bounding box center [525, 139] width 117 height 81
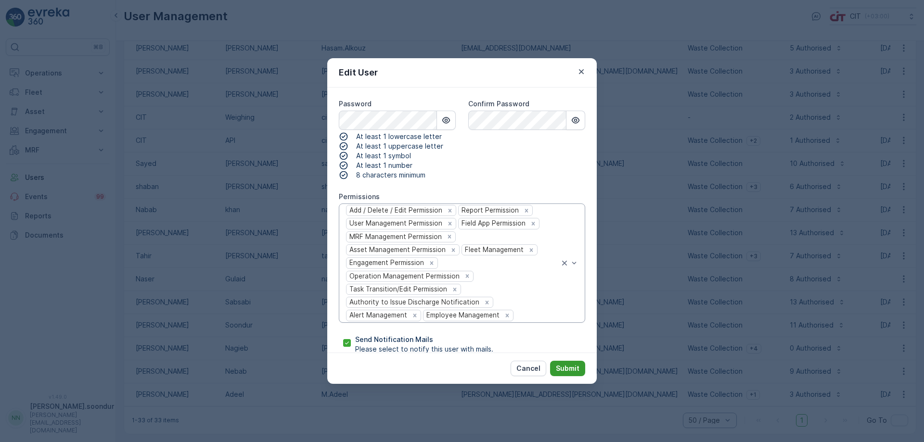
click at [570, 363] on button "Submit" at bounding box center [567, 368] width 35 height 15
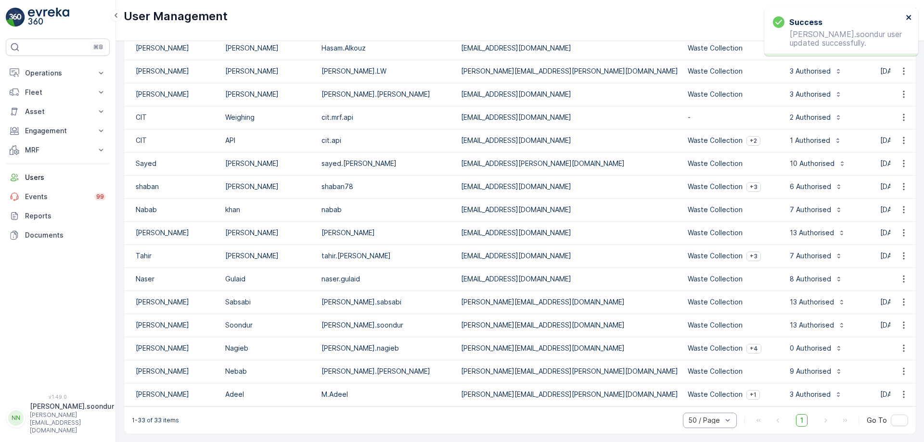
click at [911, 15] on icon "close" at bounding box center [908, 17] width 7 height 8
click at [98, 425] on p "[PERSON_NAME][EMAIL_ADDRESS][DOMAIN_NAME]" at bounding box center [72, 422] width 84 height 23
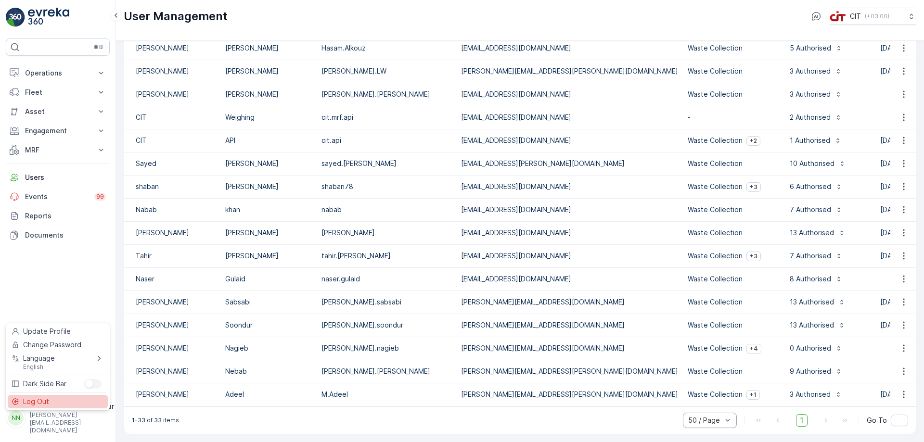
click at [47, 399] on span "Log Out" at bounding box center [36, 402] width 26 height 10
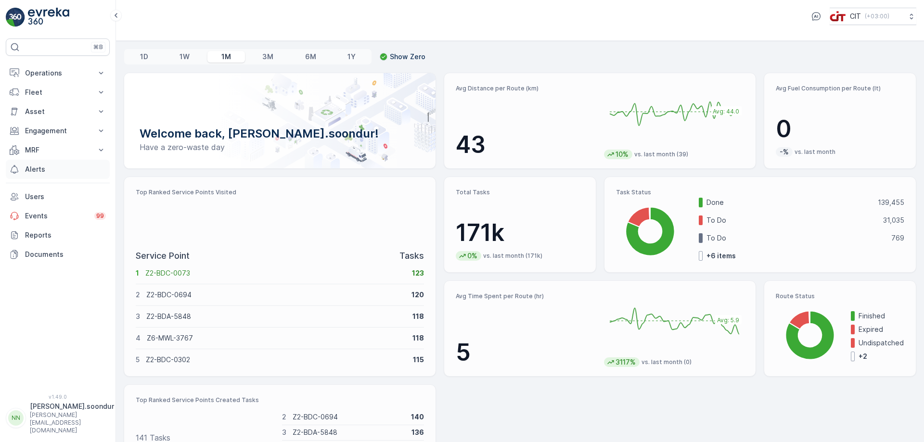
click at [64, 168] on p "Alerts" at bounding box center [65, 170] width 81 height 10
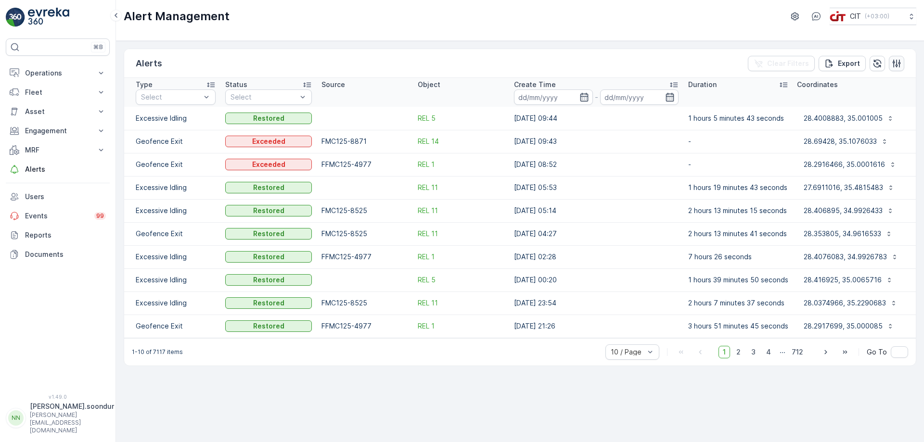
click at [901, 64] on button "button" at bounding box center [896, 63] width 15 height 15
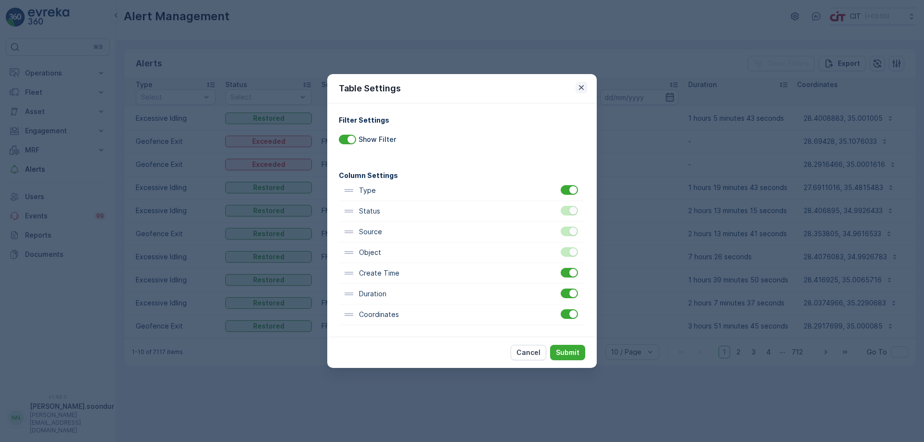
click at [583, 86] on icon "button" at bounding box center [581, 88] width 10 height 10
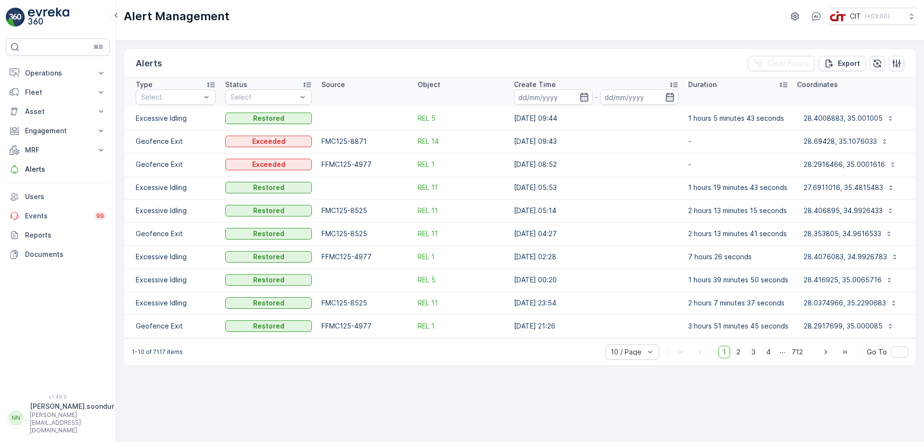
click at [157, 115] on td "Excessive Idling" at bounding box center [172, 118] width 96 height 23
click at [169, 117] on td "Excessive Idling" at bounding box center [172, 118] width 96 height 23
click at [97, 147] on icon at bounding box center [101, 150] width 10 height 10
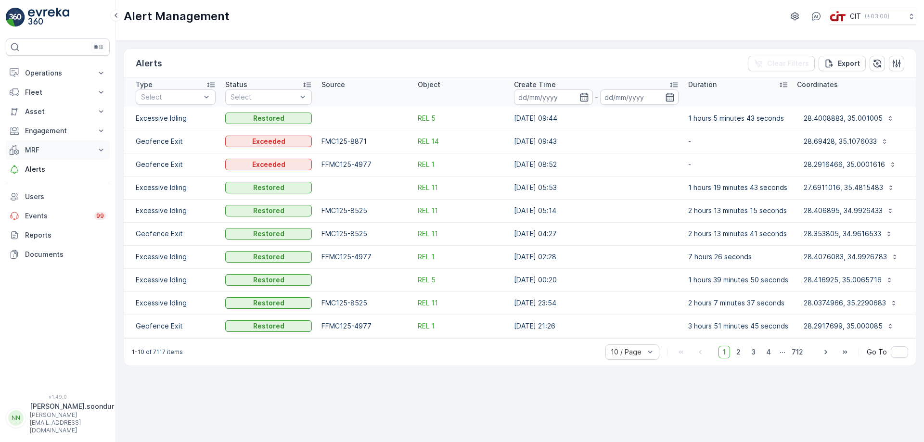
click at [97, 147] on icon at bounding box center [101, 150] width 10 height 10
click at [97, 130] on icon at bounding box center [101, 131] width 10 height 10
click at [97, 111] on icon at bounding box center [101, 112] width 10 height 10
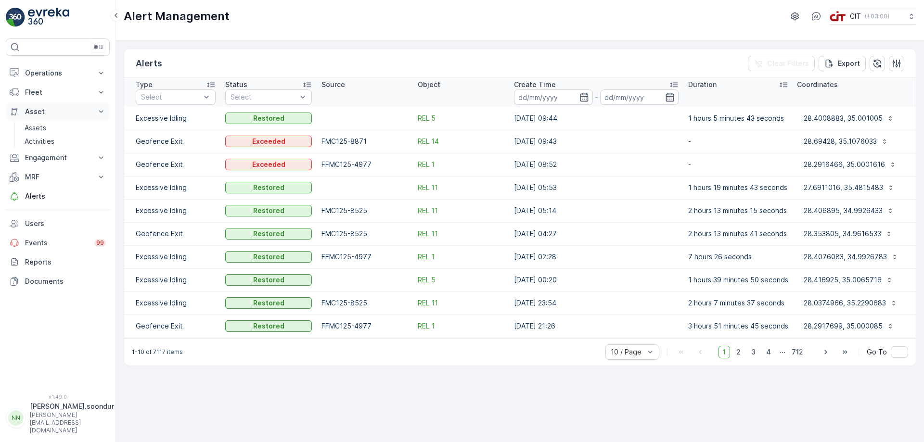
click at [97, 111] on icon at bounding box center [101, 112] width 10 height 10
click at [100, 89] on icon at bounding box center [101, 93] width 10 height 10
click at [101, 68] on icon at bounding box center [101, 73] width 10 height 10
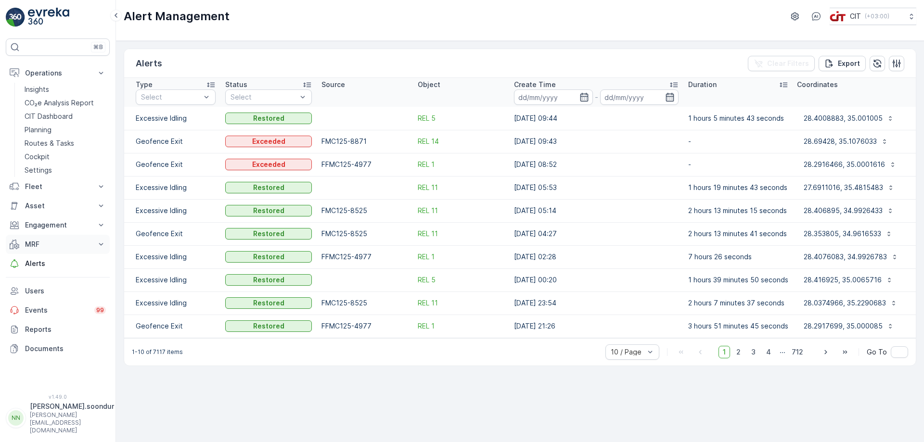
click at [90, 239] on button "MRF" at bounding box center [58, 244] width 104 height 19
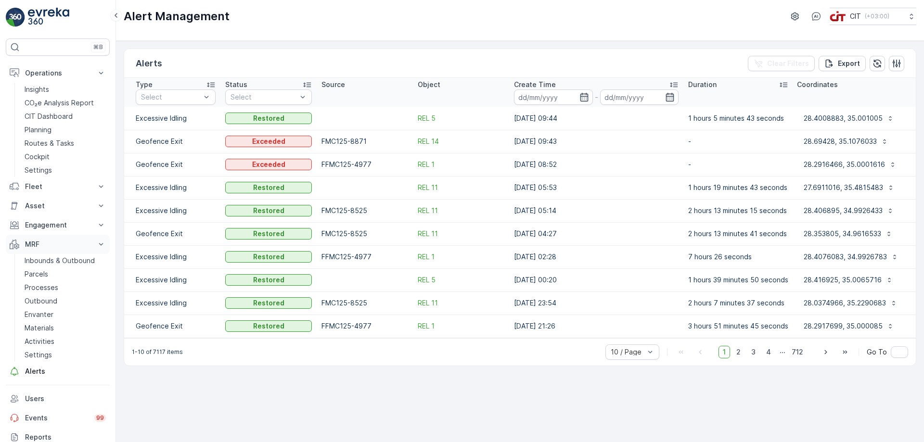
click at [90, 239] on button "MRF" at bounding box center [58, 244] width 104 height 19
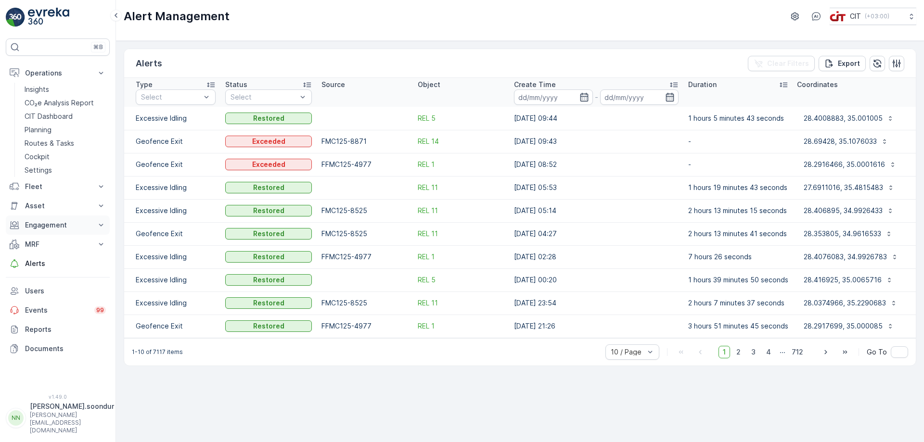
click at [92, 223] on button "Engagement" at bounding box center [58, 225] width 104 height 19
click at [52, 293] on p "Users" at bounding box center [65, 291] width 81 height 10
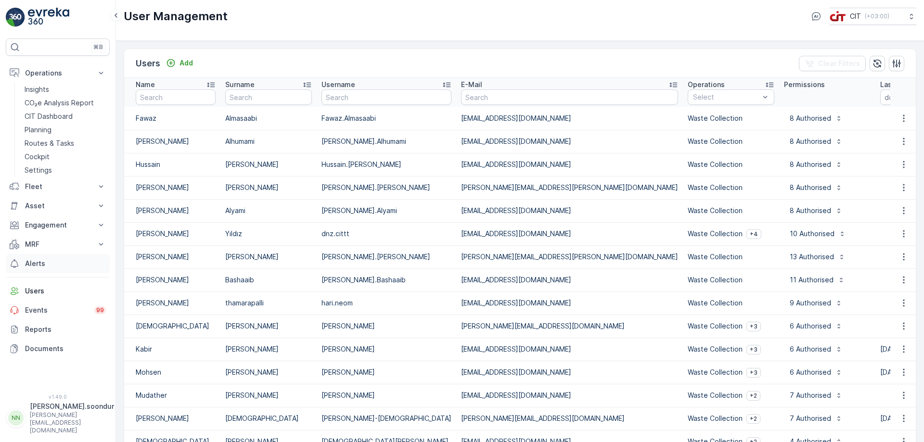
click at [61, 261] on p "Alerts" at bounding box center [65, 264] width 81 height 10
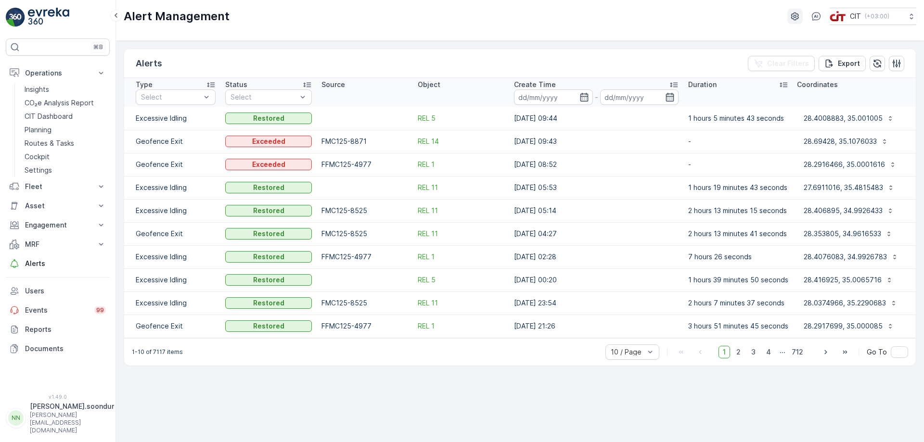
click at [791, 16] on icon "button" at bounding box center [795, 17] width 8 height 8
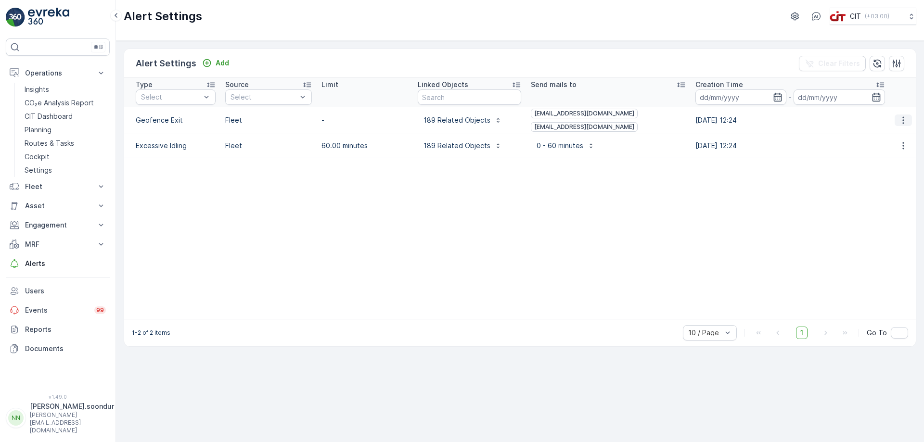
click at [901, 119] on icon "button" at bounding box center [903, 120] width 10 height 10
click at [907, 136] on span "Edit" at bounding box center [903, 135] width 13 height 10
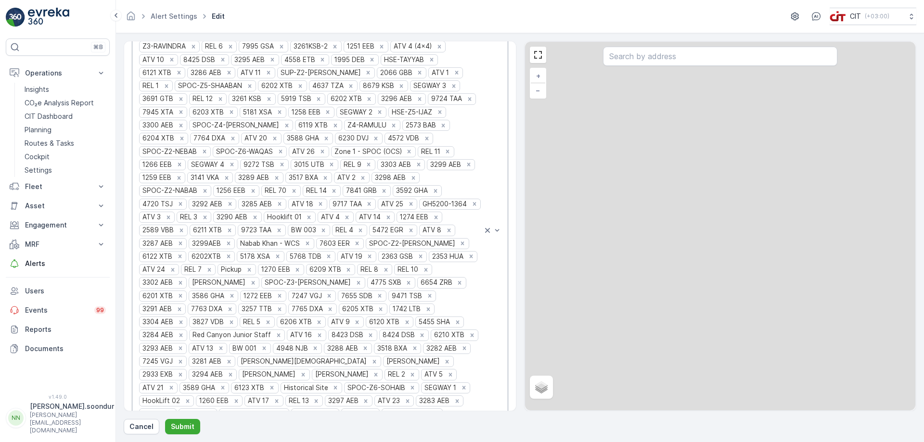
scroll to position [137, 0]
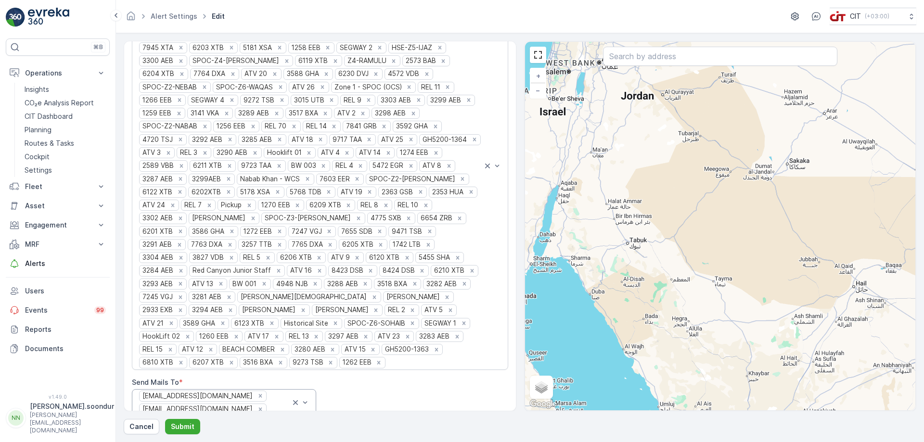
click at [267, 397] on body "⌘B Operations Insights CO₂e Analysis Report CIT Dashboard Planning Routes & Tas…" at bounding box center [462, 221] width 924 height 442
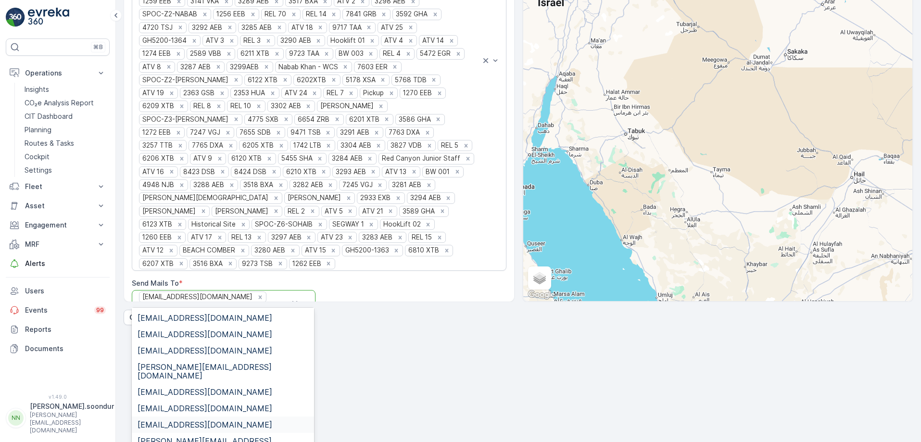
scroll to position [0, 0]
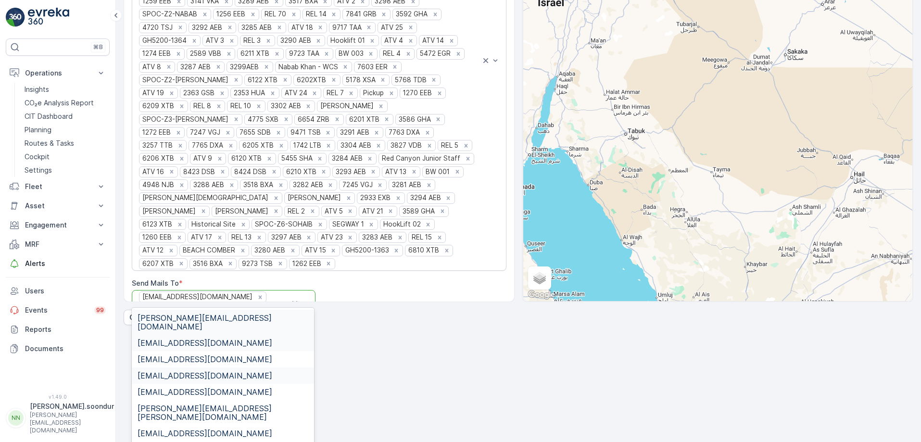
type input "ali"
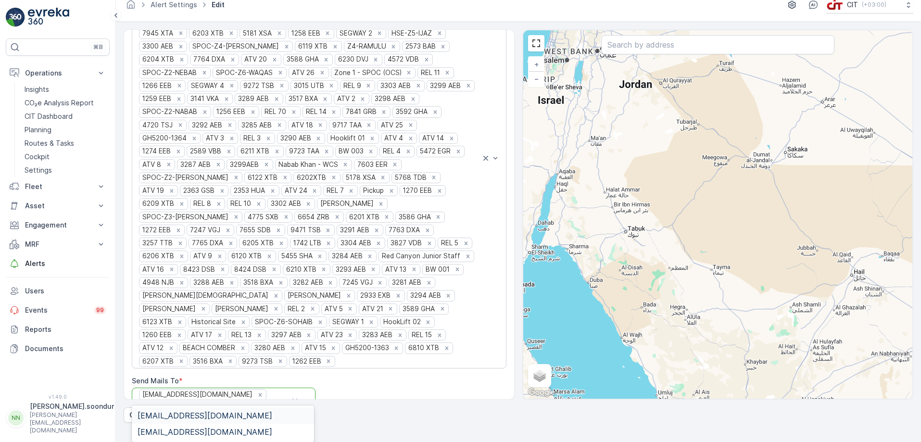
click at [188, 414] on span "[EMAIL_ADDRESS][DOMAIN_NAME]" at bounding box center [205, 415] width 135 height 9
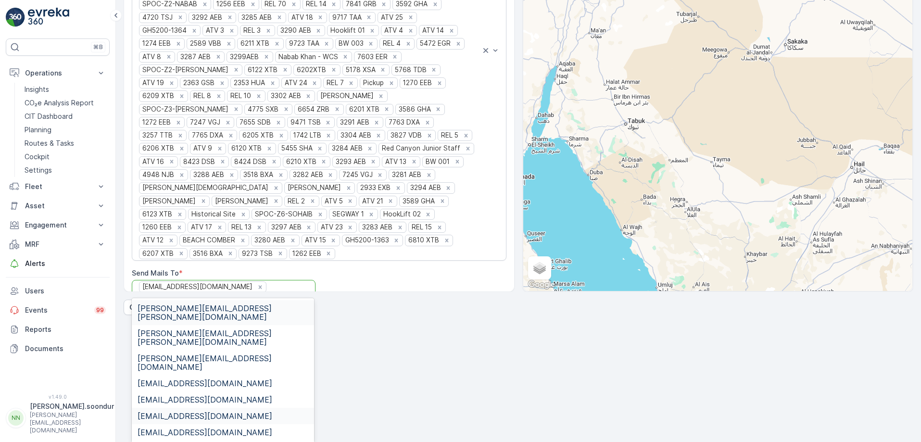
scroll to position [153, 0]
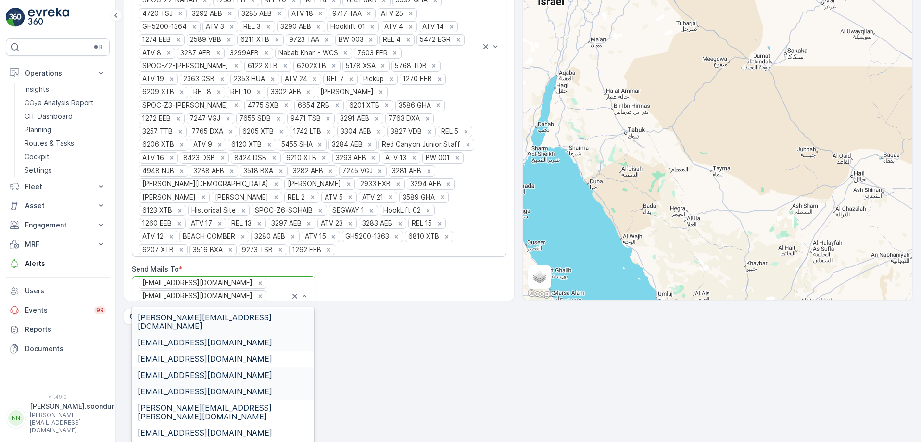
type input "ali"
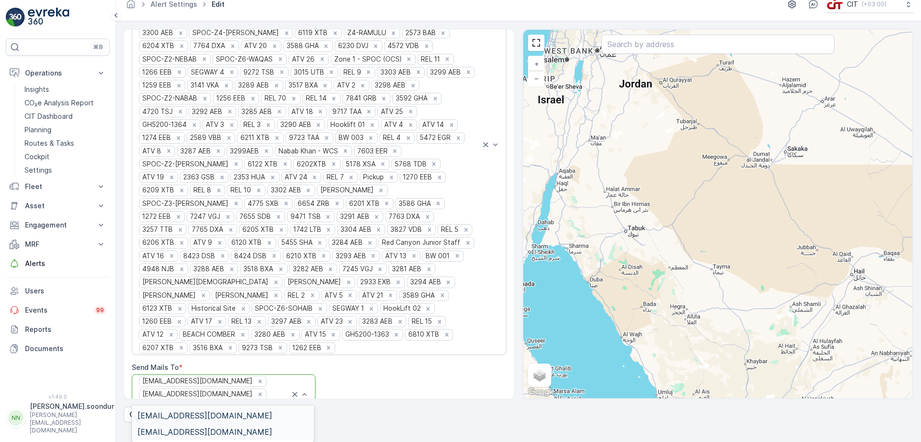
click at [210, 430] on span "[EMAIL_ADDRESS][DOMAIN_NAME]" at bounding box center [205, 432] width 135 height 9
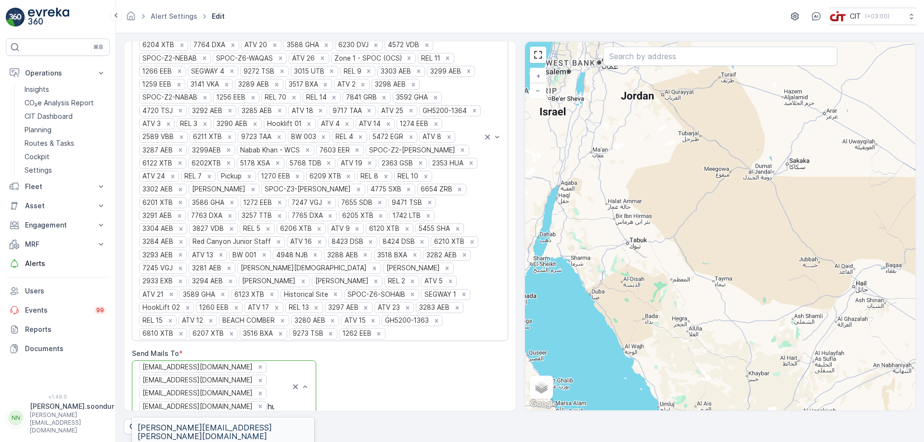
scroll to position [164, 0]
type input "huss"
click at [231, 417] on span "[EMAIL_ADDRESS][DOMAIN_NAME]" at bounding box center [205, 417] width 135 height 9
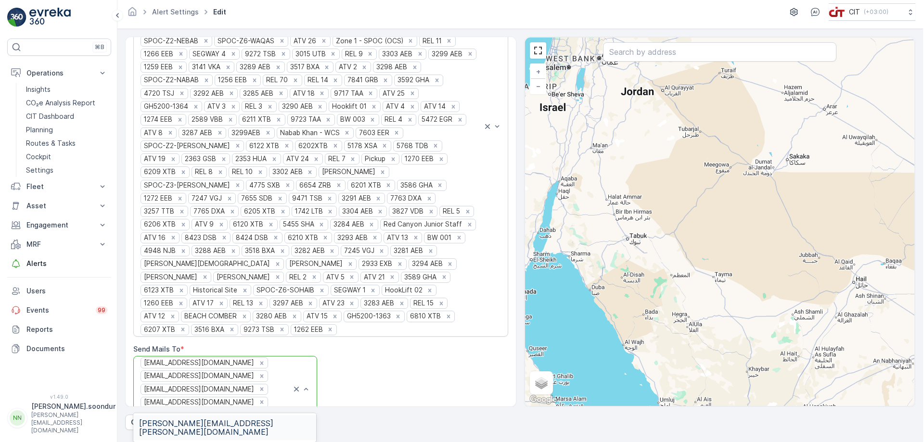
scroll to position [166, 0]
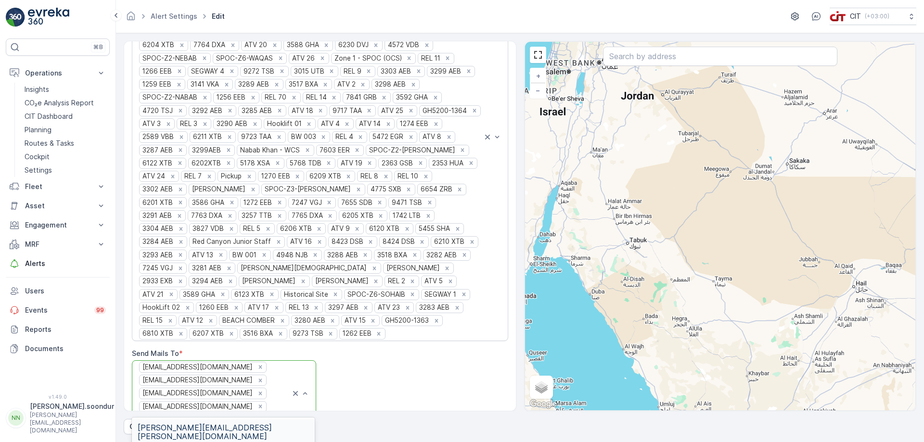
type input "alvin"
click at [229, 423] on span "[PERSON_NAME][EMAIL_ADDRESS][PERSON_NAME][DOMAIN_NAME]" at bounding box center [223, 431] width 171 height 17
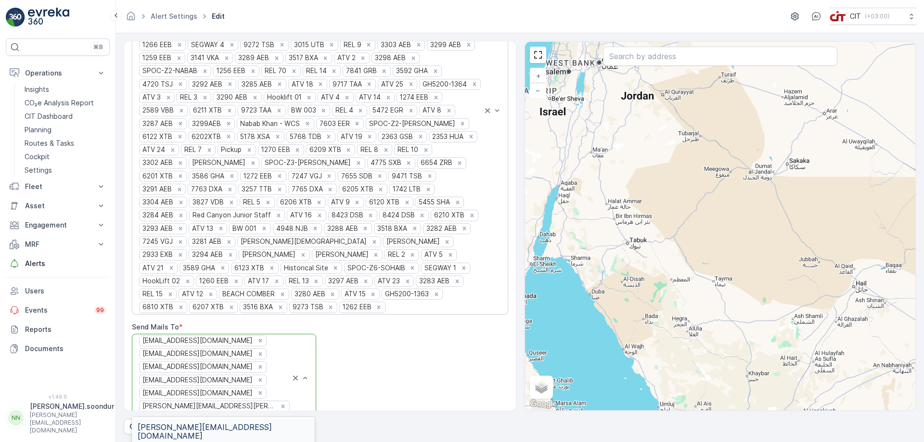
scroll to position [179, 0]
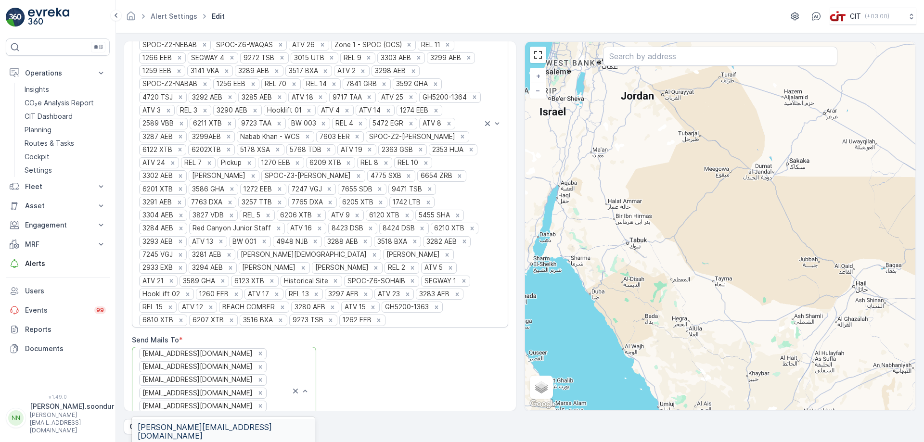
type input "nitish"
click at [229, 425] on span "[PERSON_NAME][EMAIL_ADDRESS][DOMAIN_NAME]" at bounding box center [223, 431] width 171 height 17
click at [419, 360] on div "Alert Type * Geofence Exit Source Module * Fleet Linked Objects * 6418 SDB 6208…" at bounding box center [320, 159] width 376 height 579
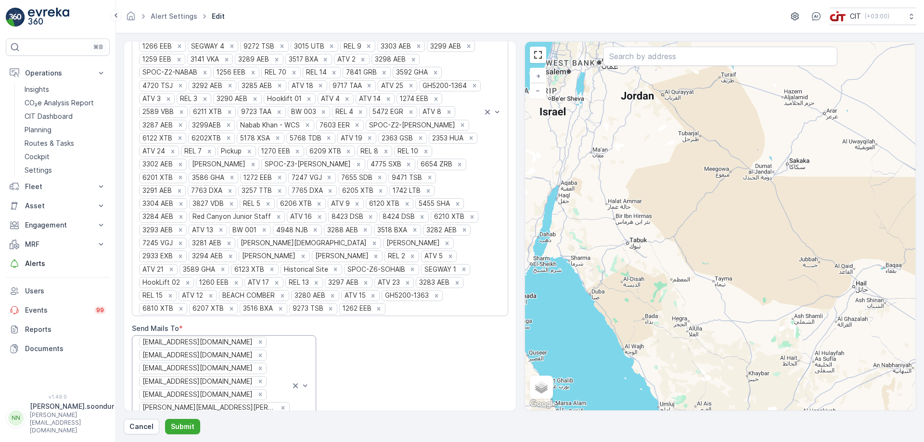
scroll to position [203, 0]
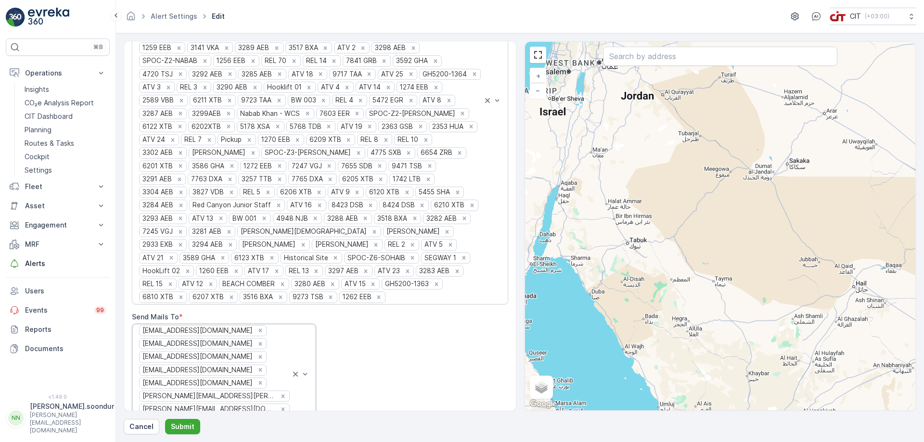
click at [264, 394] on body "⌘B Operations Insights CO₂e Analysis Report CIT Dashboard Planning Routes & Tas…" at bounding box center [462, 221] width 924 height 442
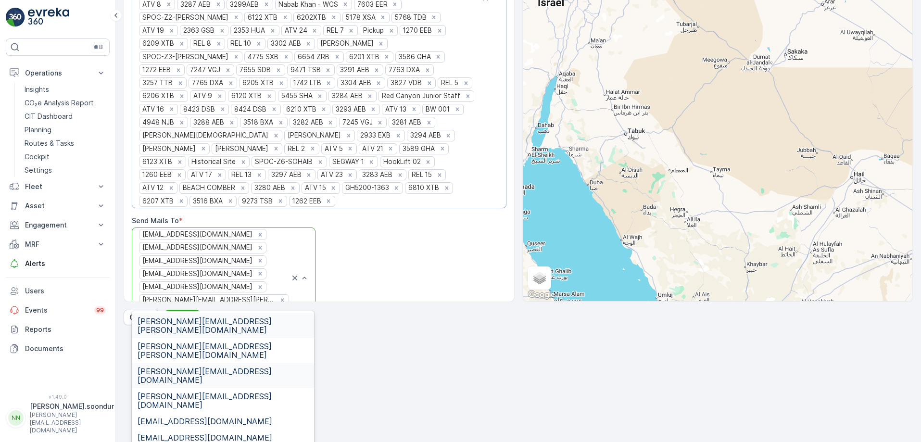
drag, startPoint x: 377, startPoint y: 268, endPoint x: 355, endPoint y: 280, distance: 25.2
click at [377, 268] on div "Alert Type * Geofence Exit Source Module * Fleet Linked Objects * 6418 SDB 6208…" at bounding box center [319, 33] width 375 height 592
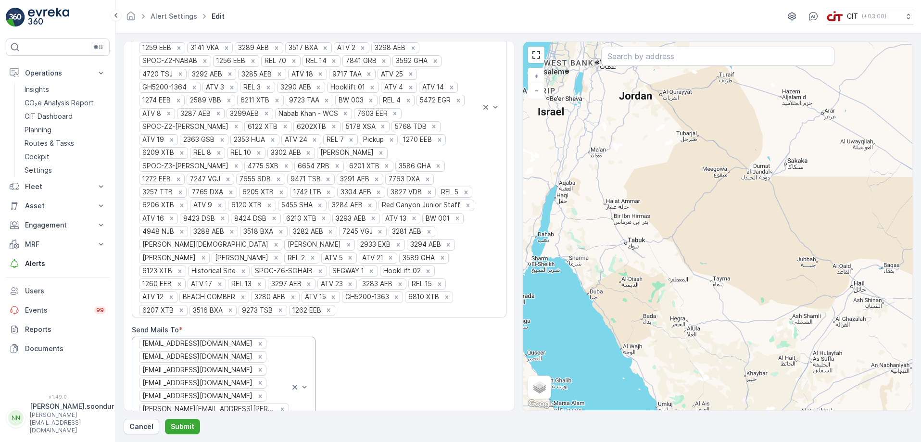
click at [273, 394] on body "⌘B Operations Insights CO₂e Analysis Report CIT Dashboard Planning Routes & Tas…" at bounding box center [460, 221] width 921 height 442
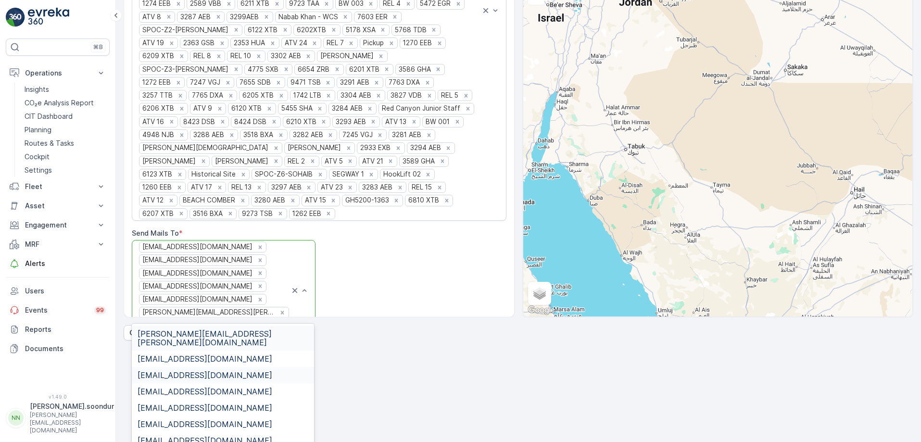
type input "bas"
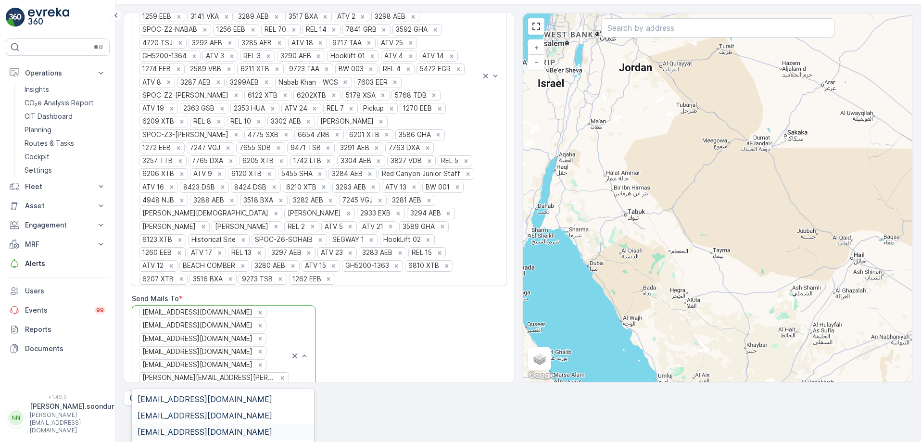
click at [224, 428] on span "[EMAIL_ADDRESS][DOMAIN_NAME]" at bounding box center [205, 432] width 135 height 9
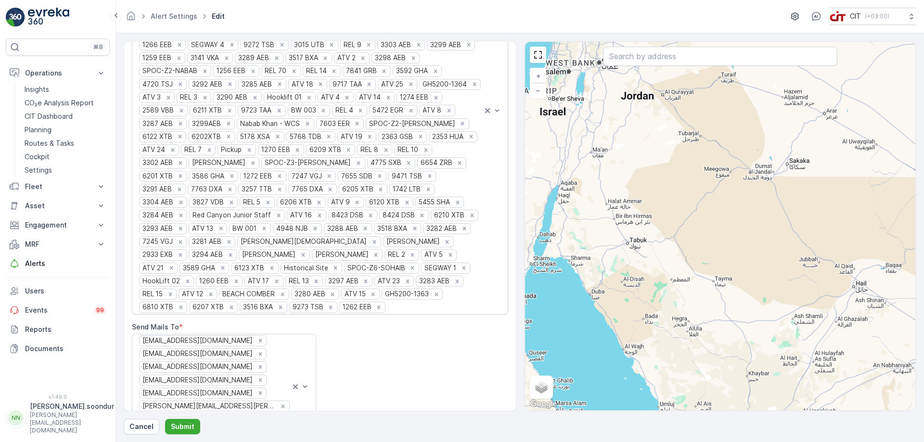
click at [364, 376] on div "Alert Type * Geofence Exit Source Module * Fleet Linked Objects * 6418 SDB 6208…" at bounding box center [320, 148] width 376 height 583
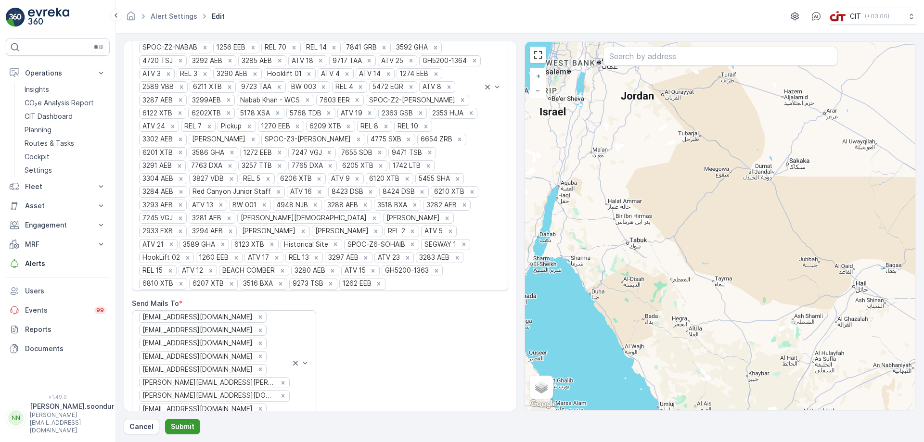
click at [183, 422] on p "Submit" at bounding box center [183, 427] width 24 height 10
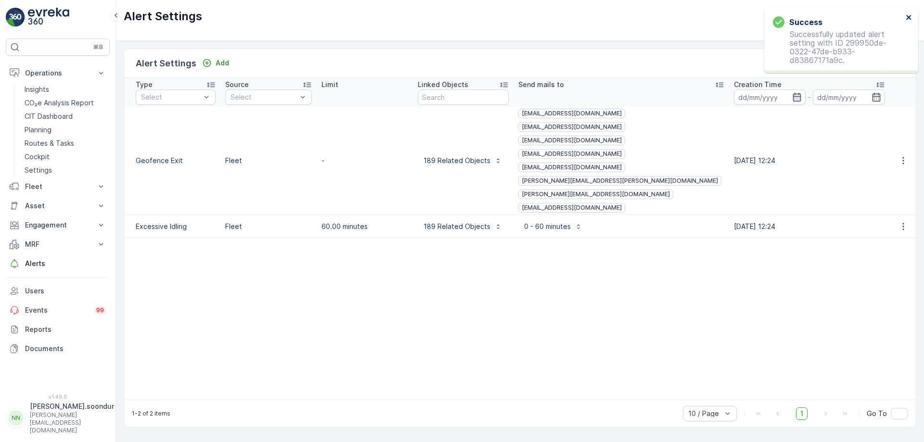
drag, startPoint x: 907, startPoint y: 14, endPoint x: 902, endPoint y: 16, distance: 6.0
click at [907, 14] on icon "close" at bounding box center [908, 17] width 7 height 8
click at [900, 222] on icon "button" at bounding box center [903, 227] width 10 height 10
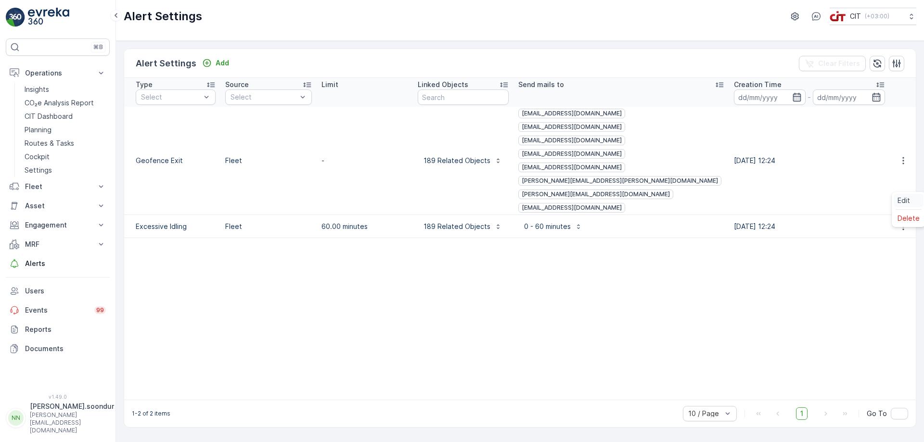
click at [904, 203] on span "Edit" at bounding box center [903, 201] width 13 height 10
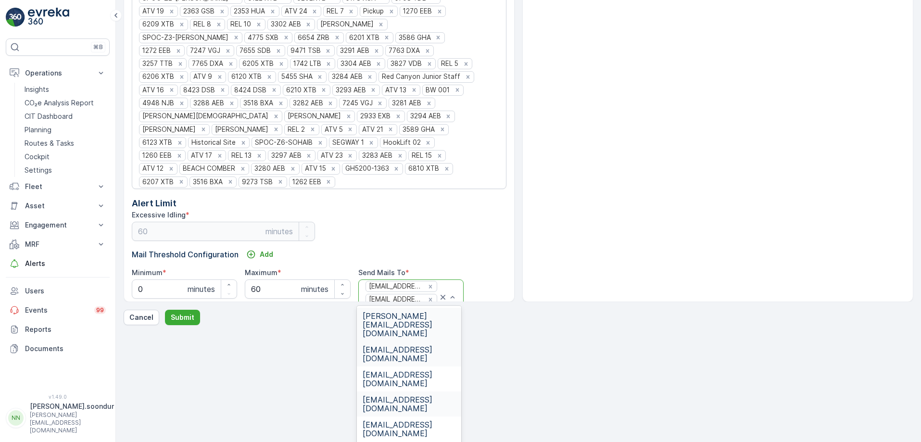
type input "ali"
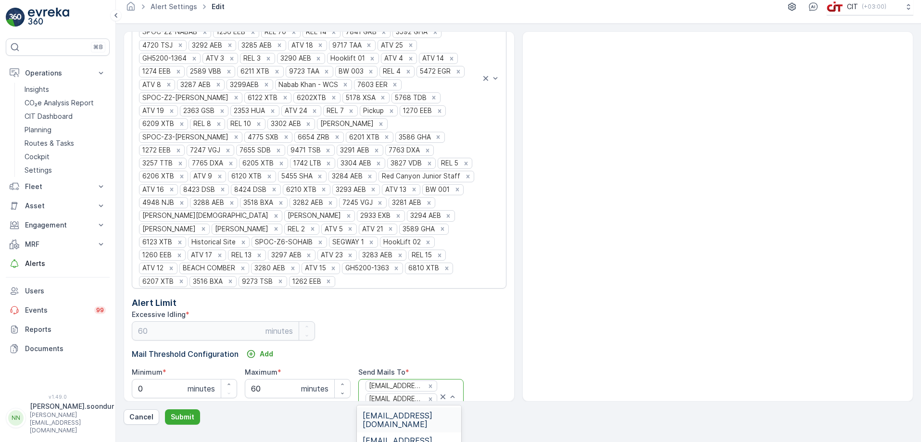
click at [388, 411] on span "[EMAIL_ADDRESS][DOMAIN_NAME]" at bounding box center [409, 419] width 93 height 17
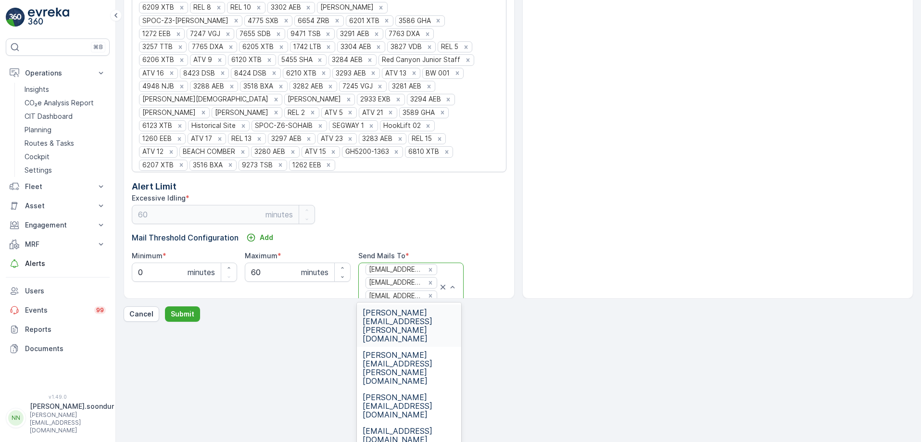
type input "ali"
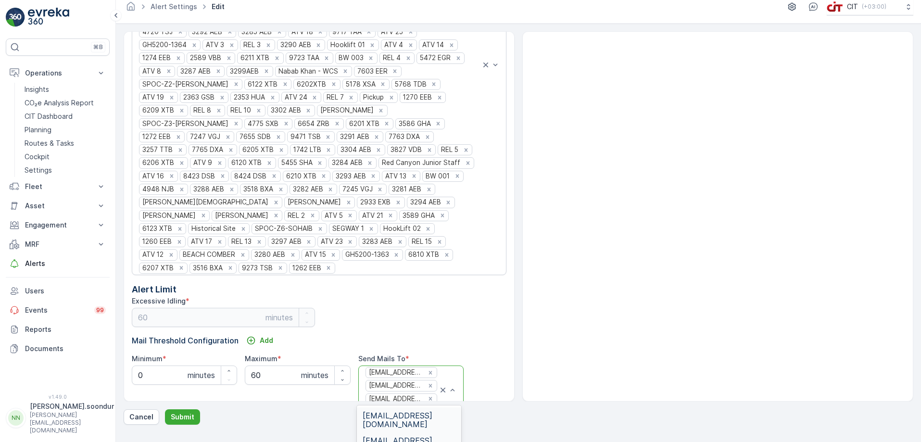
click at [391, 437] on div "[EMAIL_ADDRESS][DOMAIN_NAME]" at bounding box center [409, 445] width 105 height 25
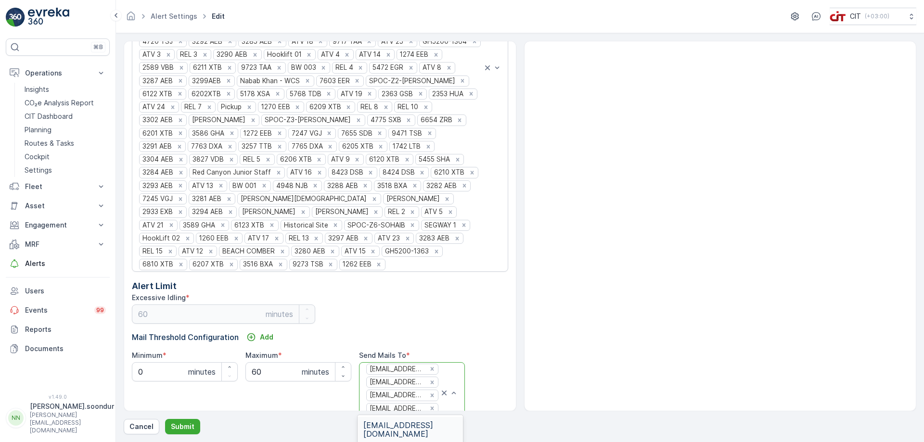
type input "huss"
click at [403, 424] on span "[EMAIL_ADDRESS][DOMAIN_NAME]" at bounding box center [410, 429] width 94 height 17
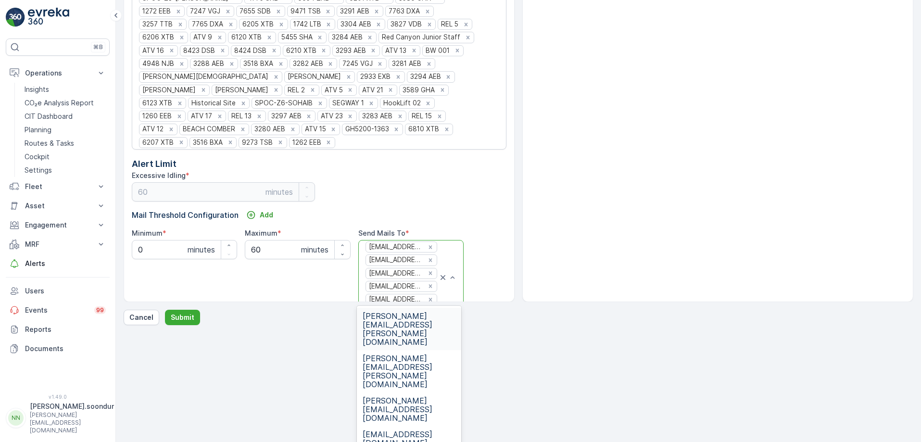
type input "alv"
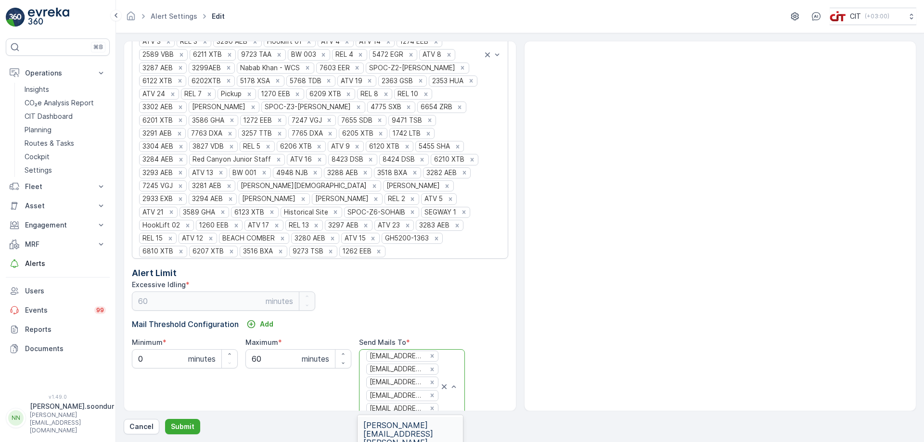
click at [400, 424] on span "[PERSON_NAME][EMAIL_ADDRESS][PERSON_NAME][DOMAIN_NAME]" at bounding box center [410, 438] width 94 height 35
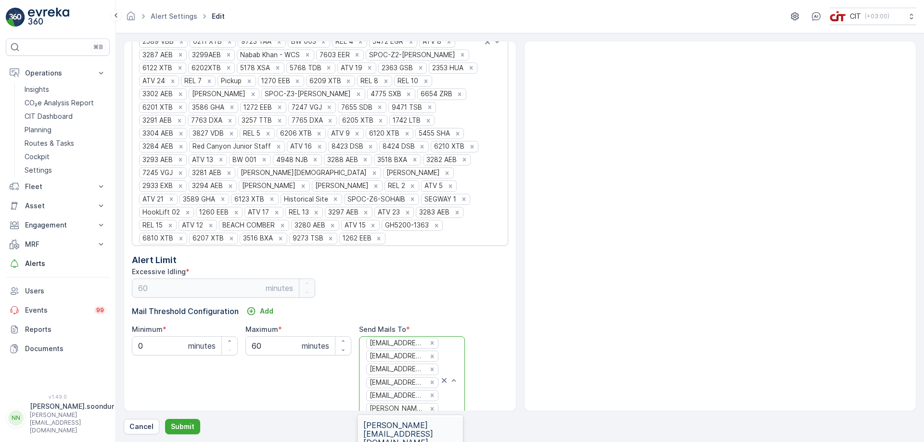
type input "niti"
click at [416, 423] on span "[PERSON_NAME][EMAIL_ADDRESS][DOMAIN_NAME]" at bounding box center [410, 434] width 94 height 26
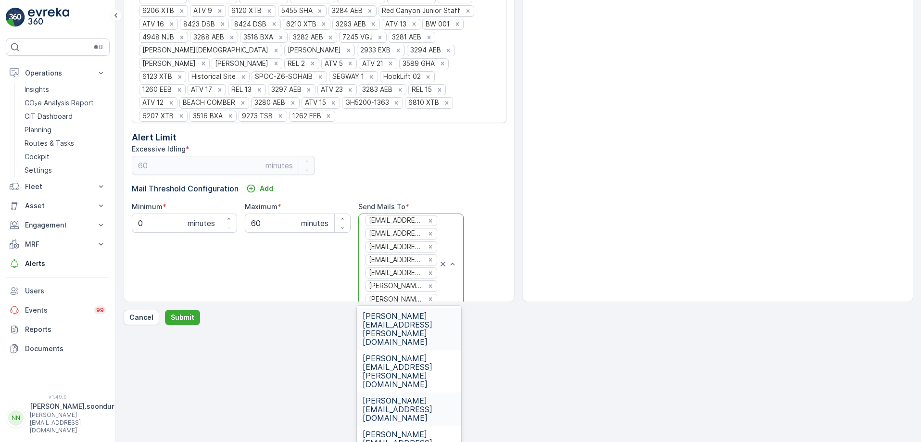
type input "mo"
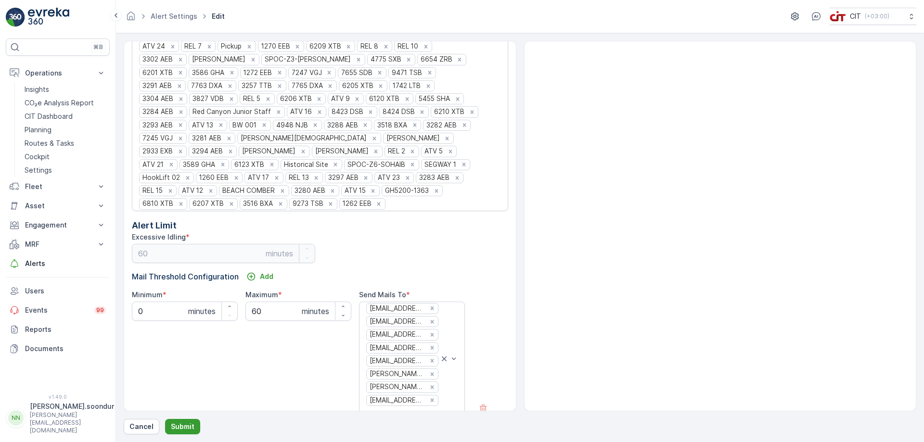
click at [185, 425] on p "Submit" at bounding box center [183, 427] width 24 height 10
click at [237, 367] on div "Minimum * 0 minutes Minimum value must be greater than time to excessive idling…" at bounding box center [320, 353] width 376 height 126
click at [188, 425] on p "Submit" at bounding box center [183, 427] width 24 height 10
click at [204, 336] on div "Minimum * 0.5 minutes Minimum value must be greater than time to excessive idli…" at bounding box center [185, 353] width 106 height 126
click at [217, 370] on div "Minimum * 0.5 minutes Minimum value must be greater than time to excessive idli…" at bounding box center [185, 353] width 106 height 126
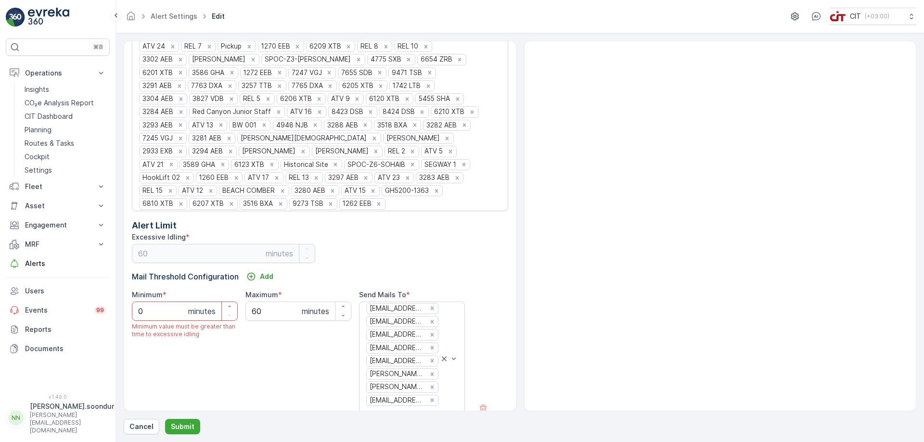
type input "0"
click at [273, 347] on div "Maximum * 60 minutes" at bounding box center [298, 353] width 106 height 126
click at [273, 353] on div "Maximum * 60 minutes" at bounding box center [298, 353] width 106 height 126
click at [229, 304] on icon "button" at bounding box center [230, 307] width 6 height 6
click at [235, 338] on div "Minimum * 1 minutes Minimum value must be greater than time to excessive idling" at bounding box center [185, 353] width 106 height 126
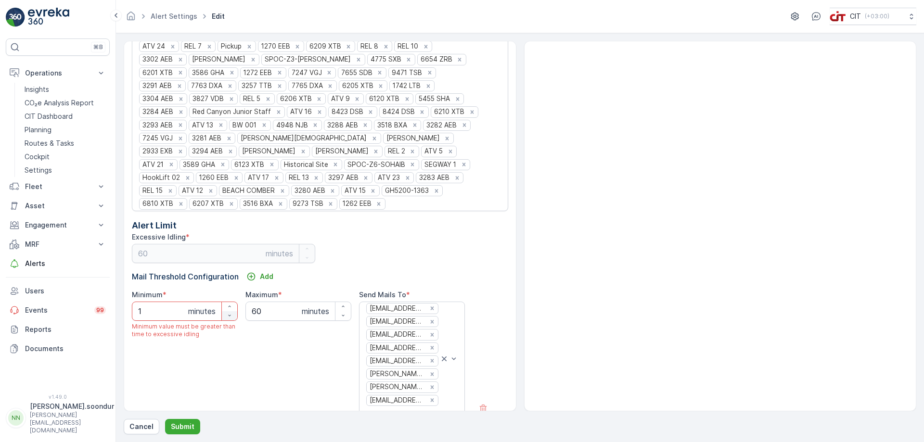
click at [230, 311] on button "button" at bounding box center [229, 315] width 15 height 9
type input "0"
click at [237, 366] on div "Minimum * 0 minutes Minimum value must be greater than time to excessive idling" at bounding box center [185, 353] width 106 height 126
